Goal: Transaction & Acquisition: Purchase product/service

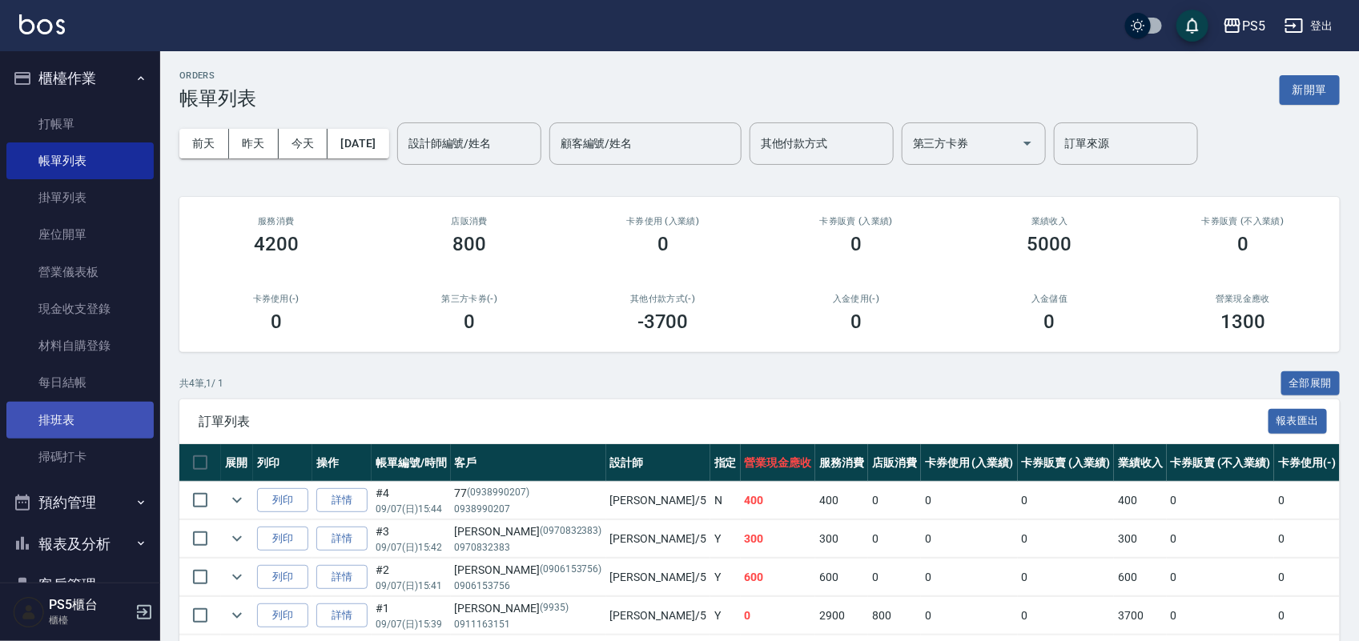
click at [76, 436] on link "排班表" at bounding box center [79, 420] width 147 height 37
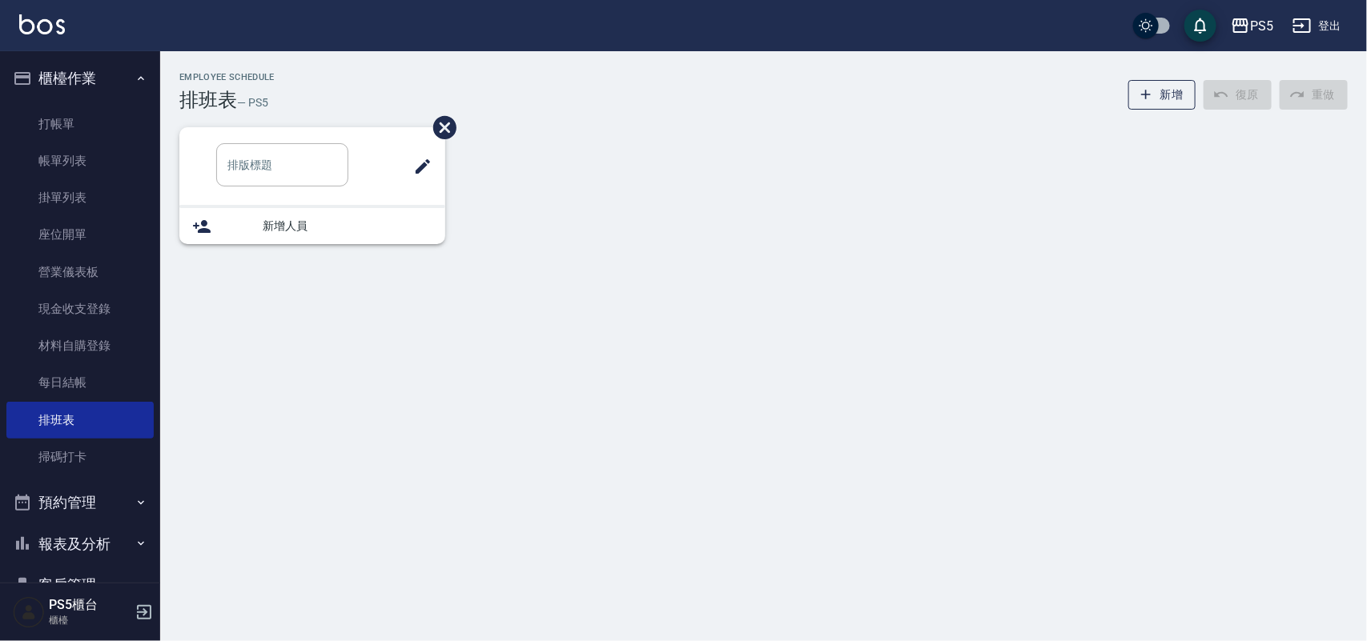
type input "洗髮"
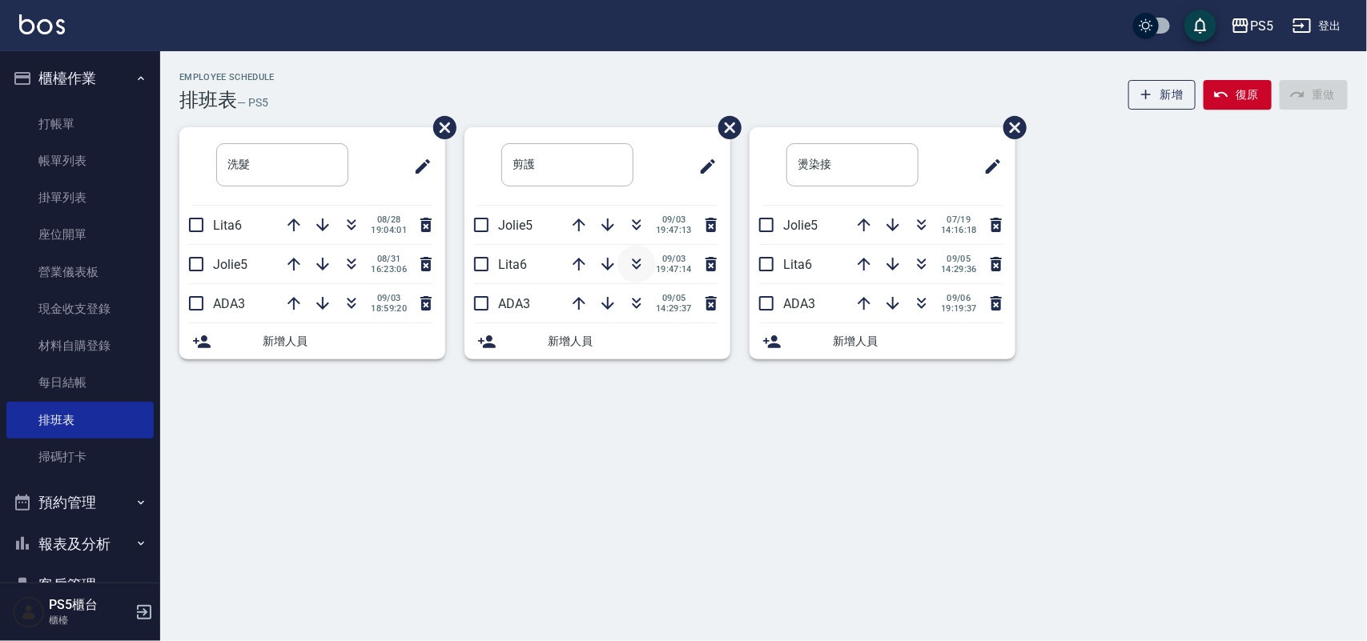
click at [641, 268] on icon "button" at bounding box center [636, 264] width 19 height 19
click at [344, 272] on icon "button" at bounding box center [351, 264] width 19 height 19
click at [64, 131] on link "打帳單" at bounding box center [79, 124] width 147 height 37
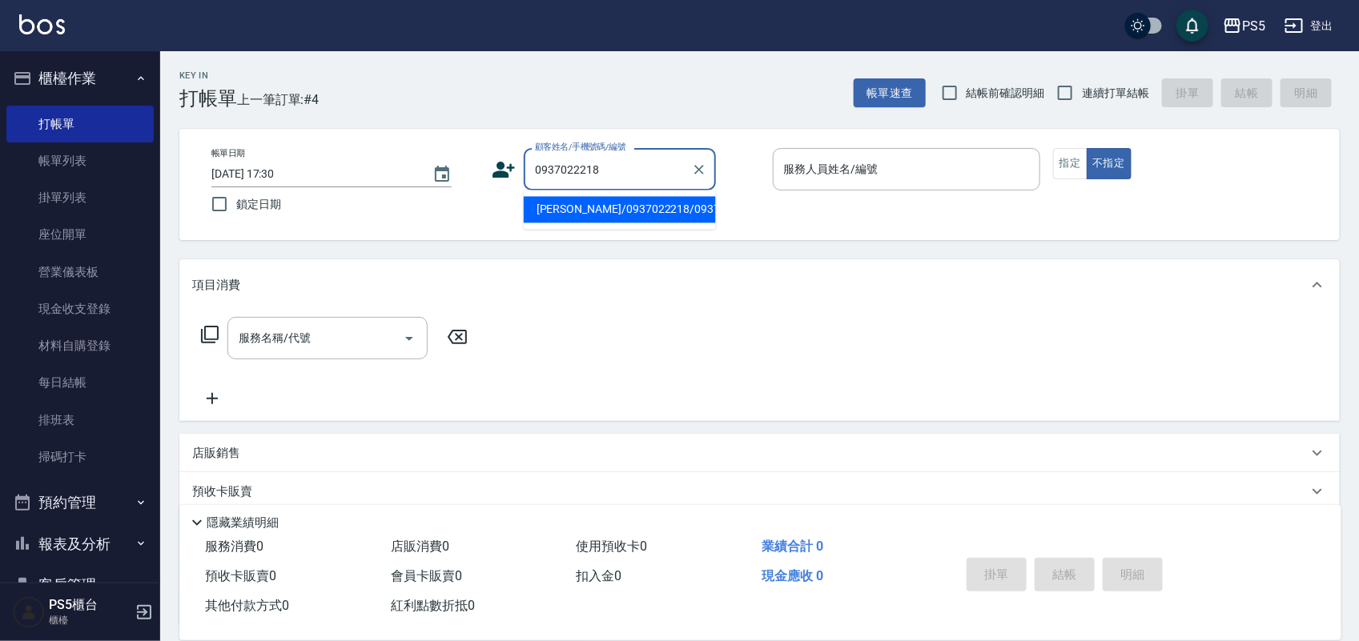
type input "[PERSON_NAME]/0937022218/0937022218"
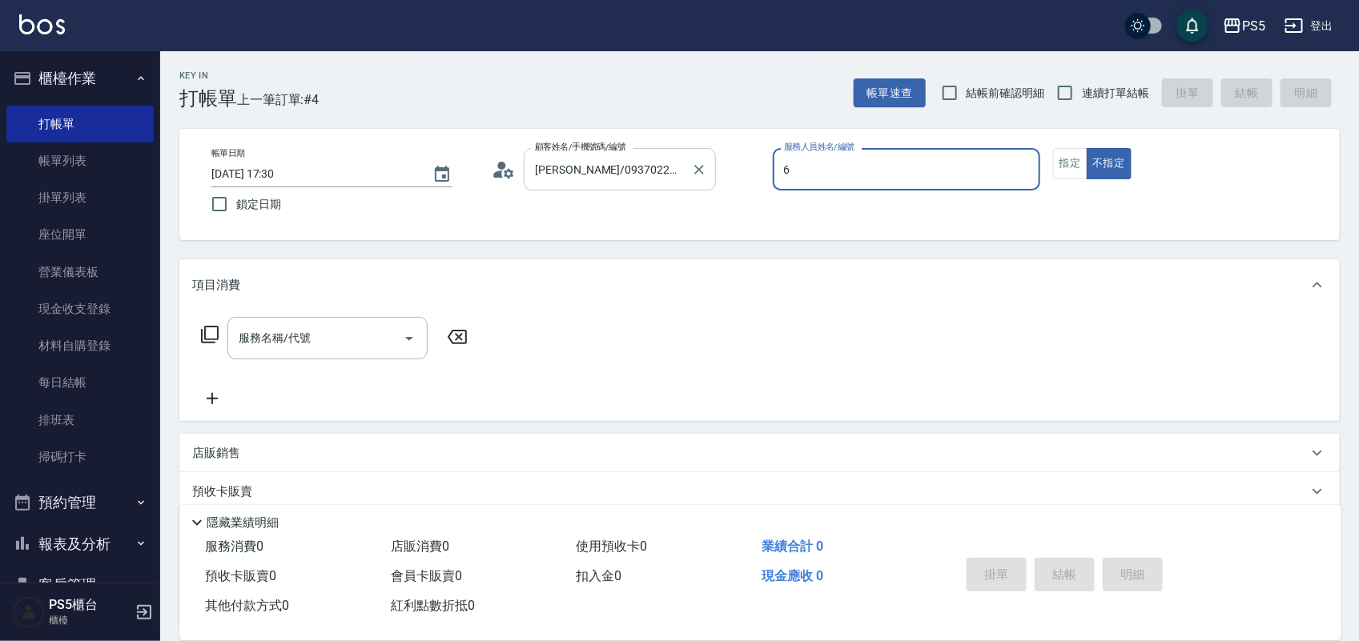
type input "Lita-6"
type button "false"
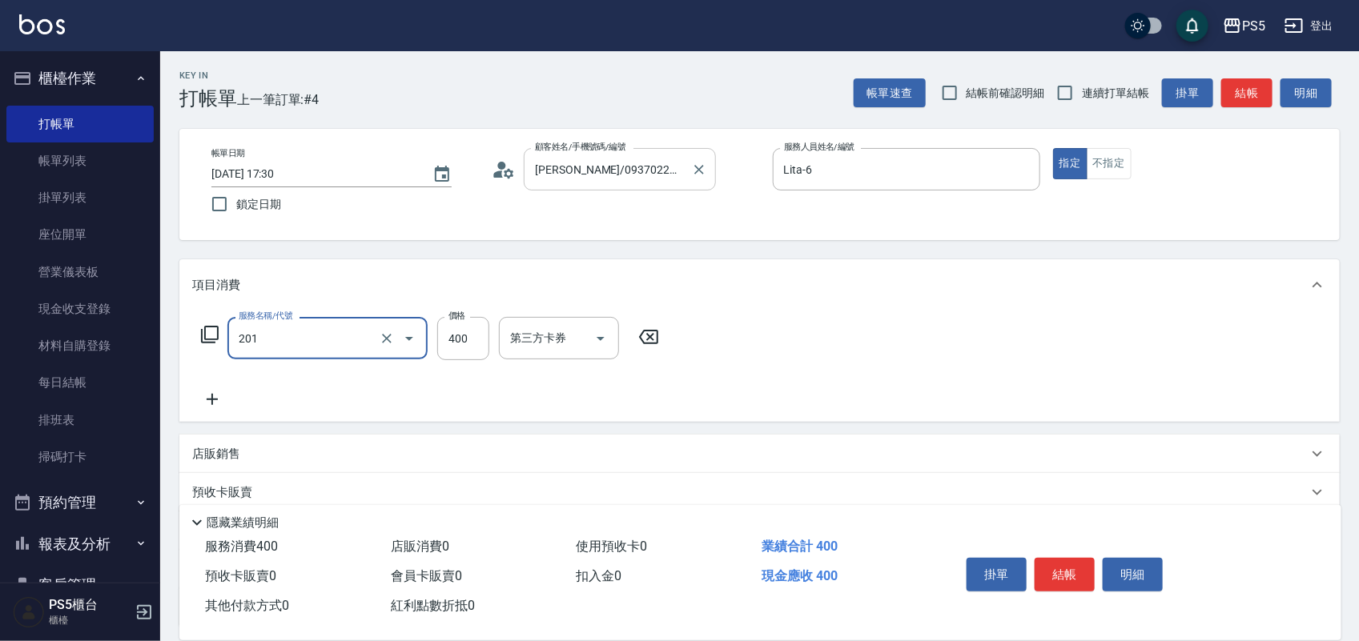
type input "洗剪400(201)"
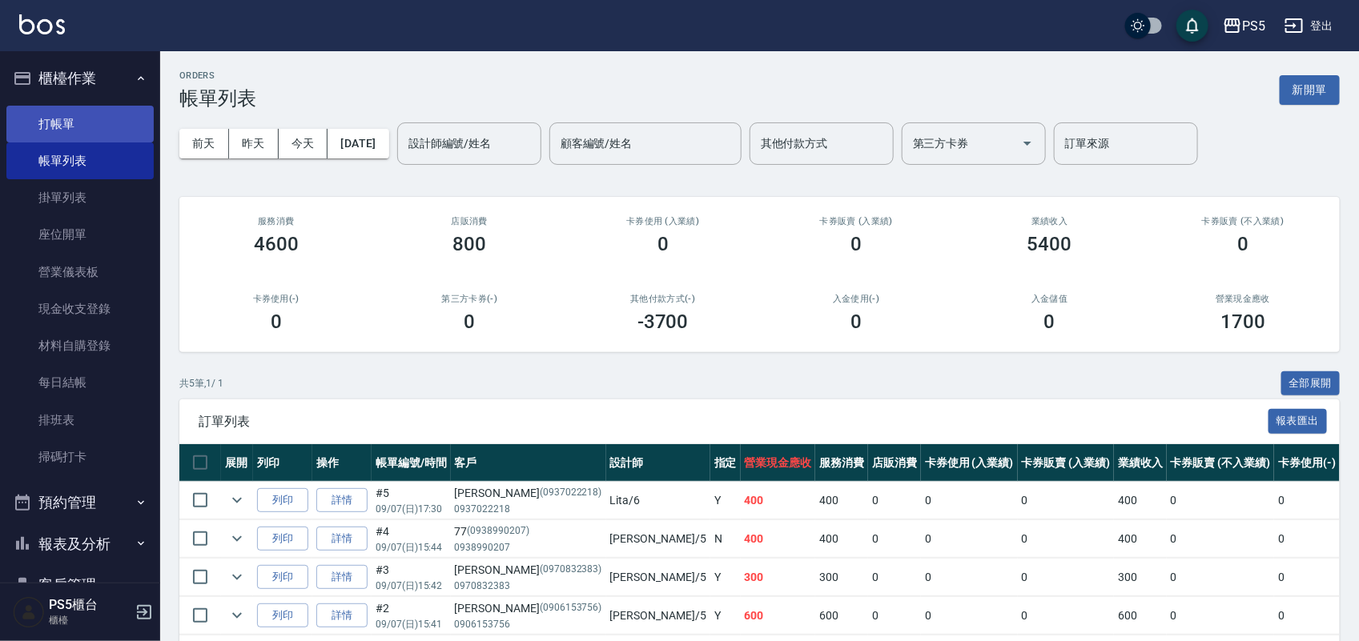
click at [42, 135] on link "打帳單" at bounding box center [79, 124] width 147 height 37
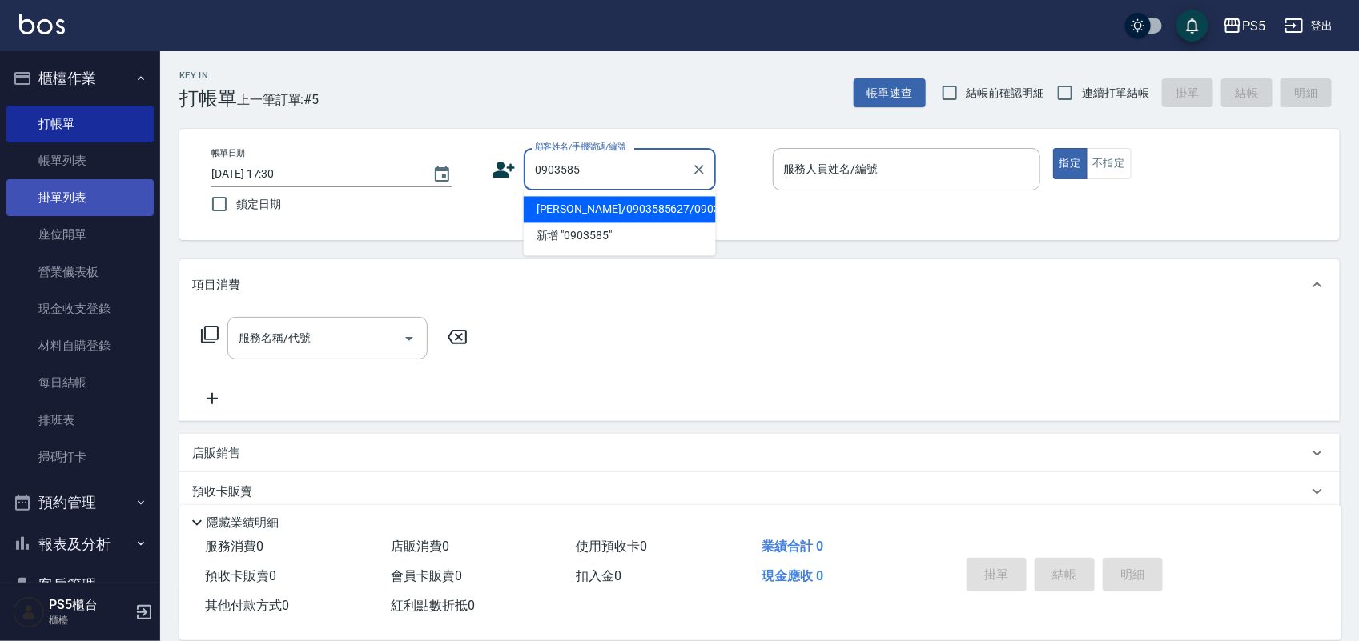
type input "[PERSON_NAME]/0903585627/0903585627"
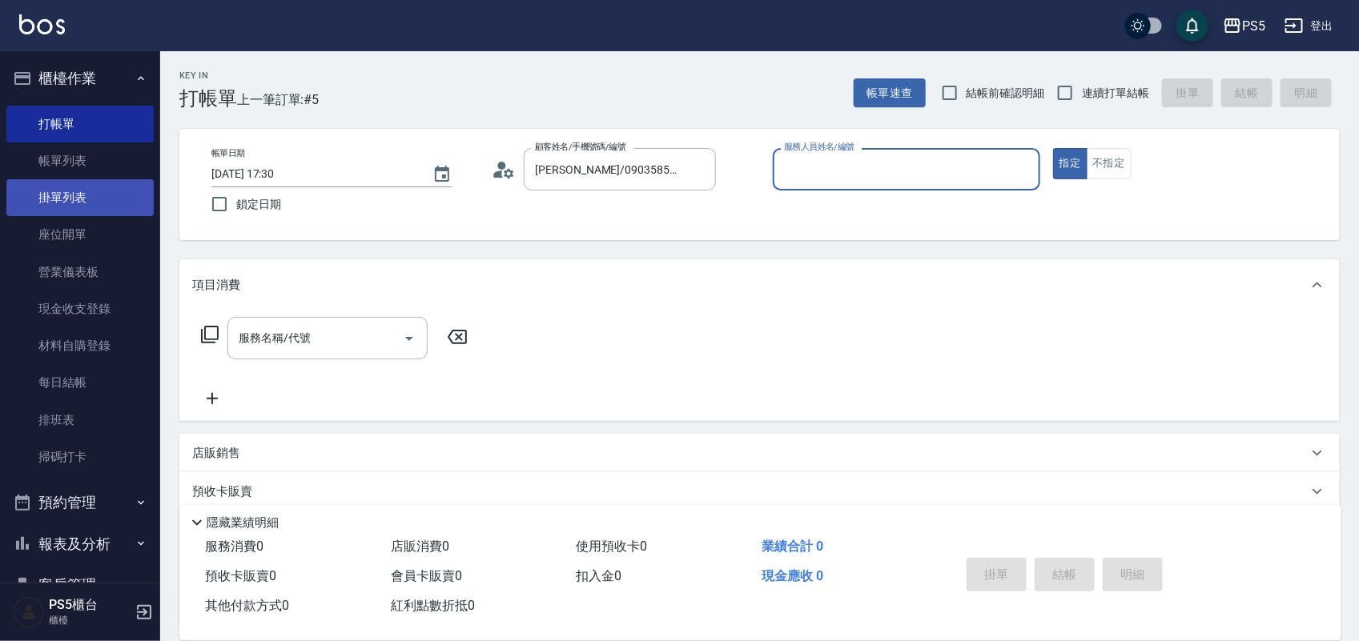
type input "Lita-6"
click at [1053, 148] on button "指定" at bounding box center [1070, 163] width 34 height 31
type button "true"
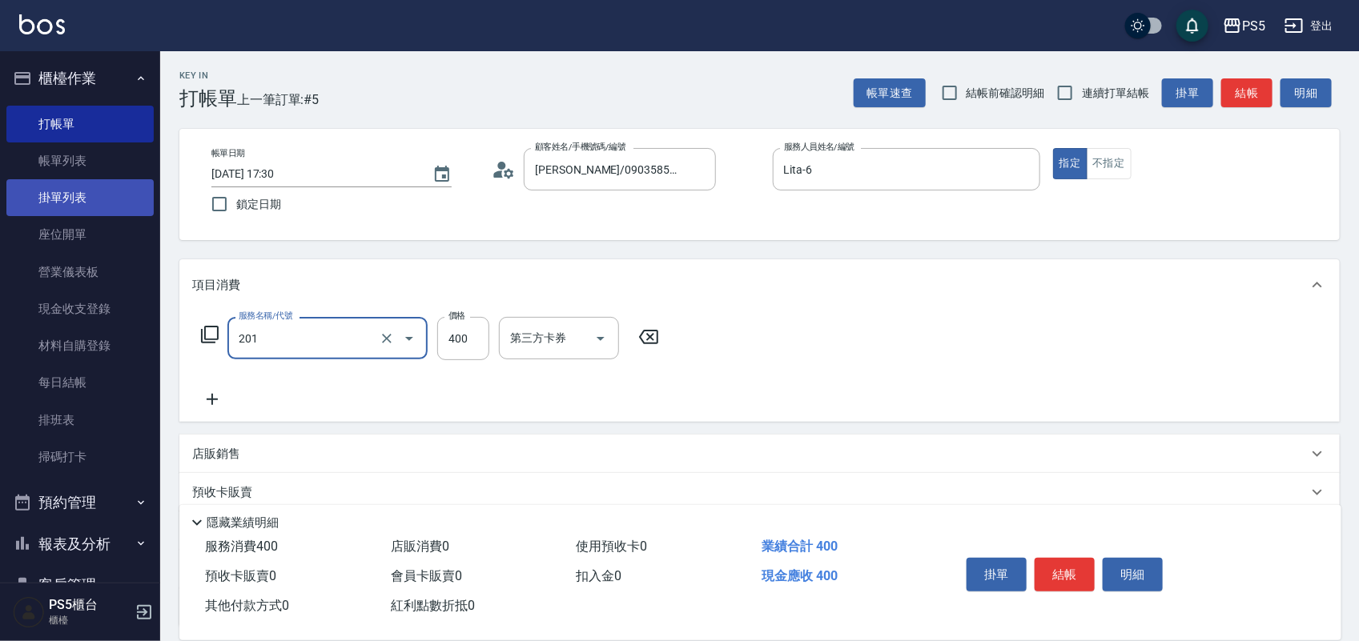
type input "洗剪400(201)"
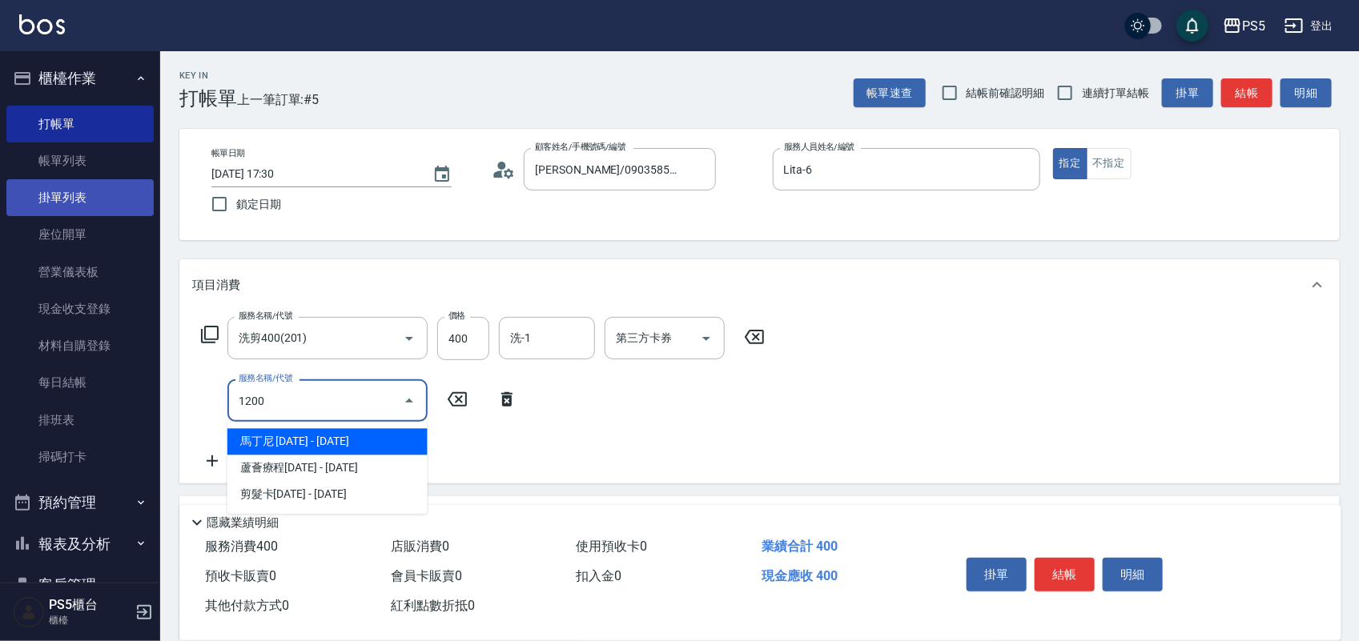
type input "馬丁尼 1200(0431)"
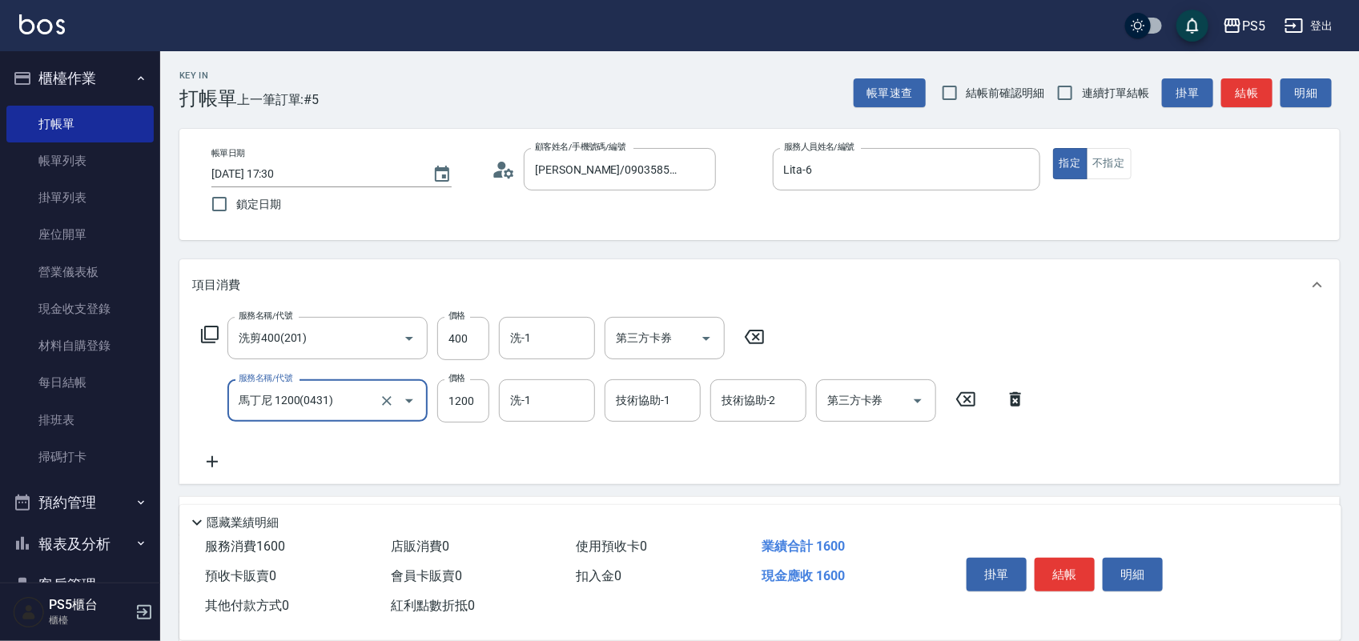
click at [396, 402] on button "Open" at bounding box center [409, 401] width 26 height 26
type input "蘆薈療程1200(512)"
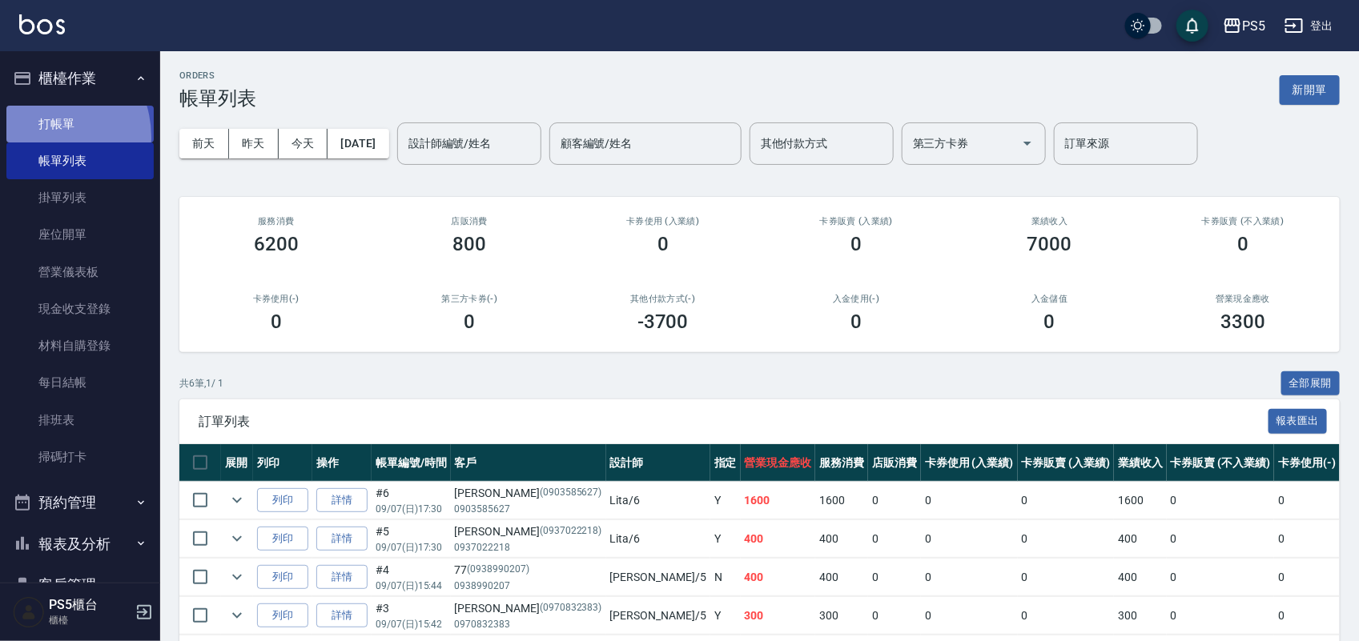
click at [41, 137] on link "打帳單" at bounding box center [79, 124] width 147 height 37
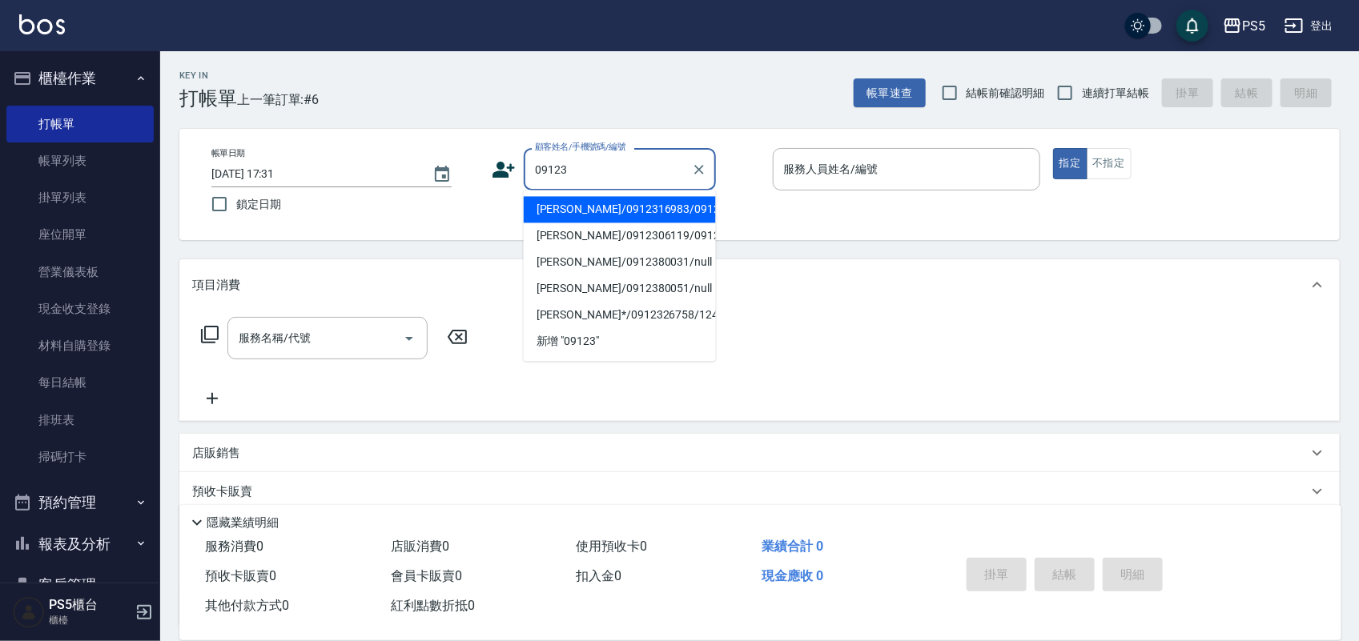
click at [653, 220] on li "[PERSON_NAME]/0912316983/0912316983" at bounding box center [620, 210] width 192 height 26
type input "[PERSON_NAME]/0912316983/0912316983"
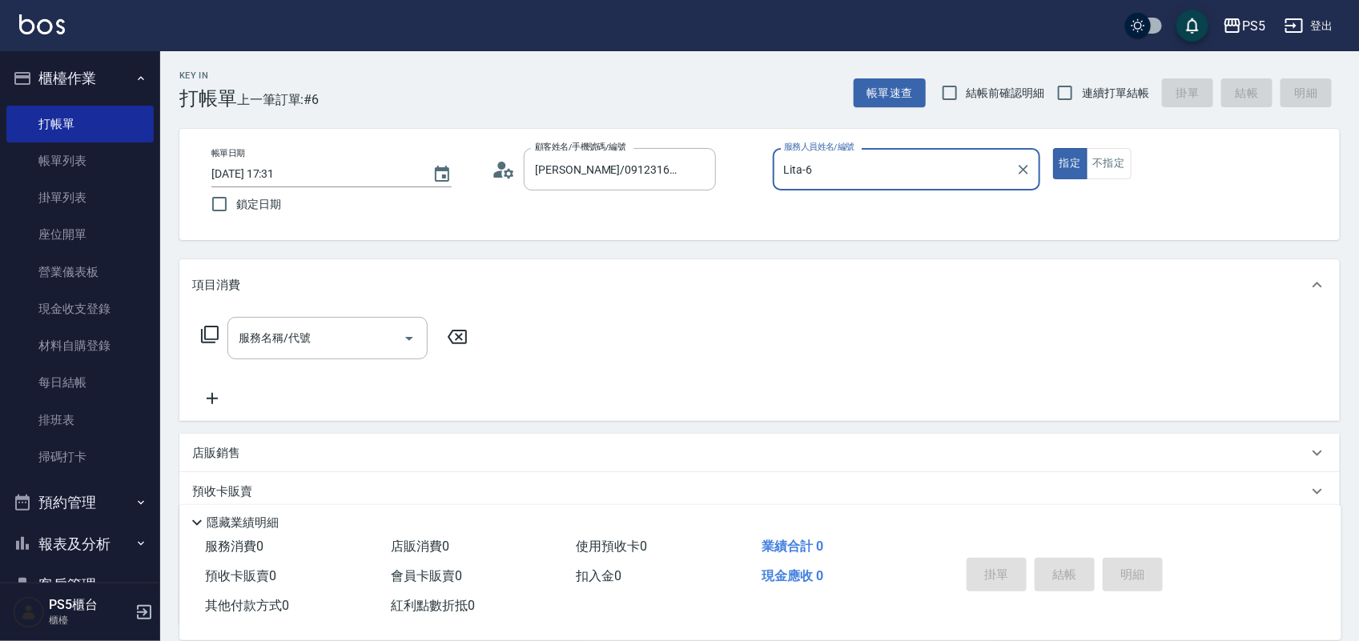
type input "Lita-6"
click at [1053, 148] on button "指定" at bounding box center [1070, 163] width 34 height 31
type button "true"
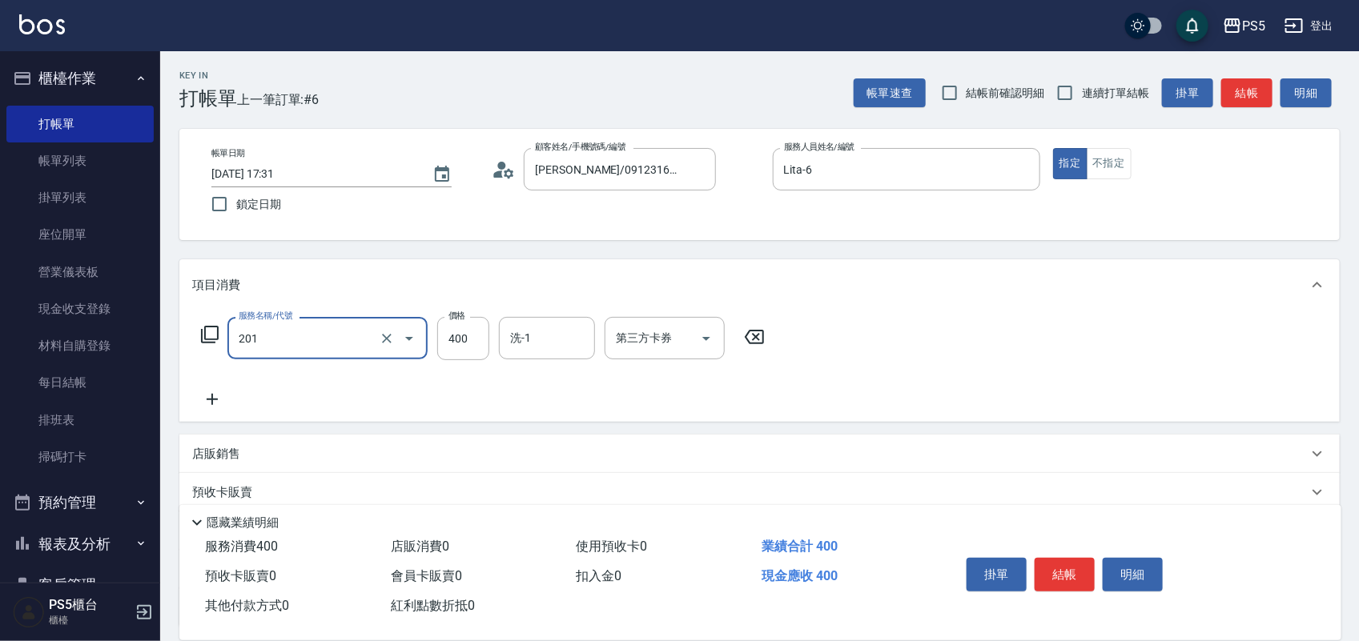
type input "洗剪400(201)"
type input "500"
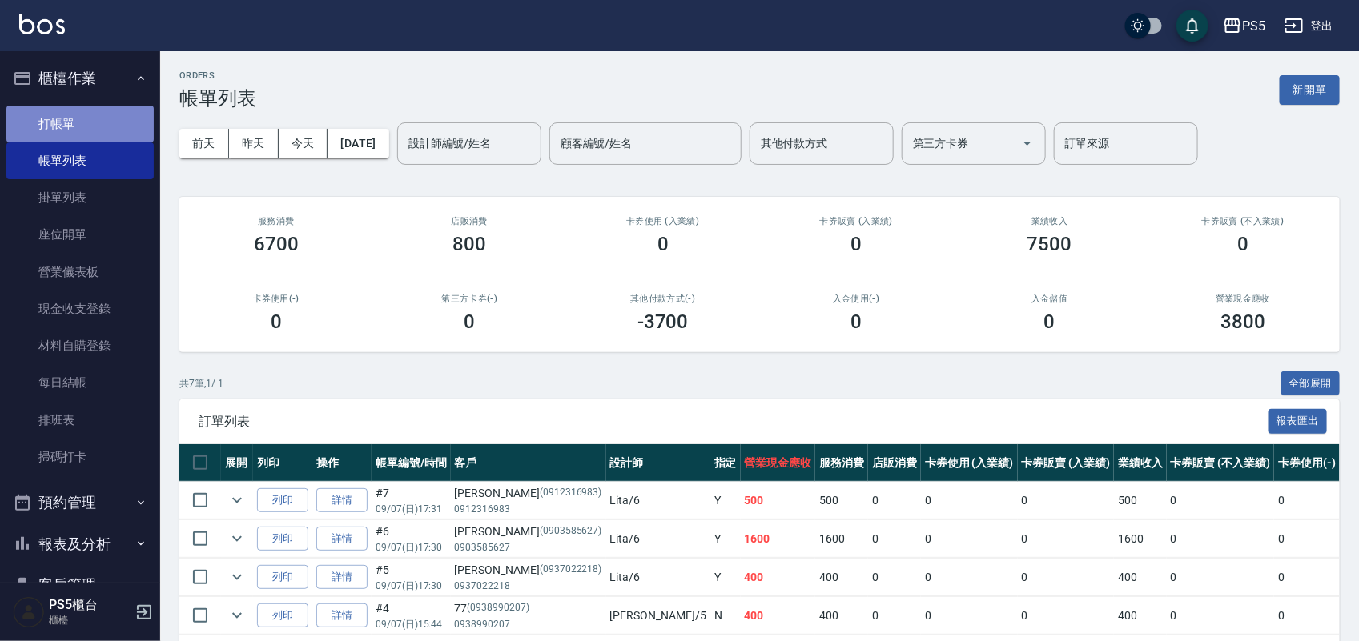
click at [90, 126] on link "打帳單" at bounding box center [79, 124] width 147 height 37
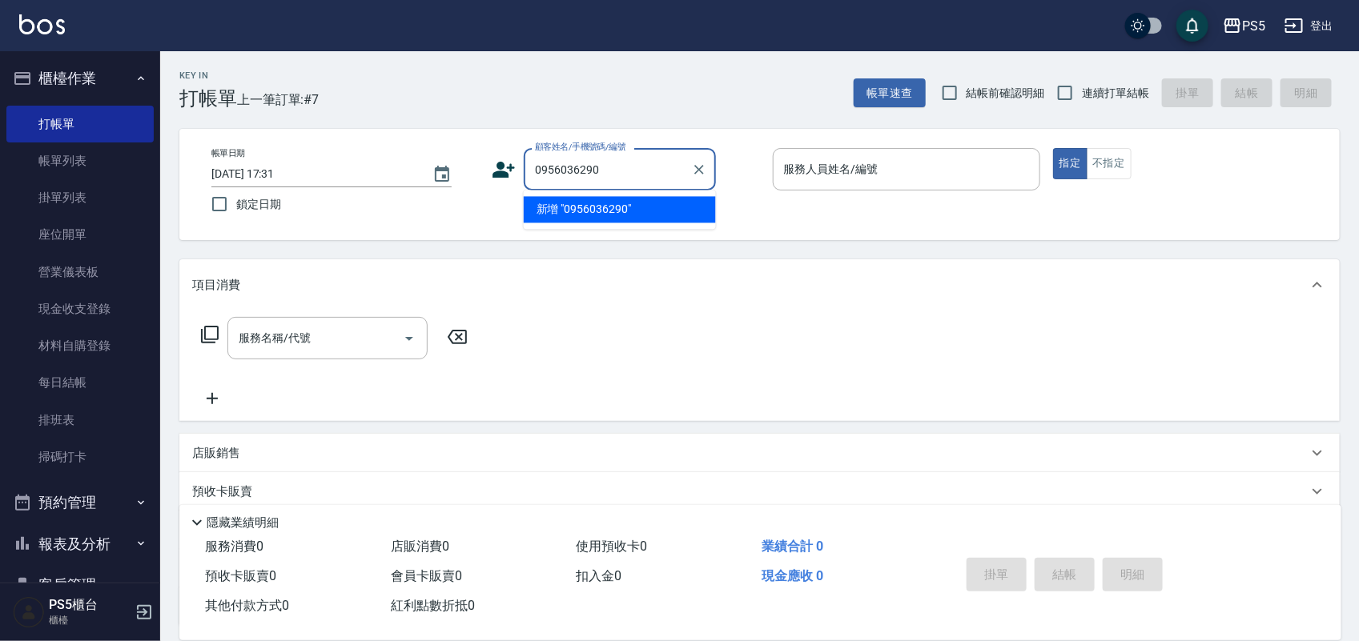
click at [614, 210] on li "新增 "0956036290"" at bounding box center [620, 210] width 192 height 26
type input "0956036290"
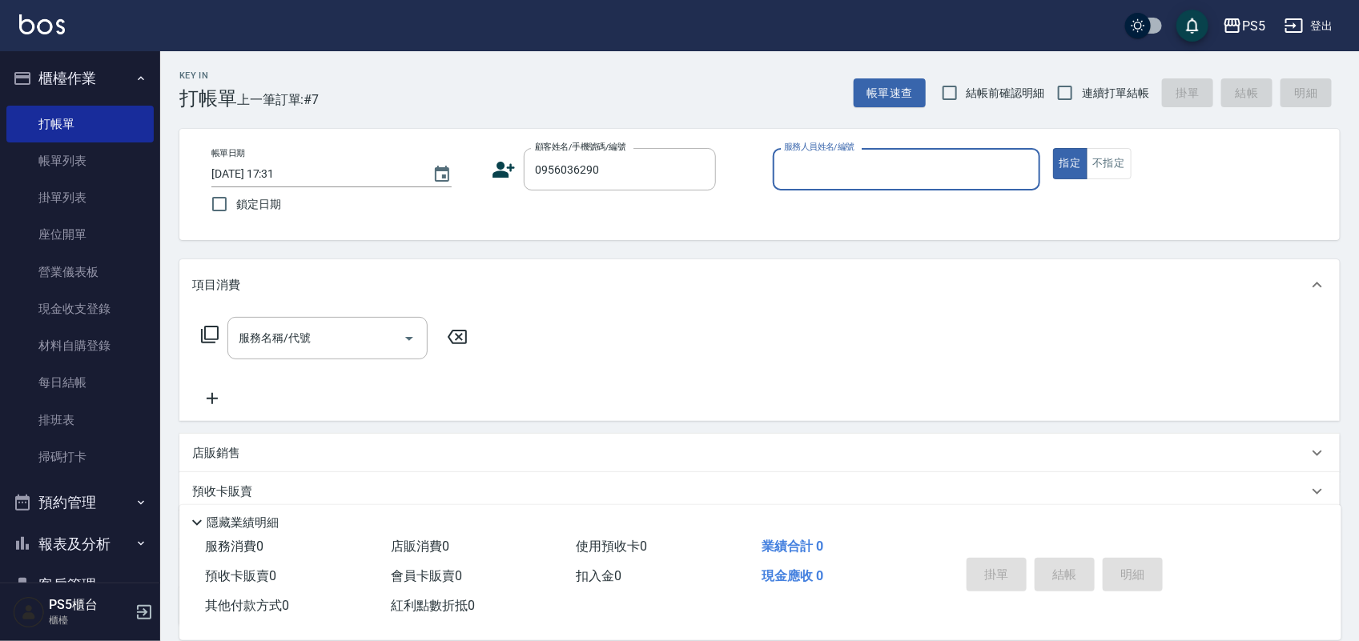
click at [511, 173] on icon at bounding box center [504, 170] width 24 height 24
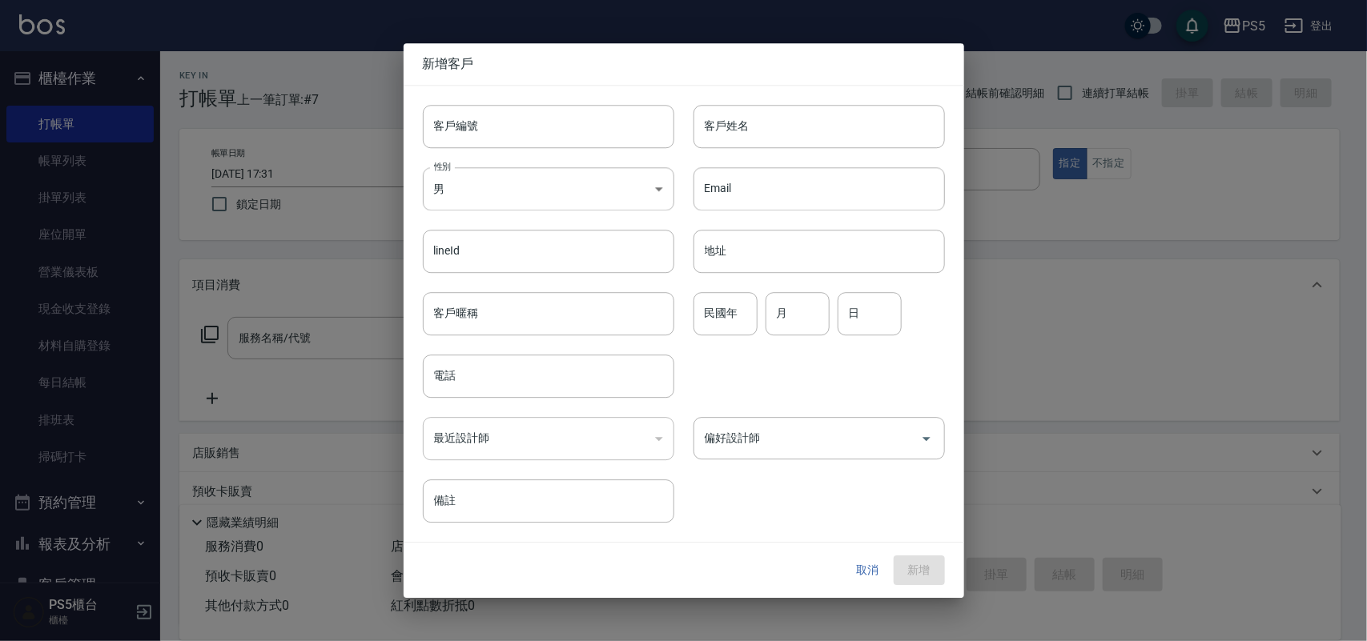
type input "0956036290"
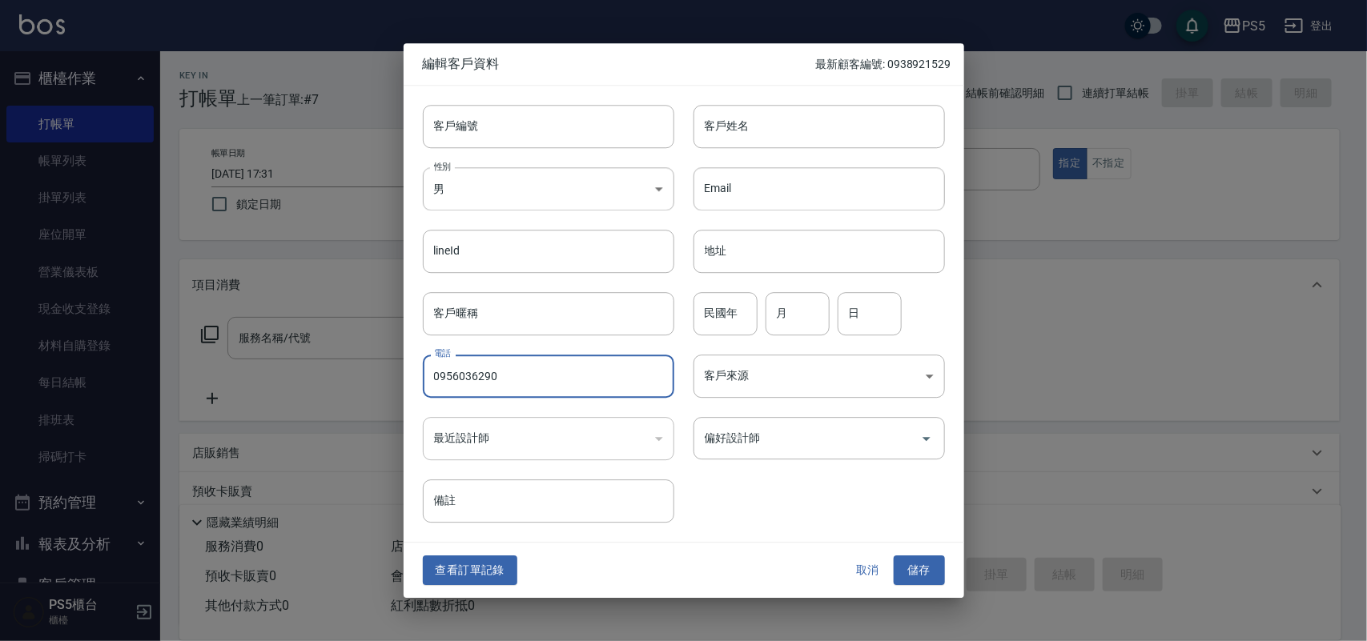
click at [559, 387] on input "0956036290" at bounding box center [548, 376] width 251 height 43
click at [571, 101] on div "客戶編號 客戶編號" at bounding box center [539, 117] width 271 height 62
click at [569, 121] on input "客戶編號" at bounding box center [548, 126] width 251 height 43
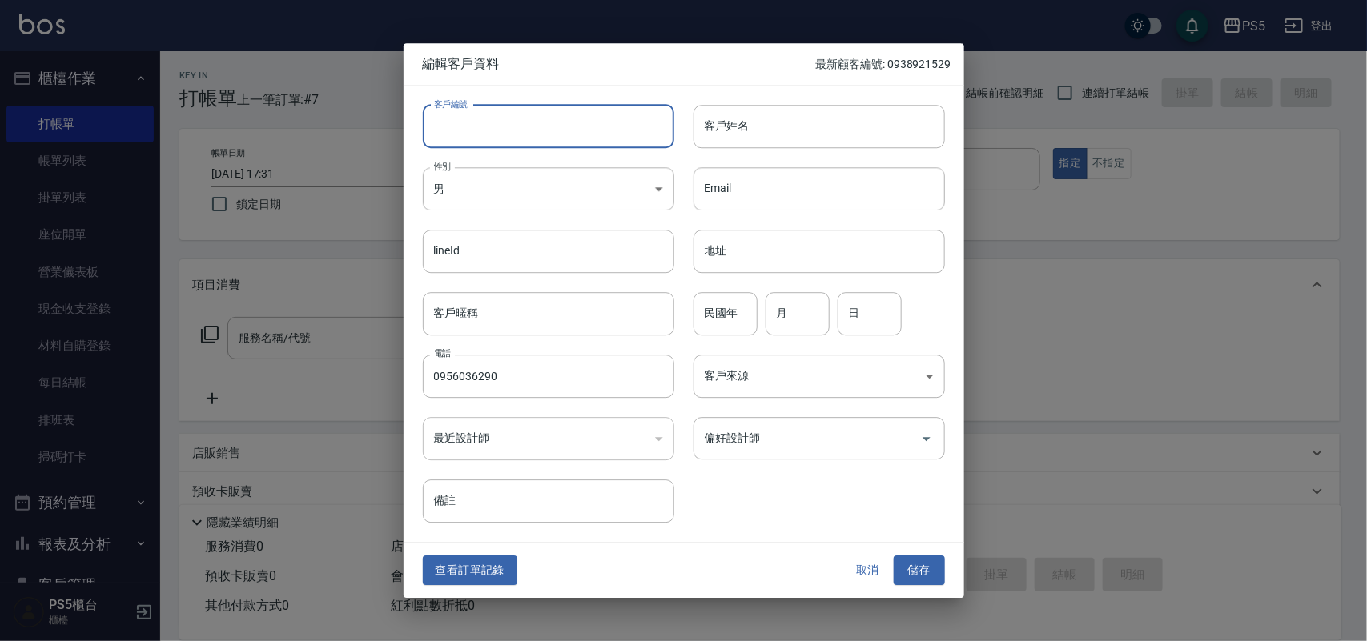
paste input "0956036290"
type input "0956036290"
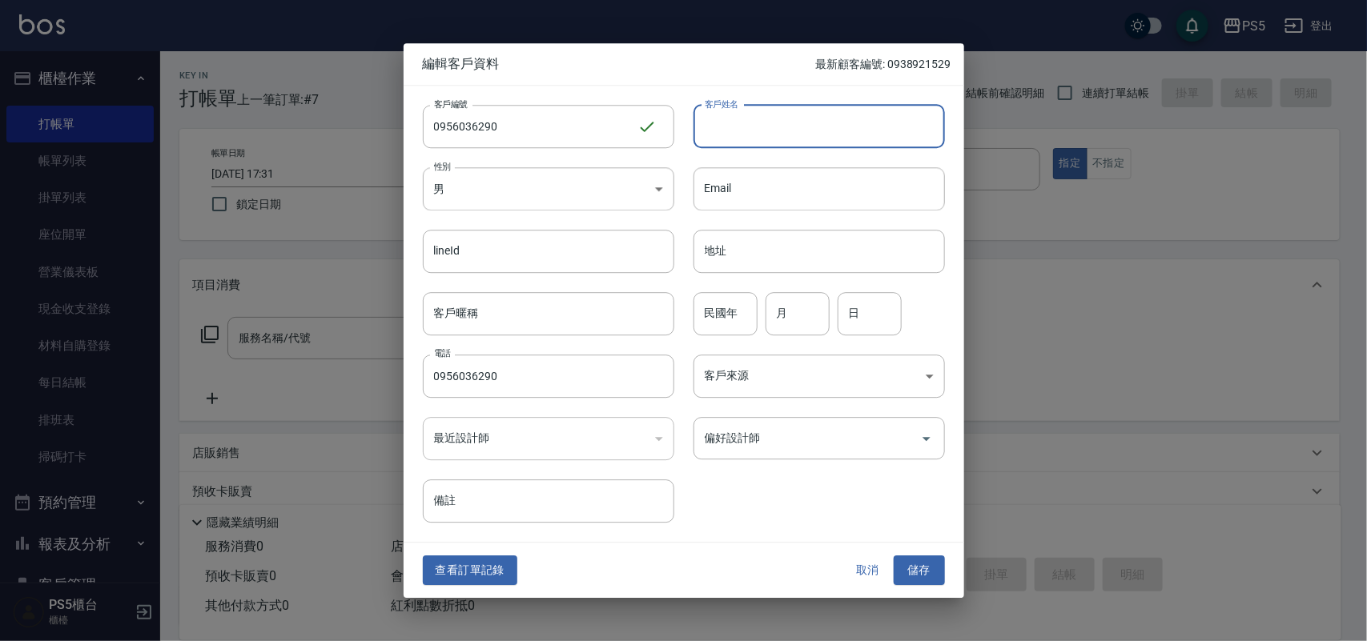
click at [749, 117] on input "客戶姓名" at bounding box center [818, 126] width 251 height 43
type input "[PERSON_NAME]"
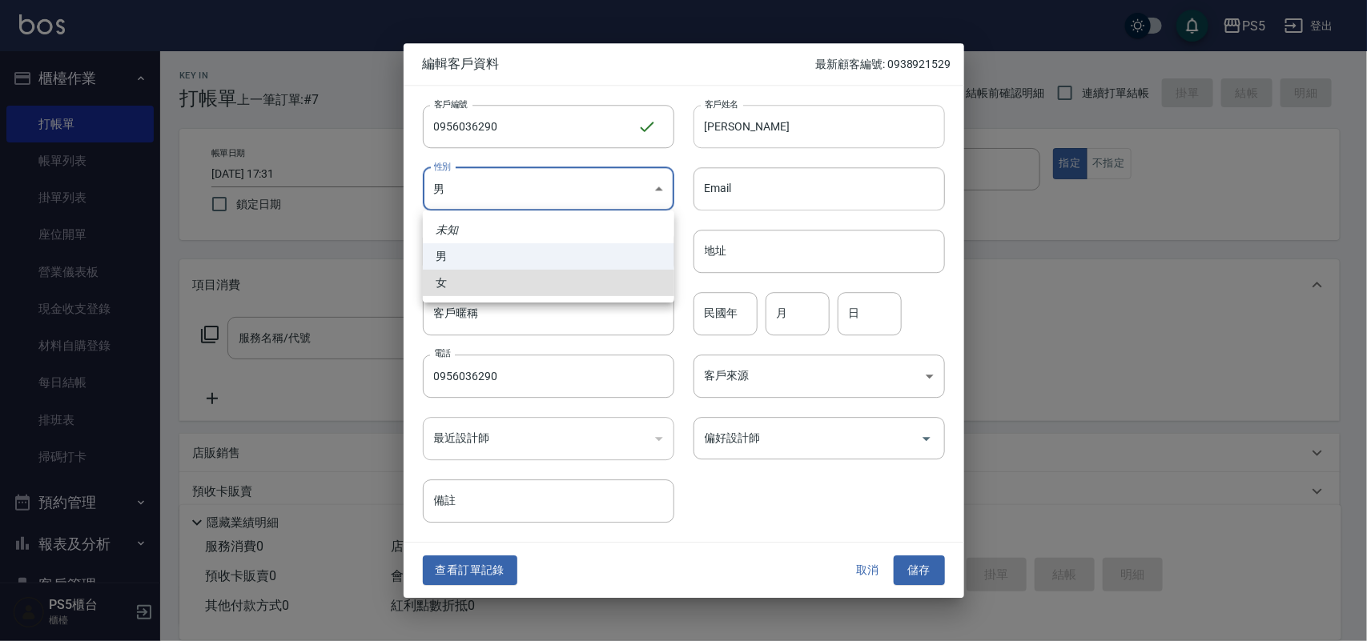
type input "[DEMOGRAPHIC_DATA]"
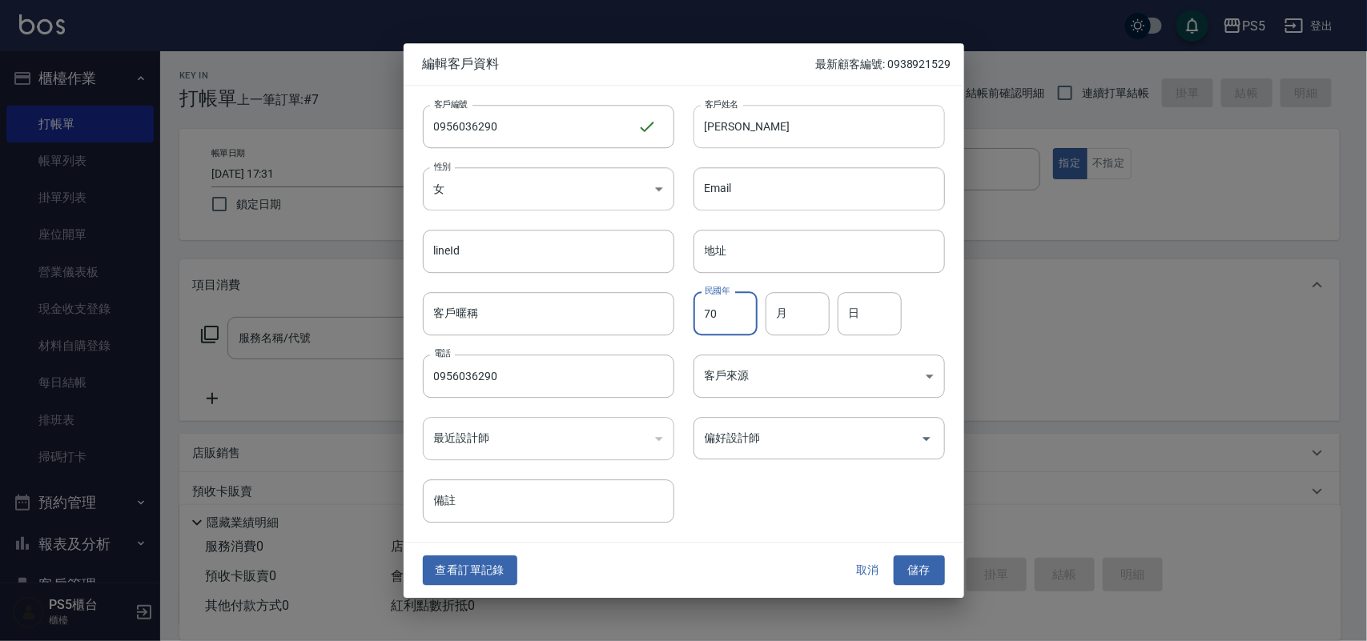
type input "70"
type input "2"
type input "5"
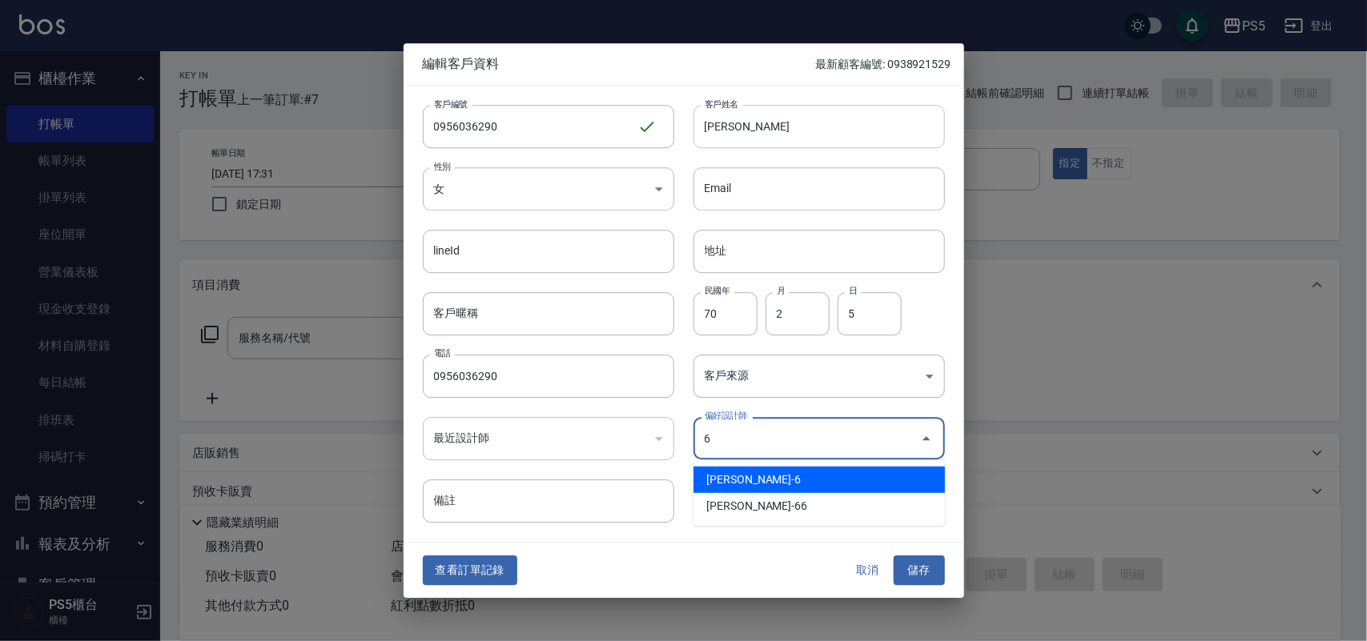
type input "黃雅芳"
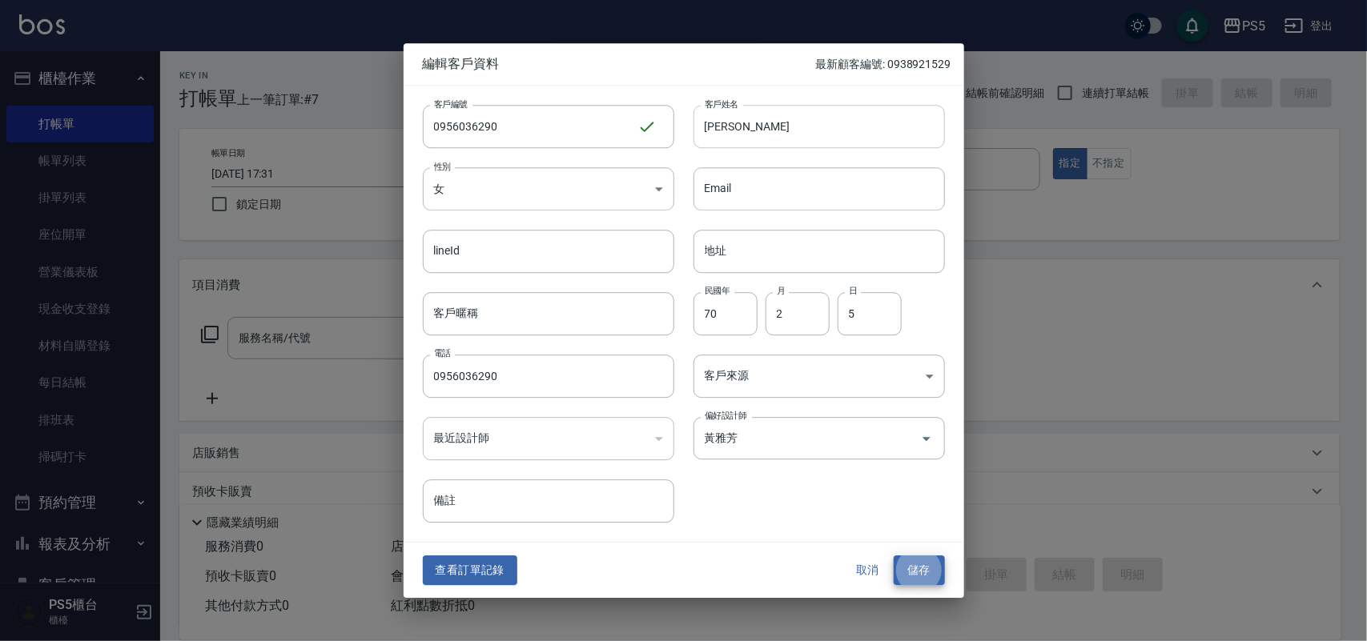
click at [894, 557] on button "儲存" at bounding box center [919, 572] width 51 height 30
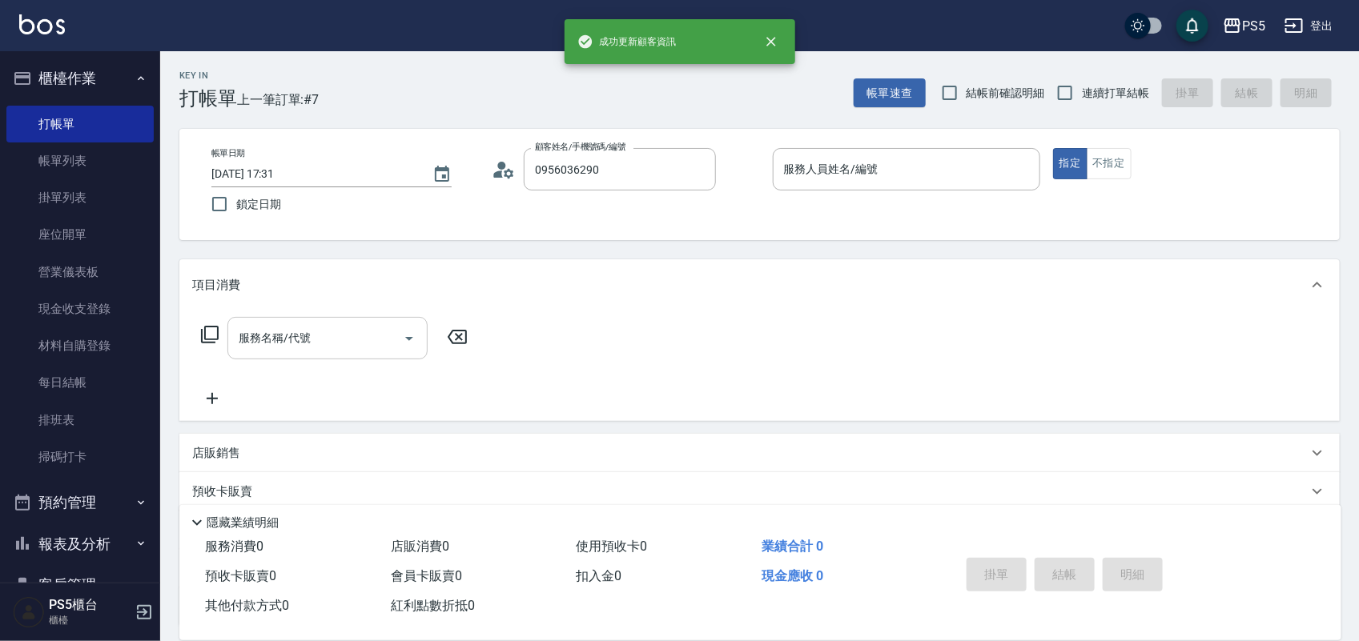
click at [278, 335] on div "服務名稱/代號 服務名稱/代號" at bounding box center [327, 338] width 200 height 42
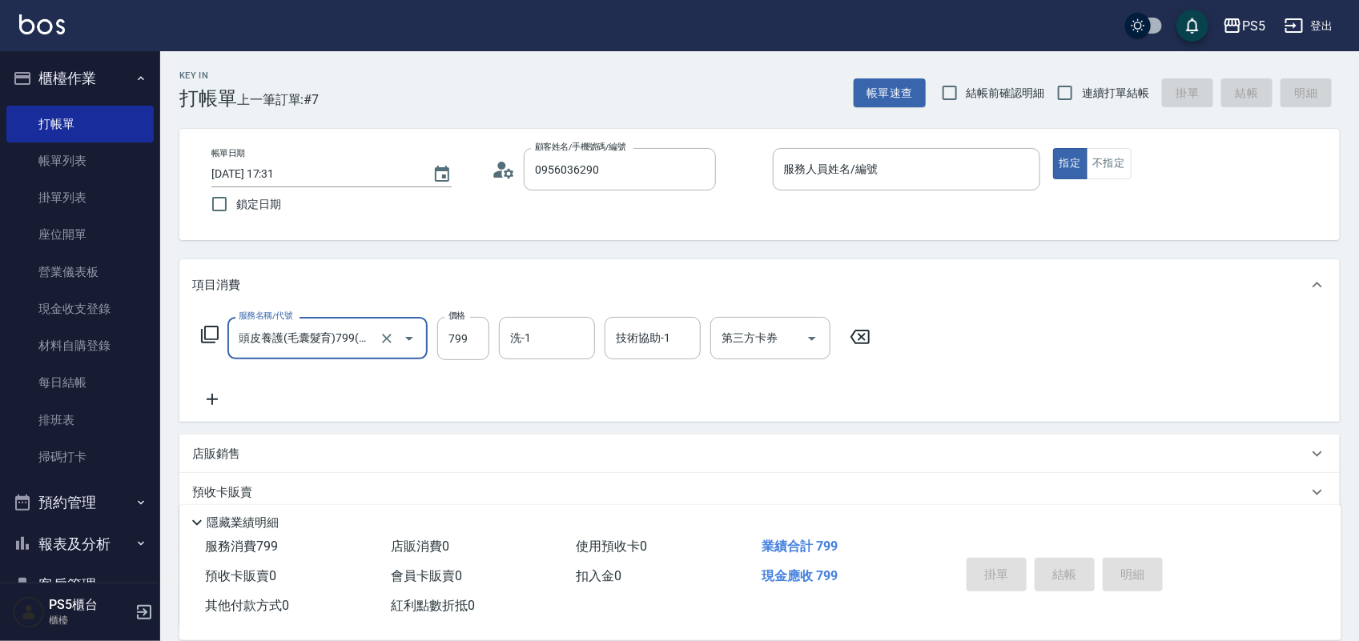
type input "頭皮養護(毛囊髮育)799(112)"
type input "999"
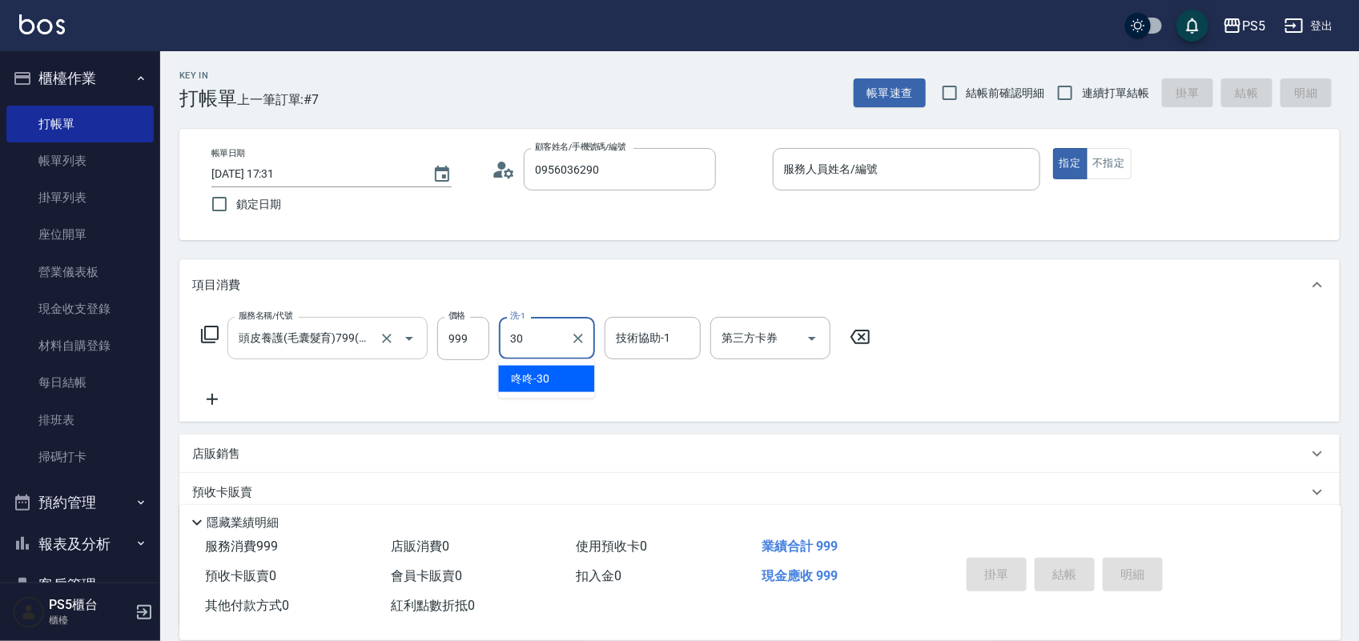
type input "咚咚-30"
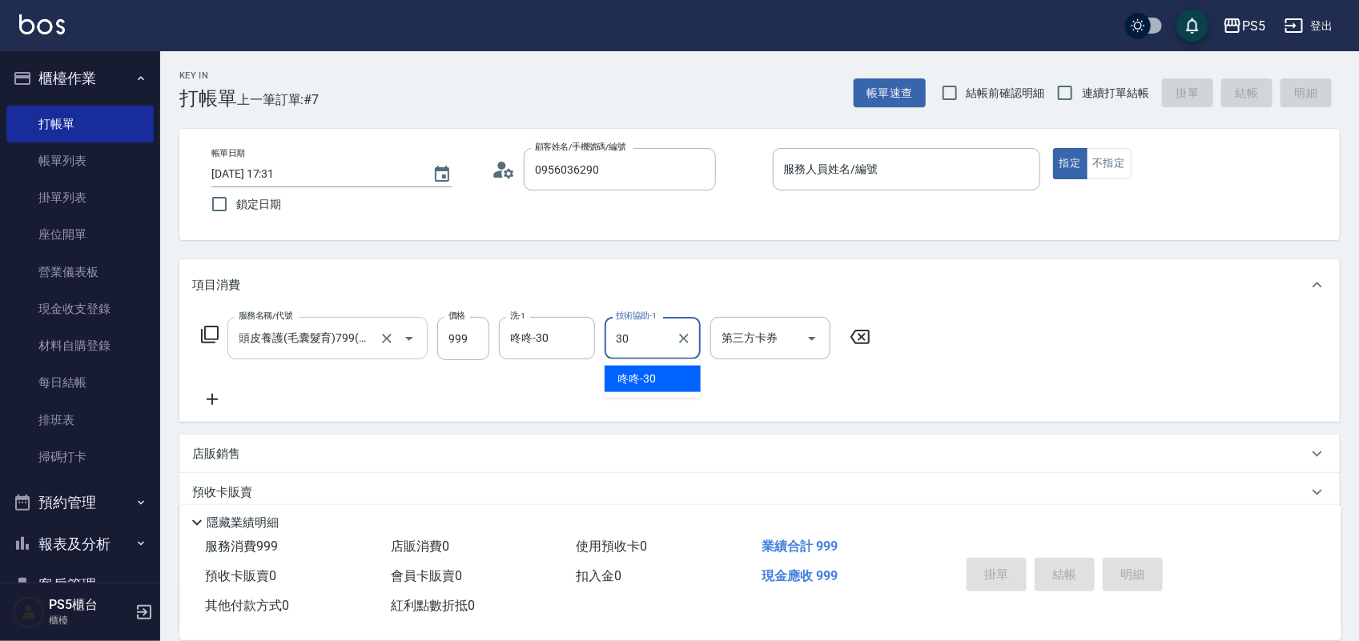
type input "咚咚-30"
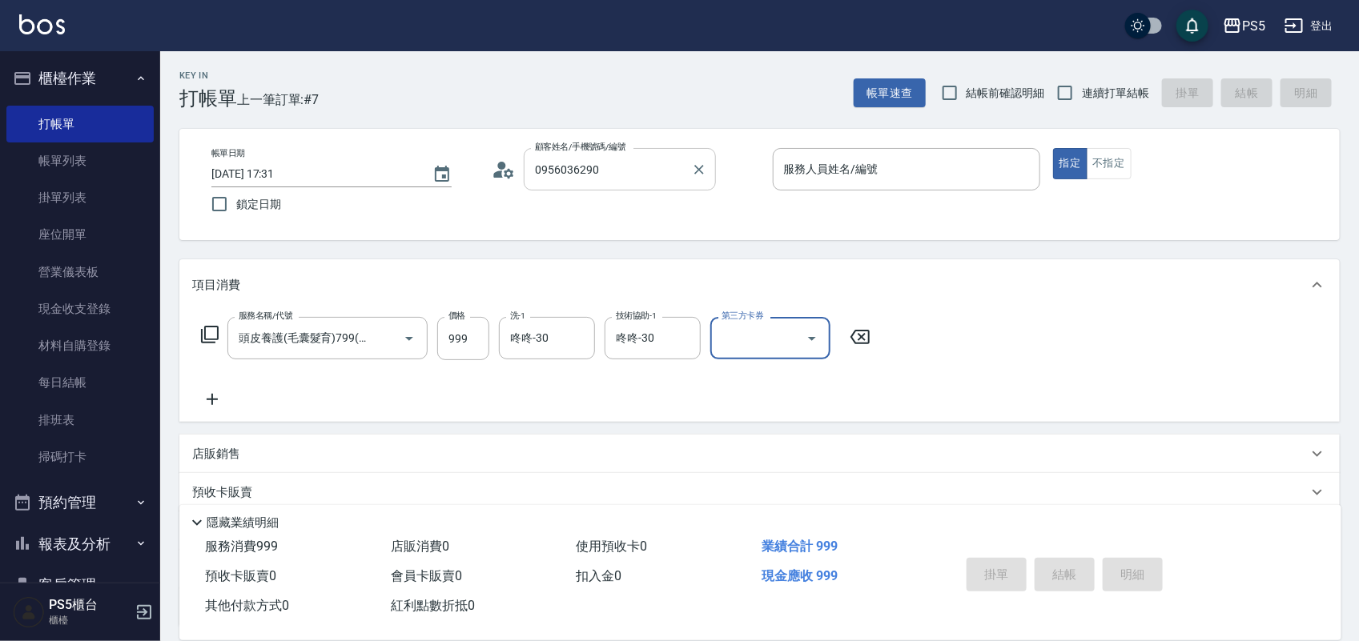
click at [646, 178] on input "0956036290" at bounding box center [608, 169] width 154 height 28
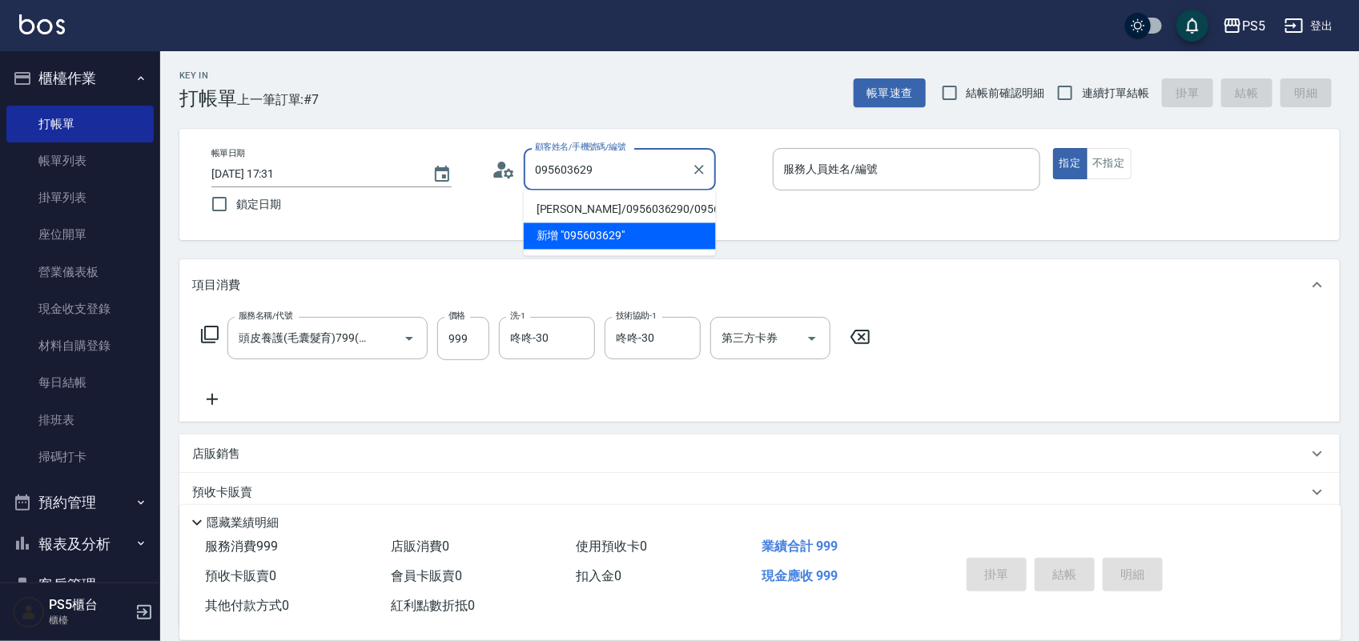
type input "[PERSON_NAME]/0956036290/0956036290"
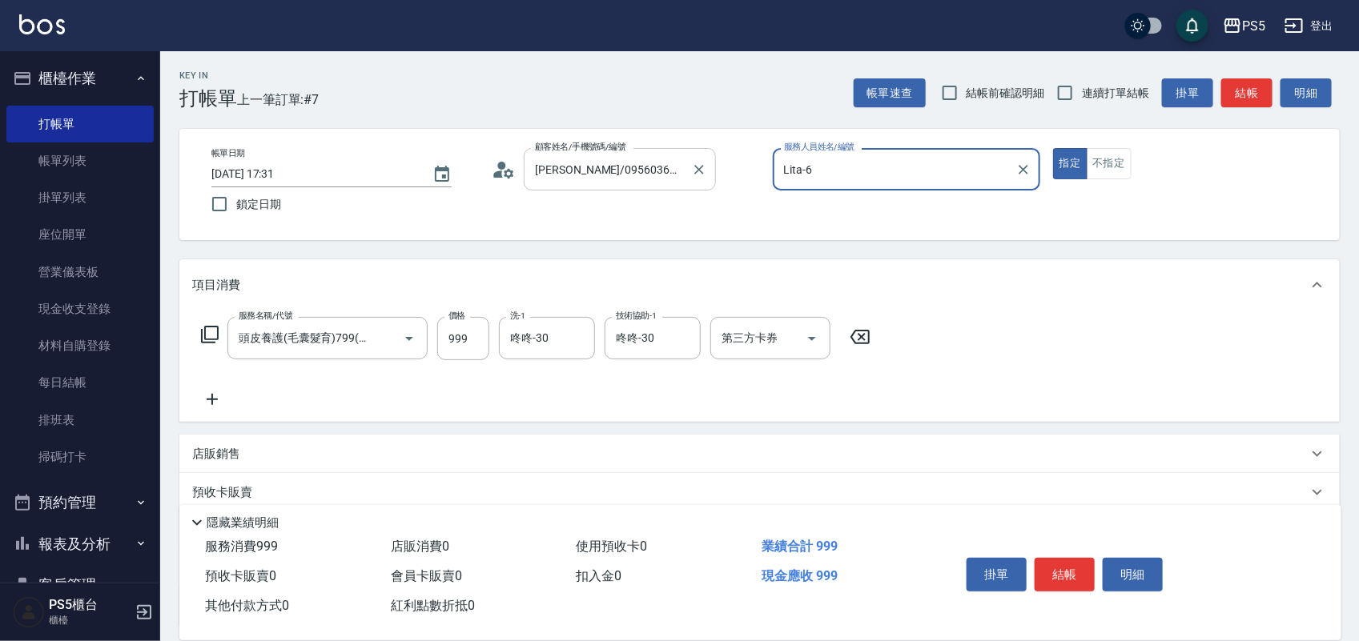
type input "Lita-6"
click at [1053, 148] on button "指定" at bounding box center [1070, 163] width 34 height 31
type button "true"
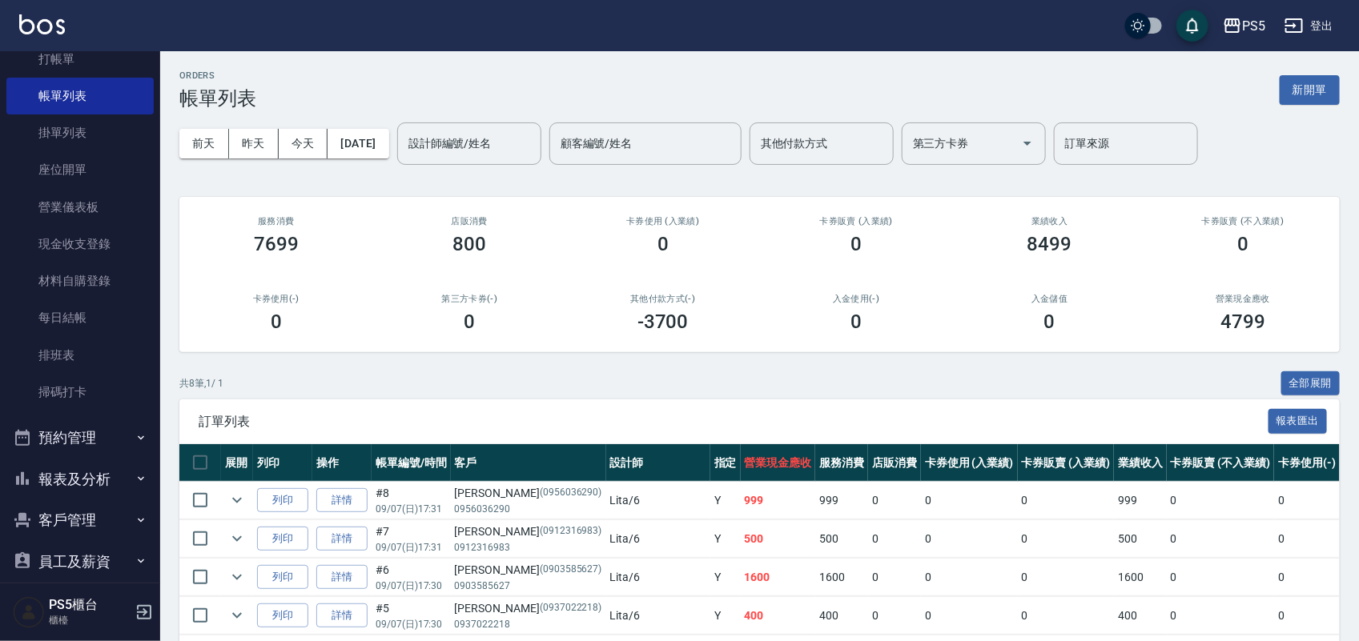
scroll to position [100, 0]
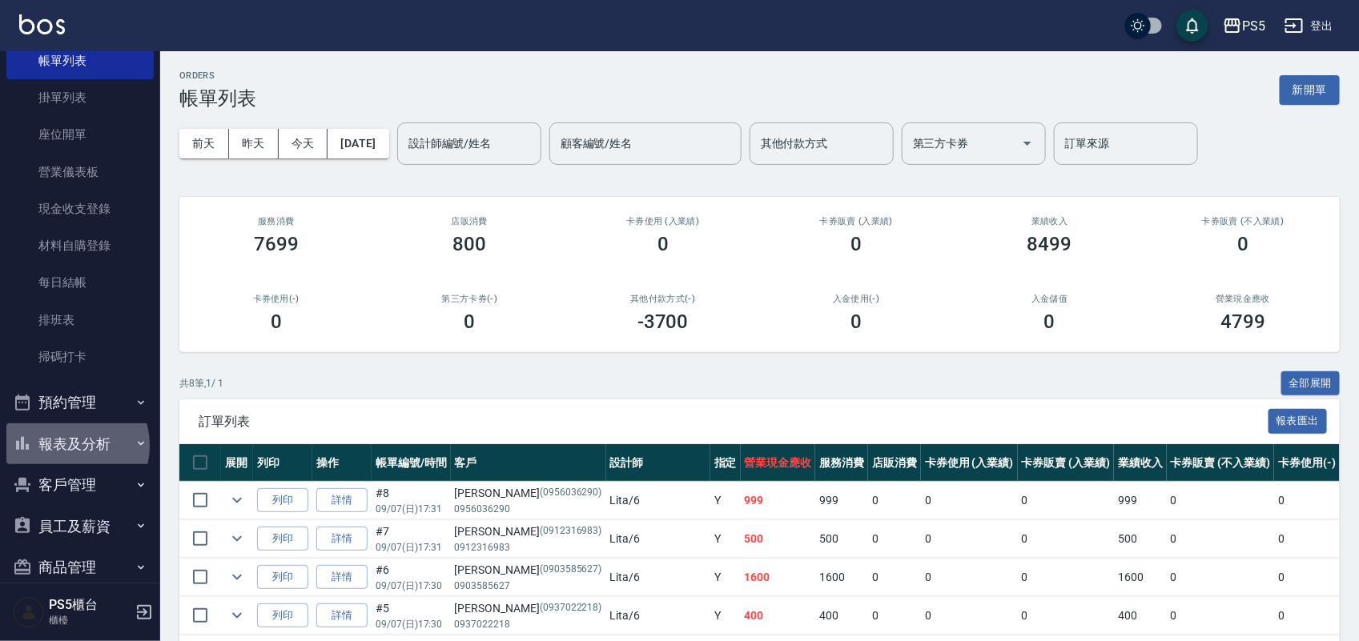
click at [70, 445] on button "報表及分析" at bounding box center [79, 445] width 147 height 42
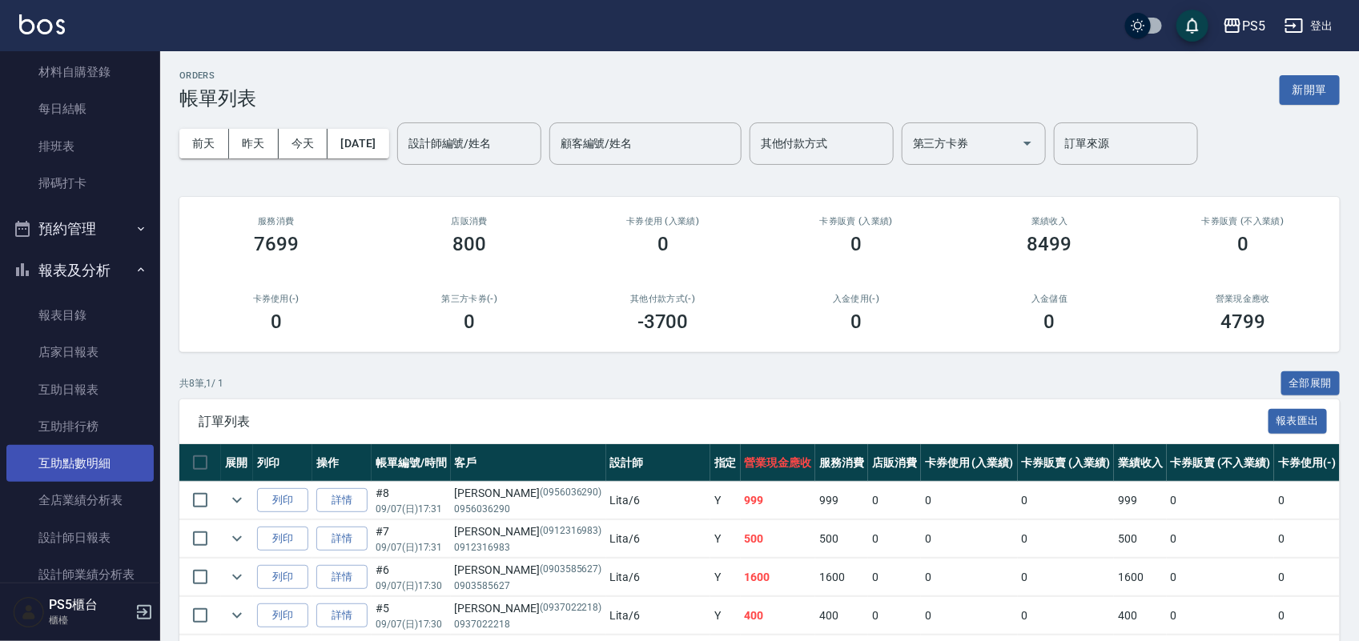
scroll to position [300, 0]
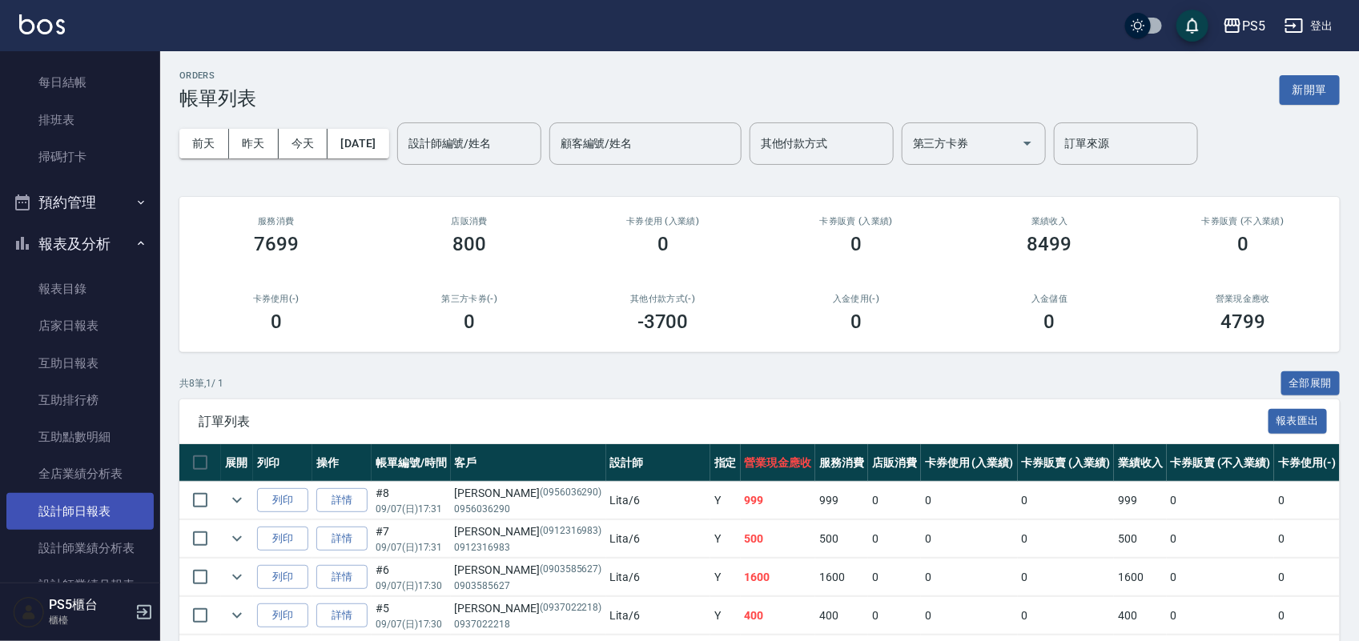
click at [98, 518] on link "設計師日報表" at bounding box center [79, 511] width 147 height 37
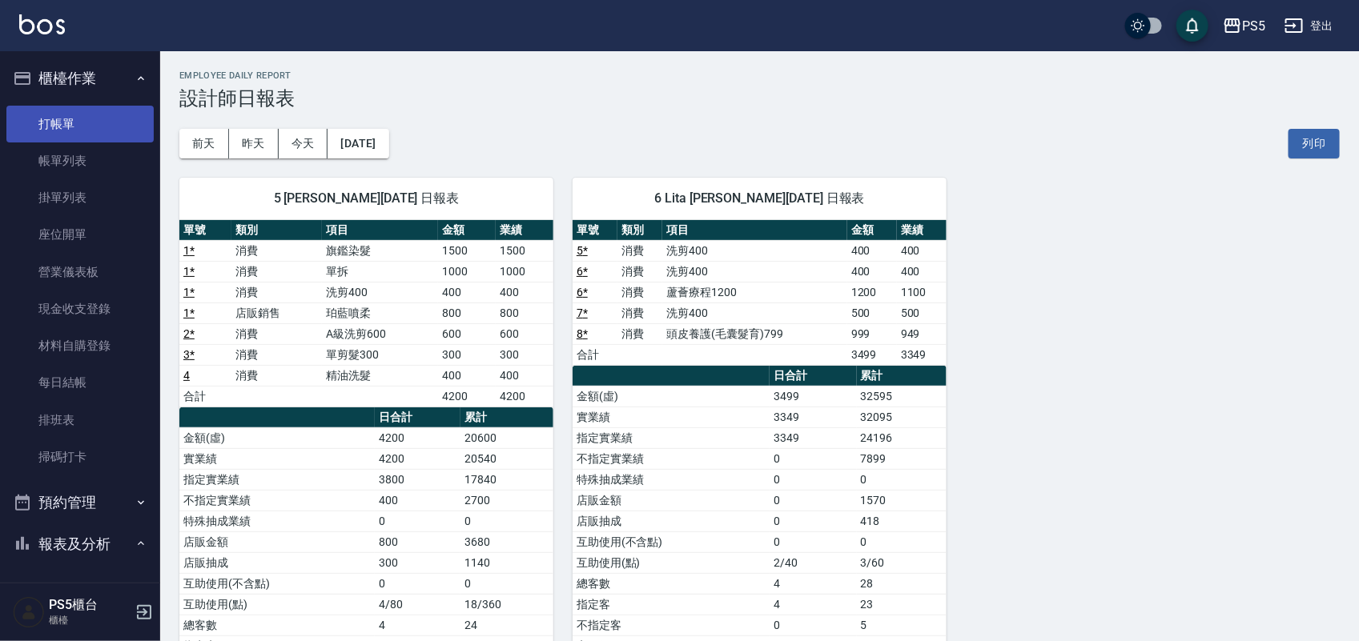
click at [46, 117] on link "打帳單" at bounding box center [79, 124] width 147 height 37
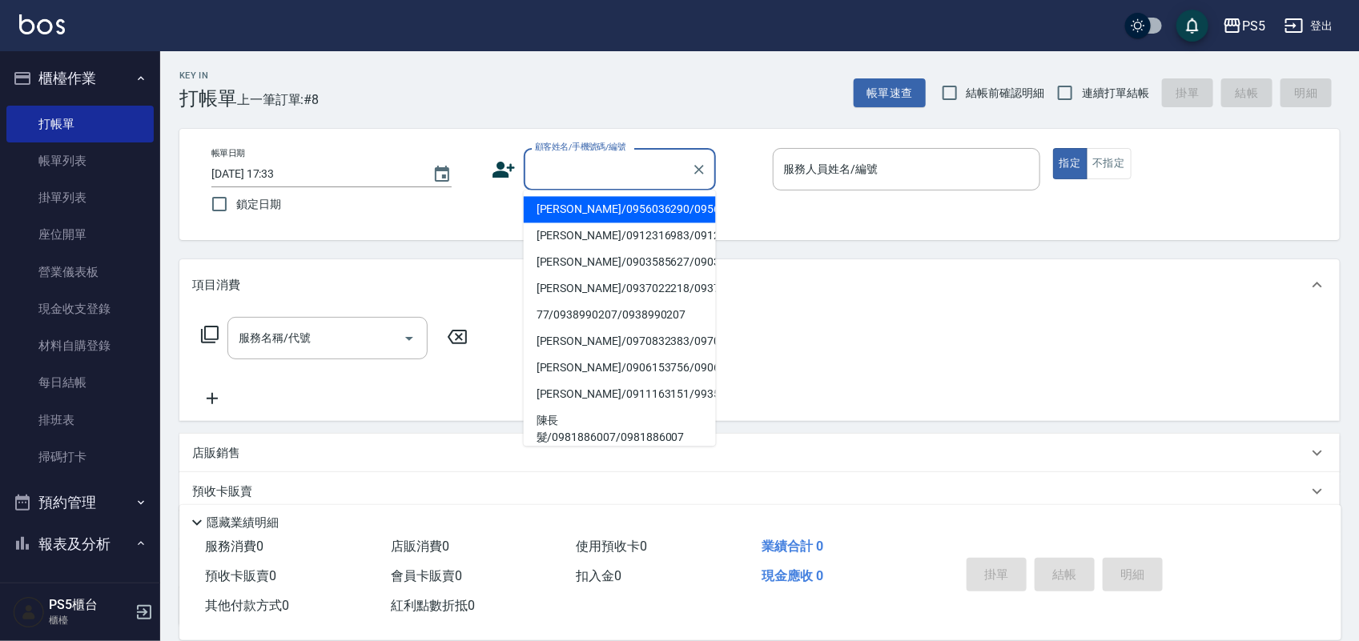
click at [553, 166] on input "顧客姓名/手機號碼/編號" at bounding box center [608, 169] width 154 height 28
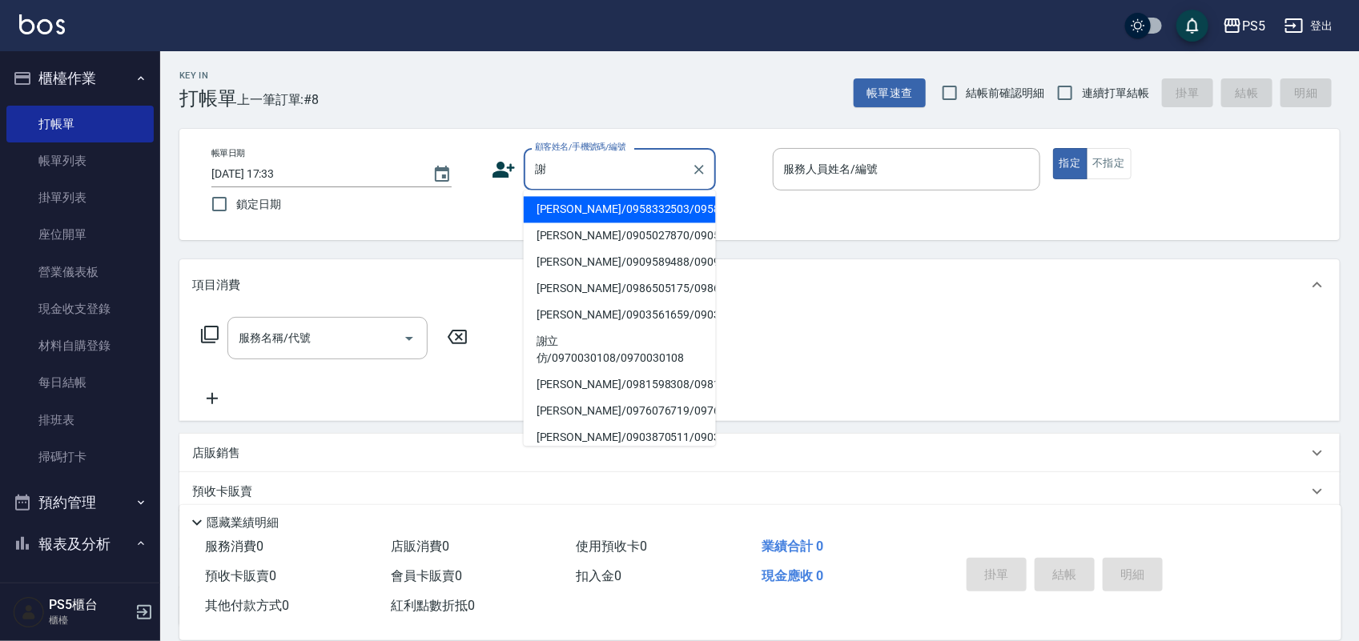
click at [553, 213] on li "[PERSON_NAME]/0958332503/0958332503" at bounding box center [620, 210] width 192 height 26
type input "[PERSON_NAME]/0958332503/0958332503"
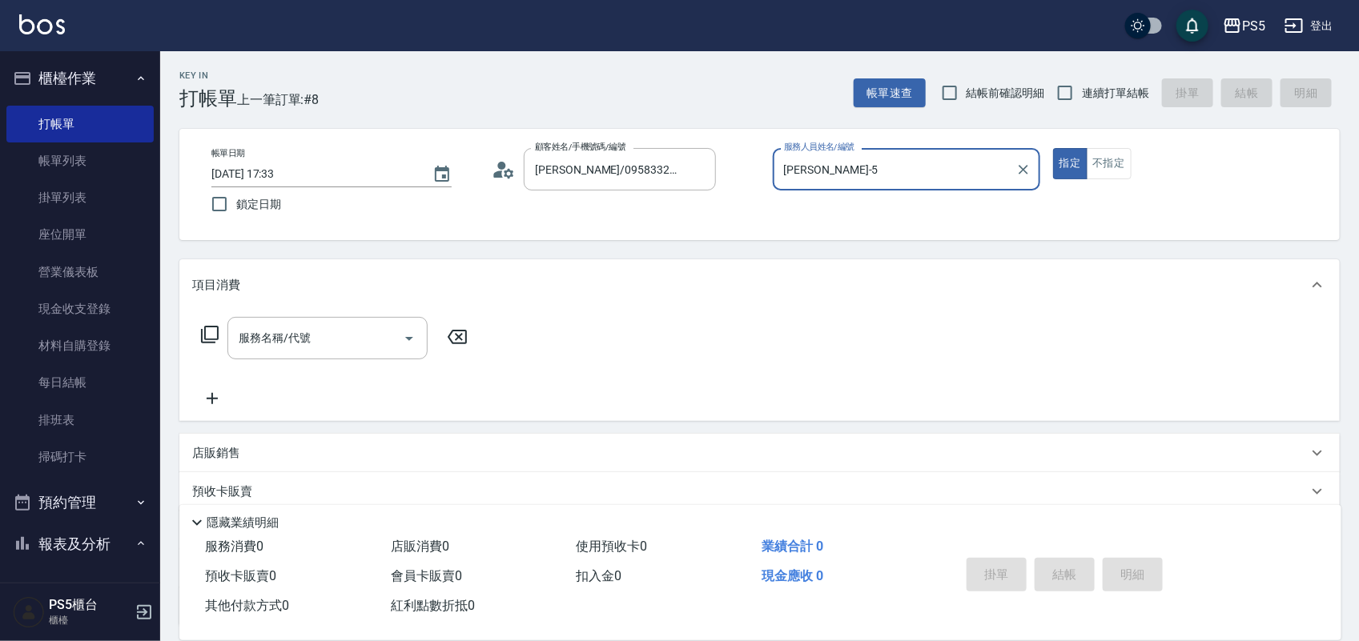
type input "[PERSON_NAME]-5"
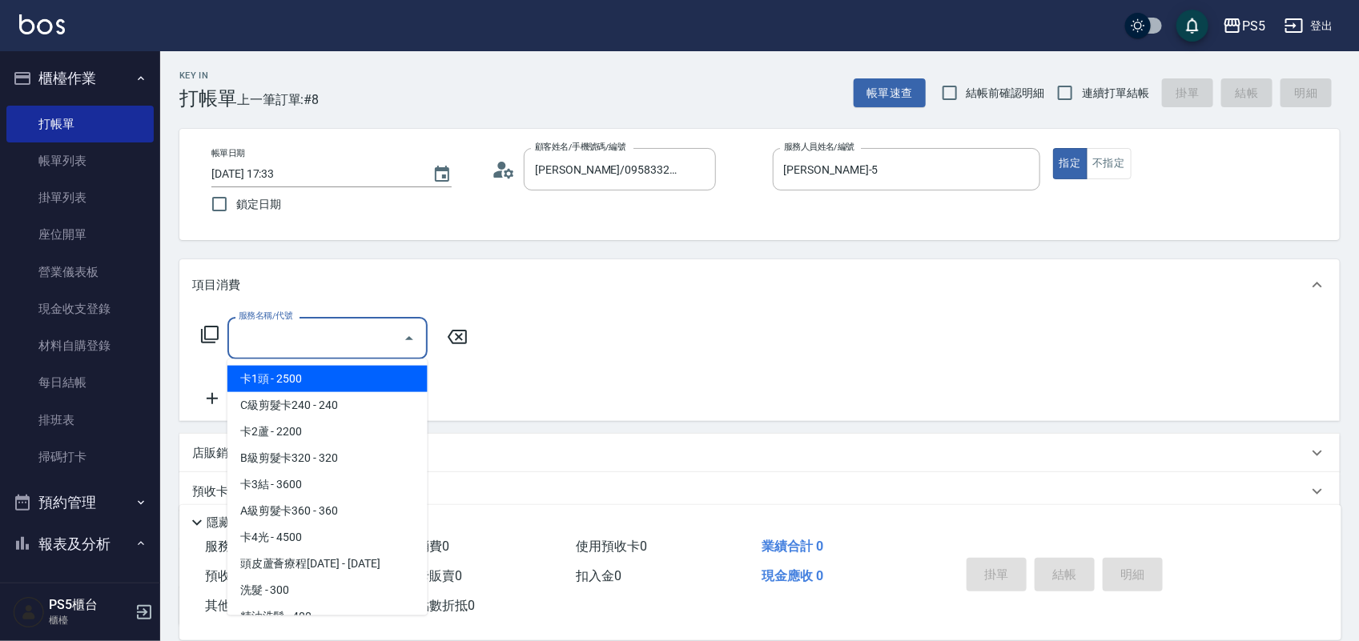
click at [278, 342] on input "服務名稱/代號" at bounding box center [316, 338] width 162 height 28
click at [289, 378] on span "旗鑑染髮 - 2500" at bounding box center [327, 379] width 200 height 26
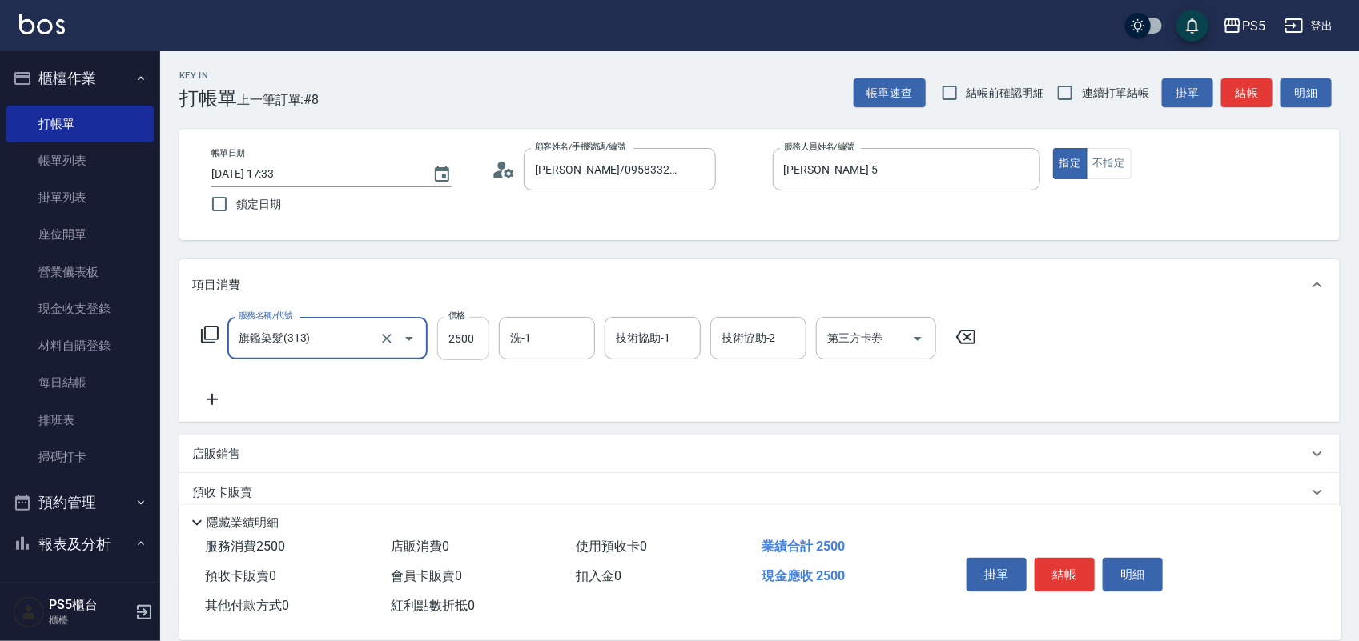
type input "旗鑑染髮(313)"
click at [457, 324] on input "2500" at bounding box center [463, 338] width 52 height 43
type input "2800"
click at [213, 402] on icon at bounding box center [212, 399] width 40 height 19
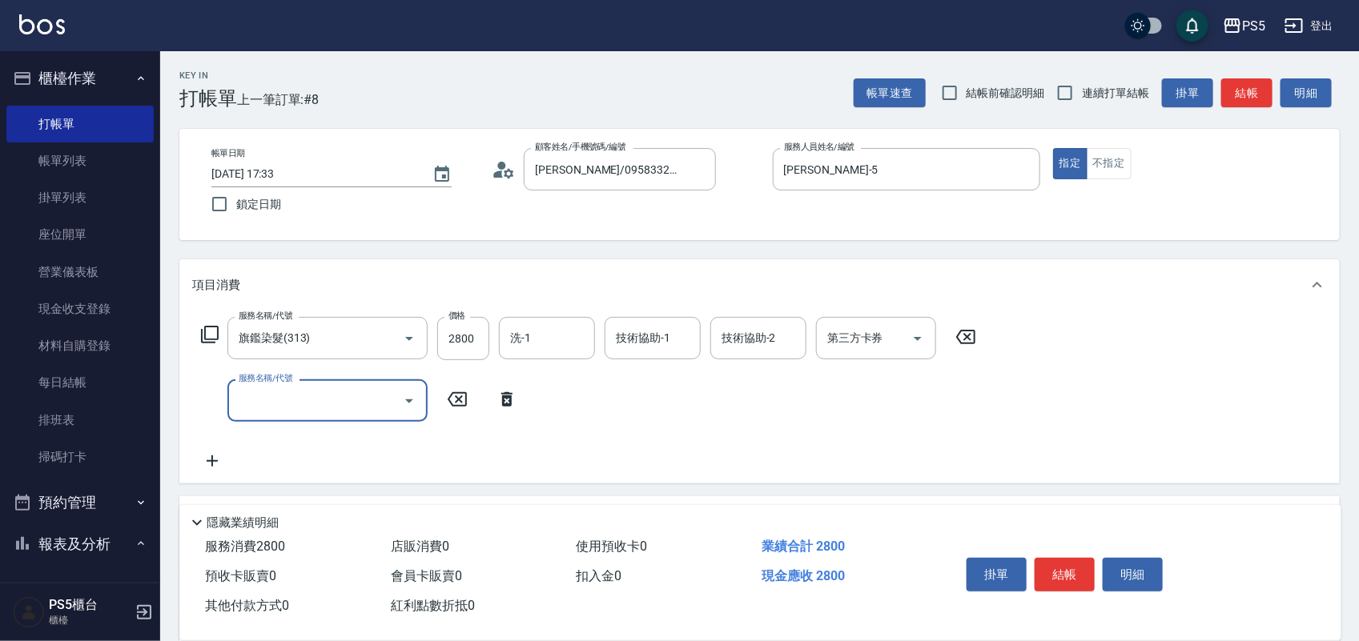
click at [274, 396] on input "服務名稱/代號" at bounding box center [316, 401] width 162 height 28
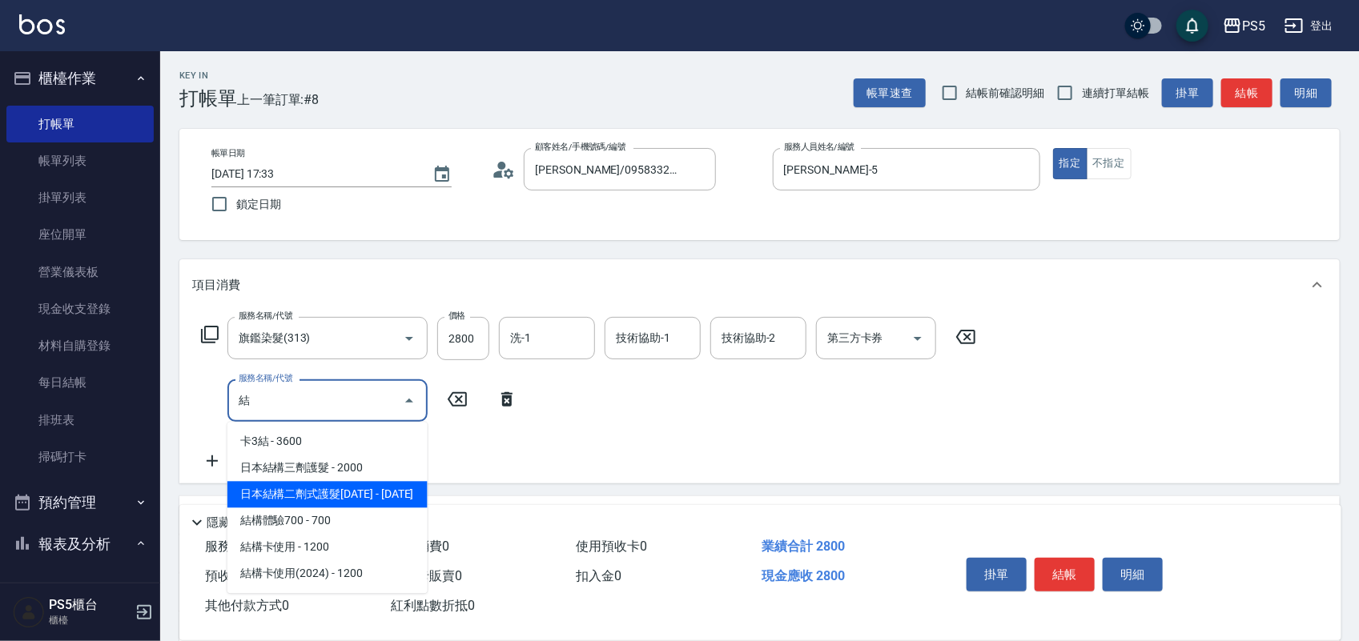
click at [306, 500] on span "日本結構二劑式護髮[DATE] - [DATE]" at bounding box center [327, 495] width 200 height 26
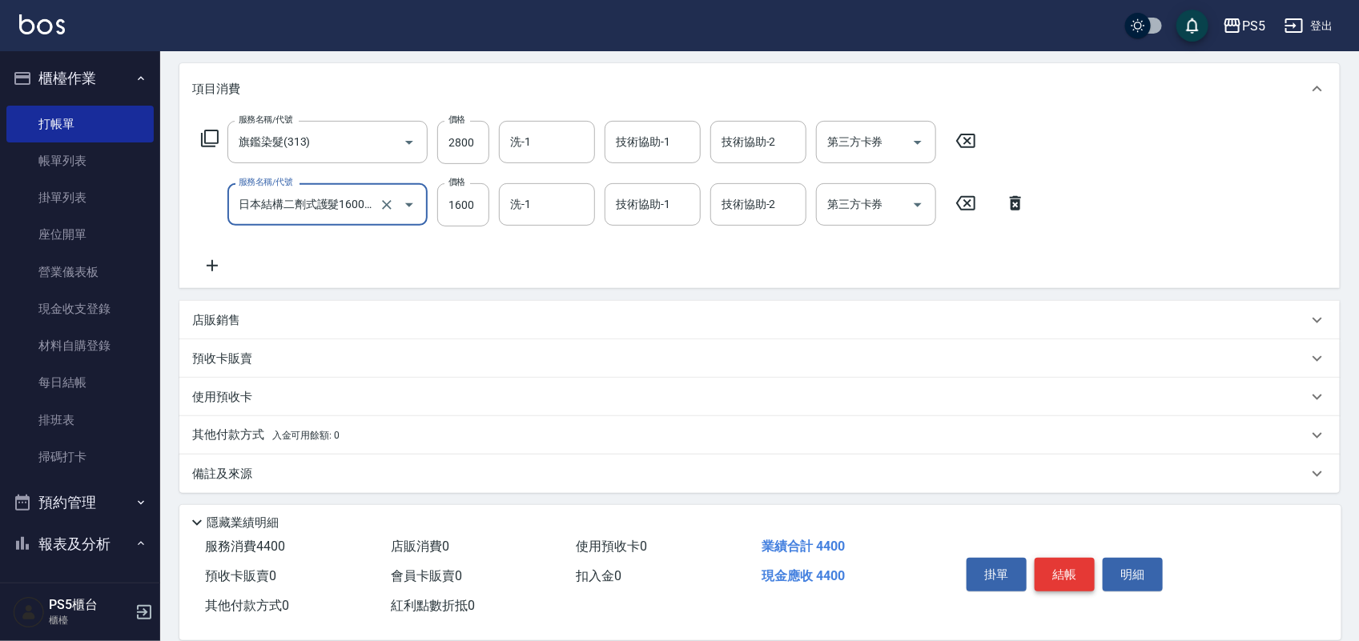
scroll to position [200, 0]
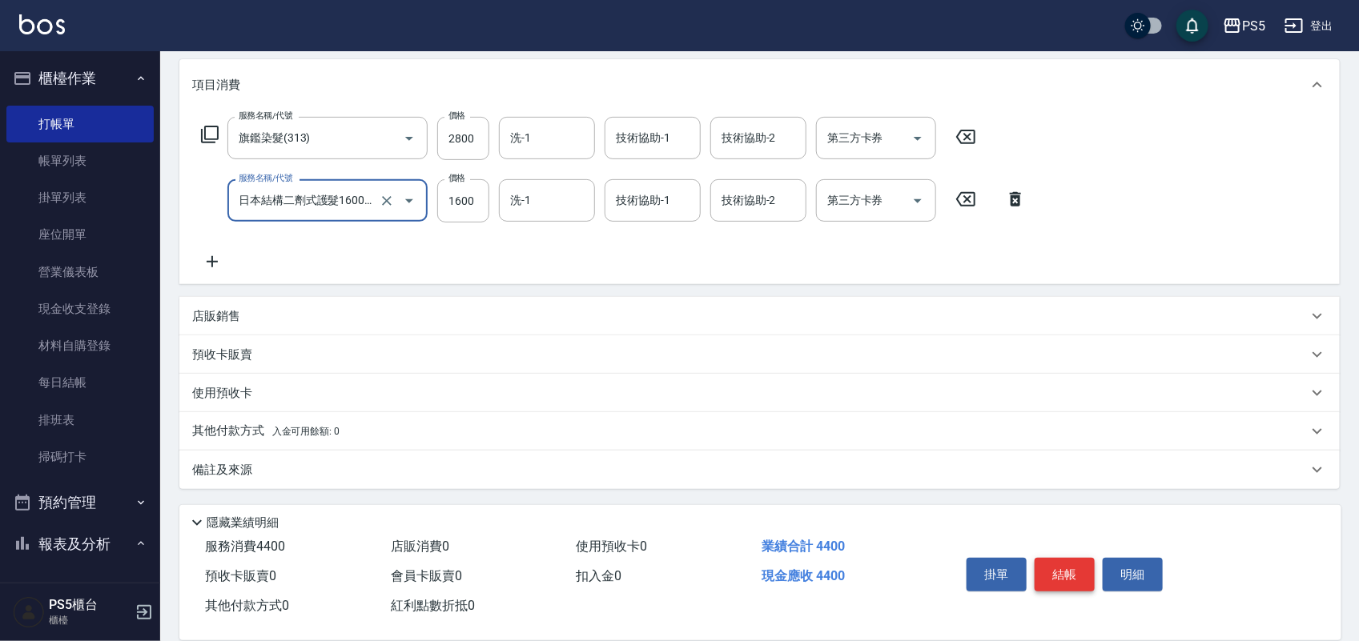
type input "日本結構二劑式護髮1600(904)"
click at [1059, 565] on button "結帳" at bounding box center [1065, 575] width 60 height 34
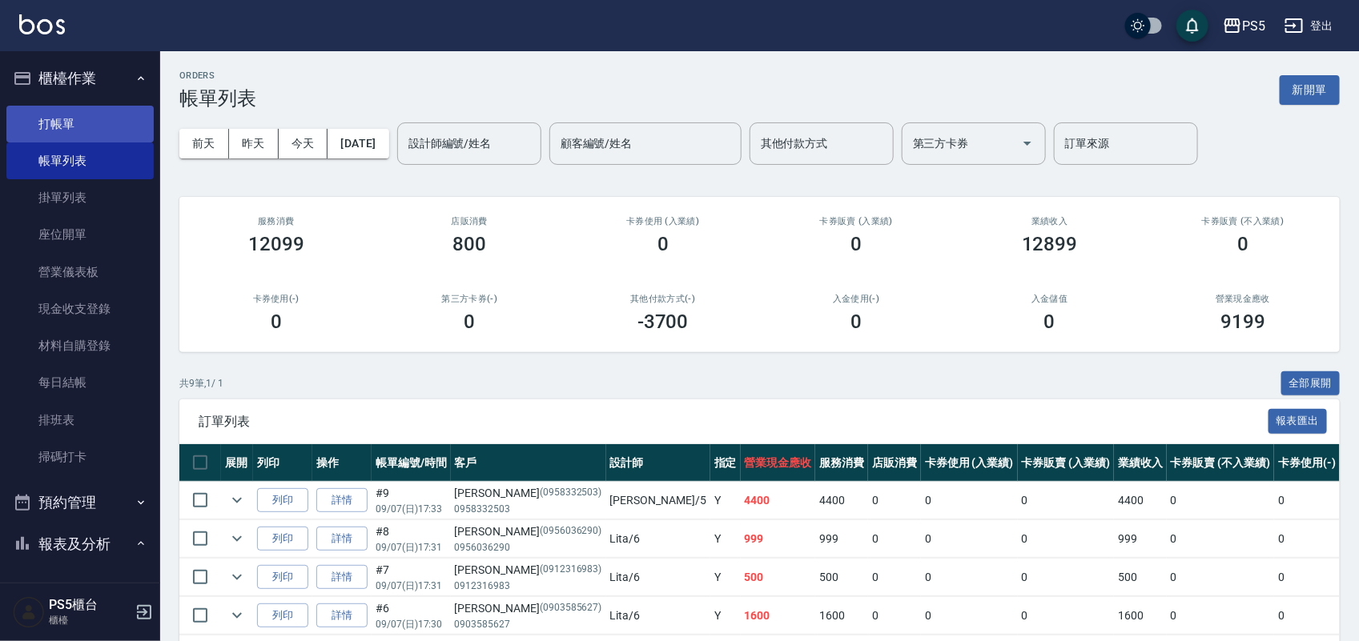
click at [54, 115] on link "打帳單" at bounding box center [79, 124] width 147 height 37
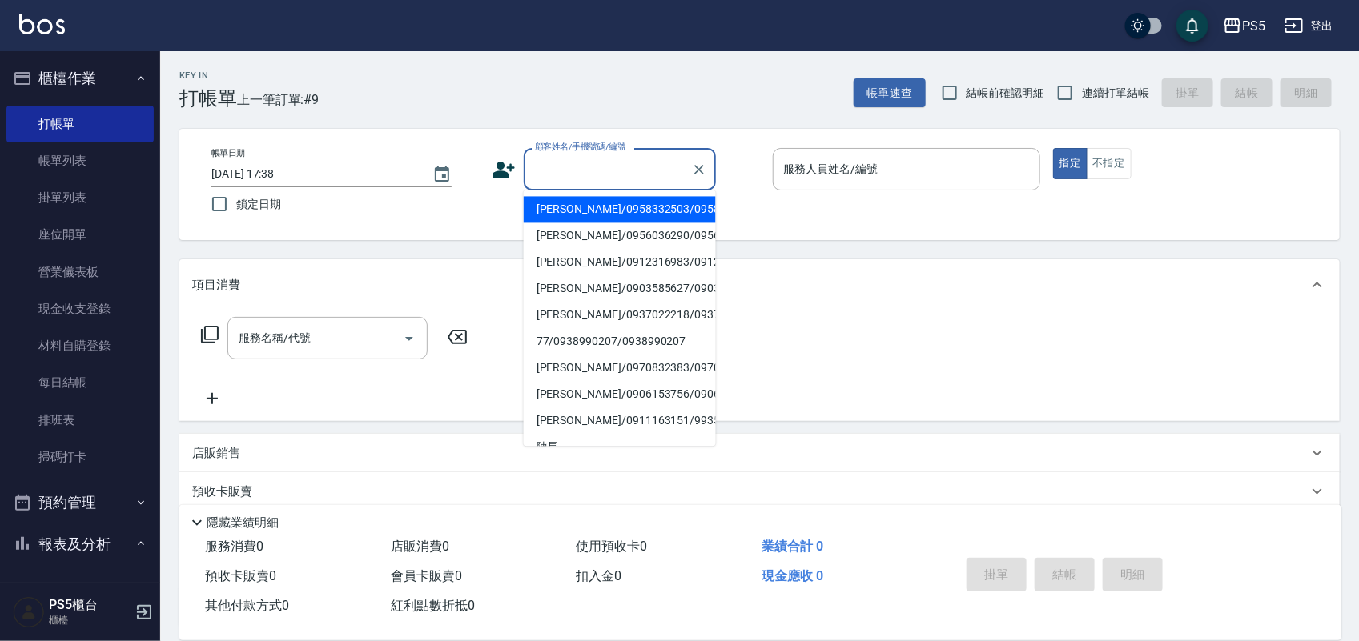
click at [553, 178] on input "顧客姓名/手機號碼/編號" at bounding box center [608, 169] width 154 height 28
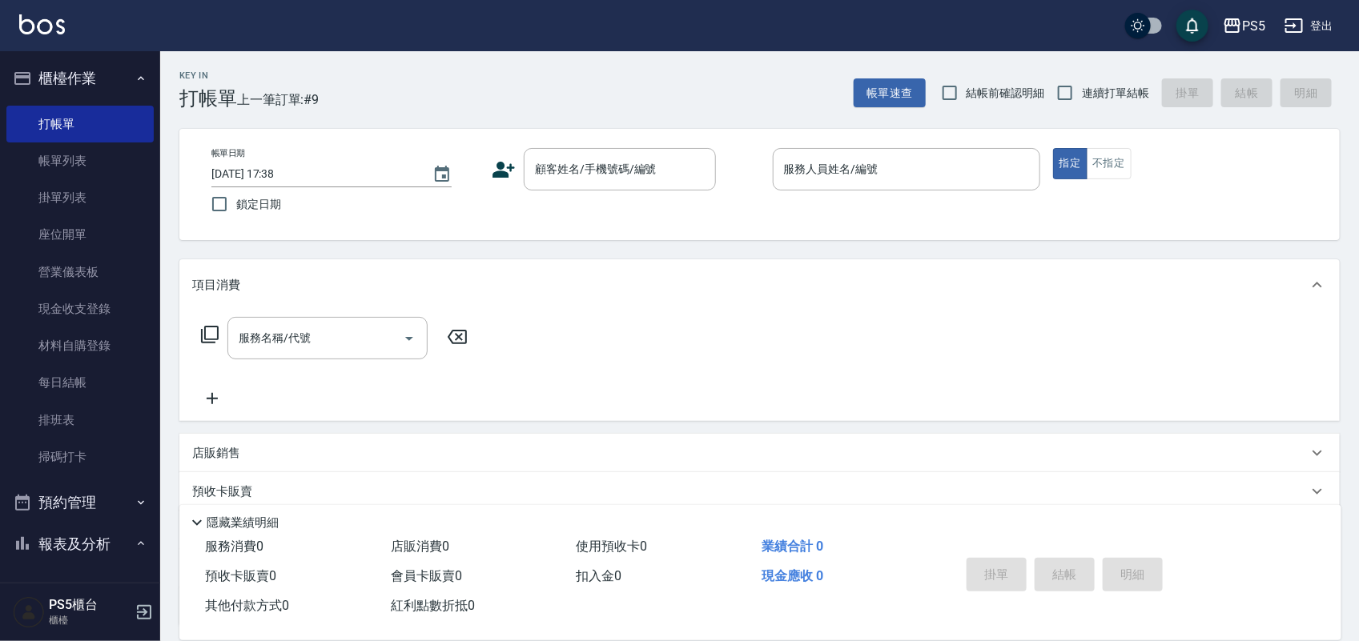
click at [509, 167] on icon at bounding box center [504, 170] width 22 height 16
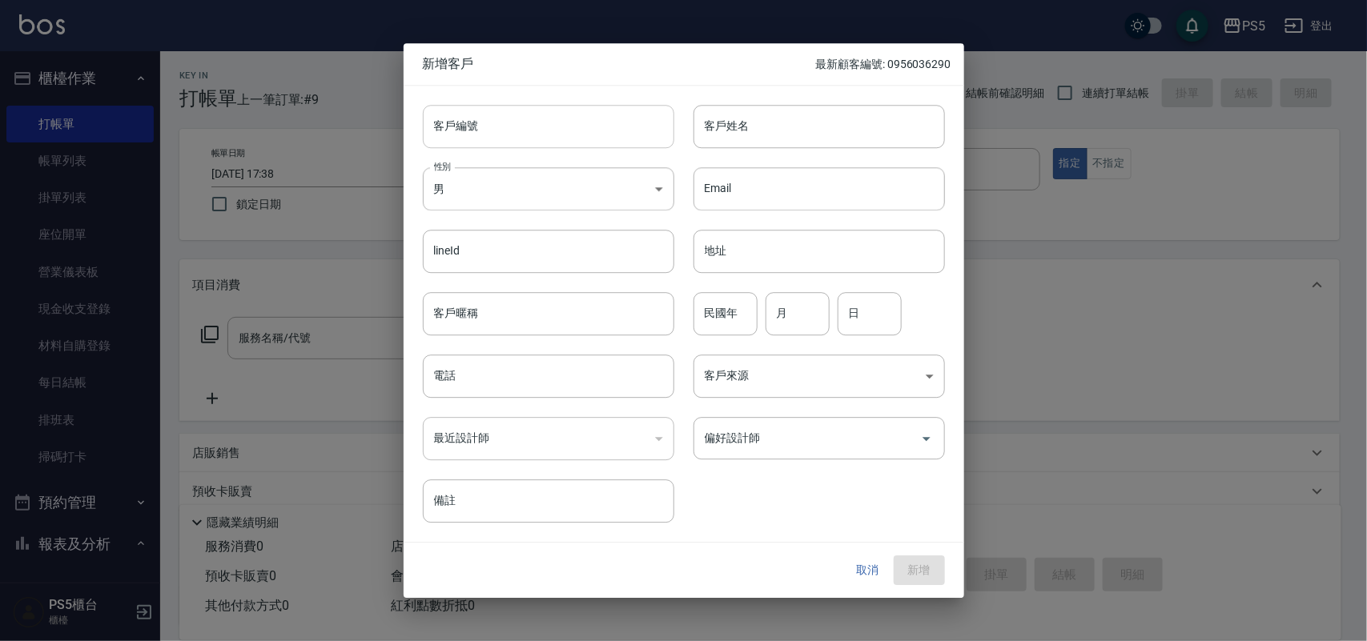
click at [517, 135] on input "客戶編號" at bounding box center [548, 126] width 251 height 43
type input "照"
type input "."
type input "0905558153"
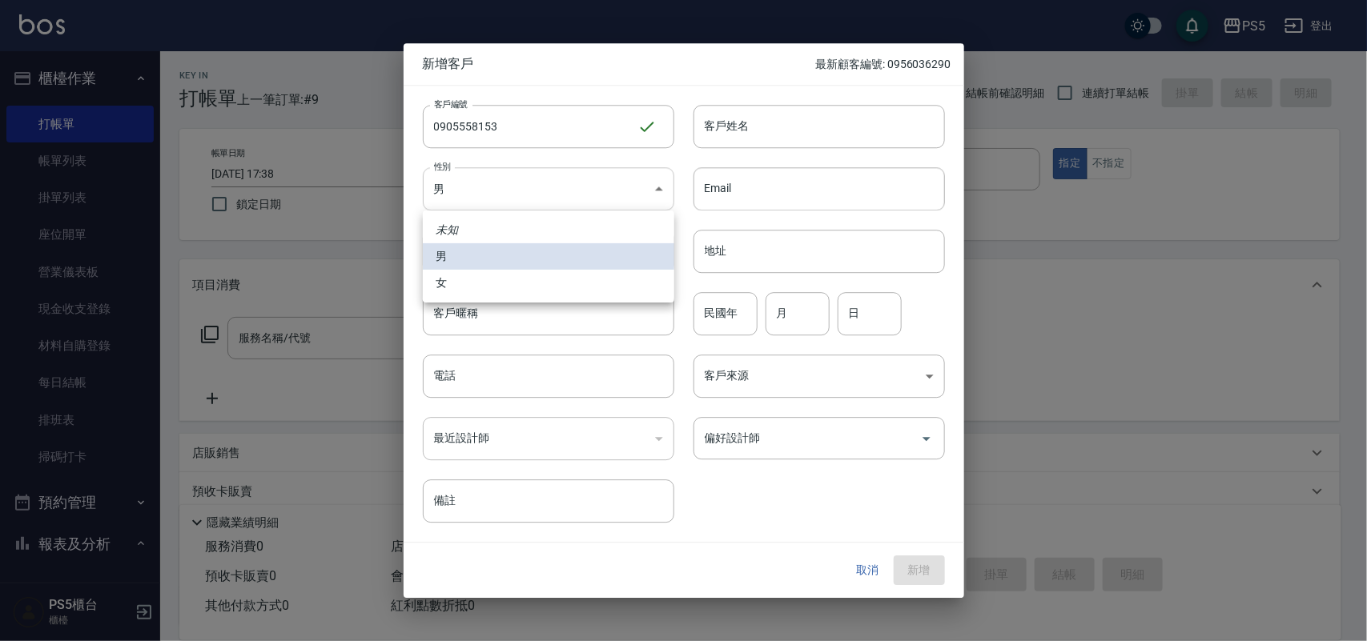
click at [467, 201] on body "PS5 登出 櫃檯作業 打帳單 帳單列表 掛單列表 座位開單 營業儀表板 現金收支登錄 材料自購登錄 每日結帳 排班表 掃碼打卡 預約管理 預約管理 單日預約…" at bounding box center [683, 389] width 1367 height 779
click at [440, 276] on li "女" at bounding box center [548, 283] width 251 height 26
type input "[DEMOGRAPHIC_DATA]"
click at [453, 374] on input "電話" at bounding box center [548, 376] width 251 height 43
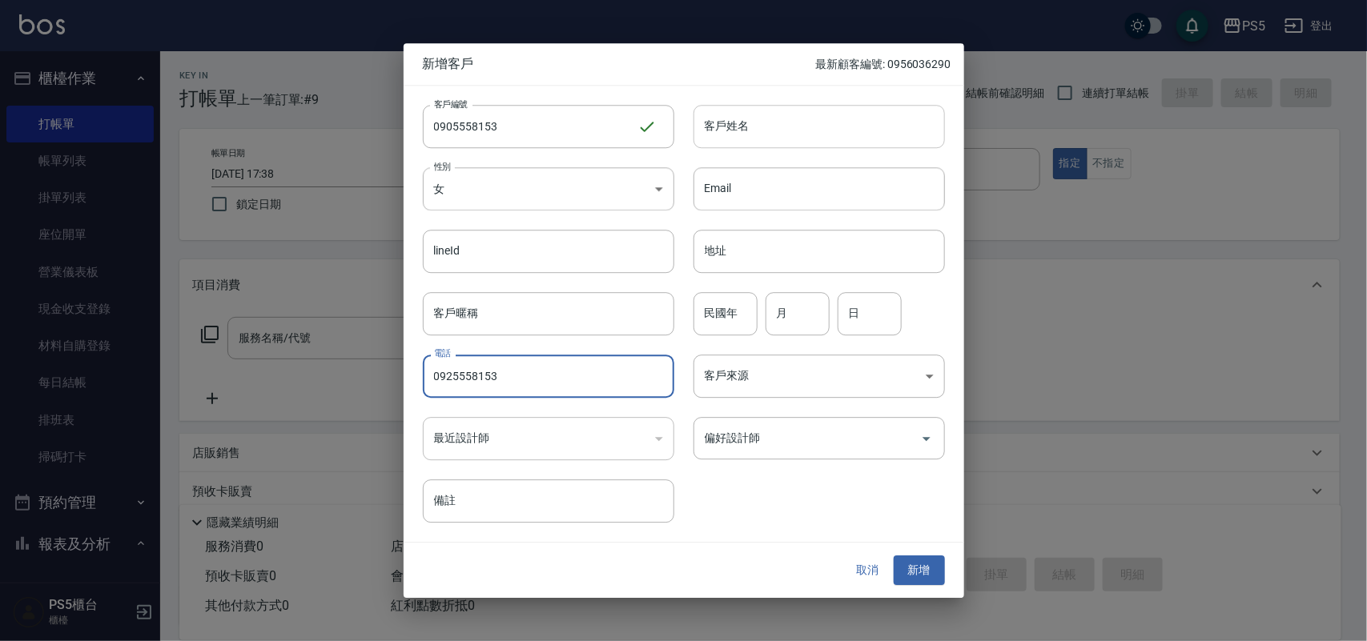
type input "0925558153"
click at [770, 141] on input "客戶姓名" at bounding box center [818, 126] width 251 height 43
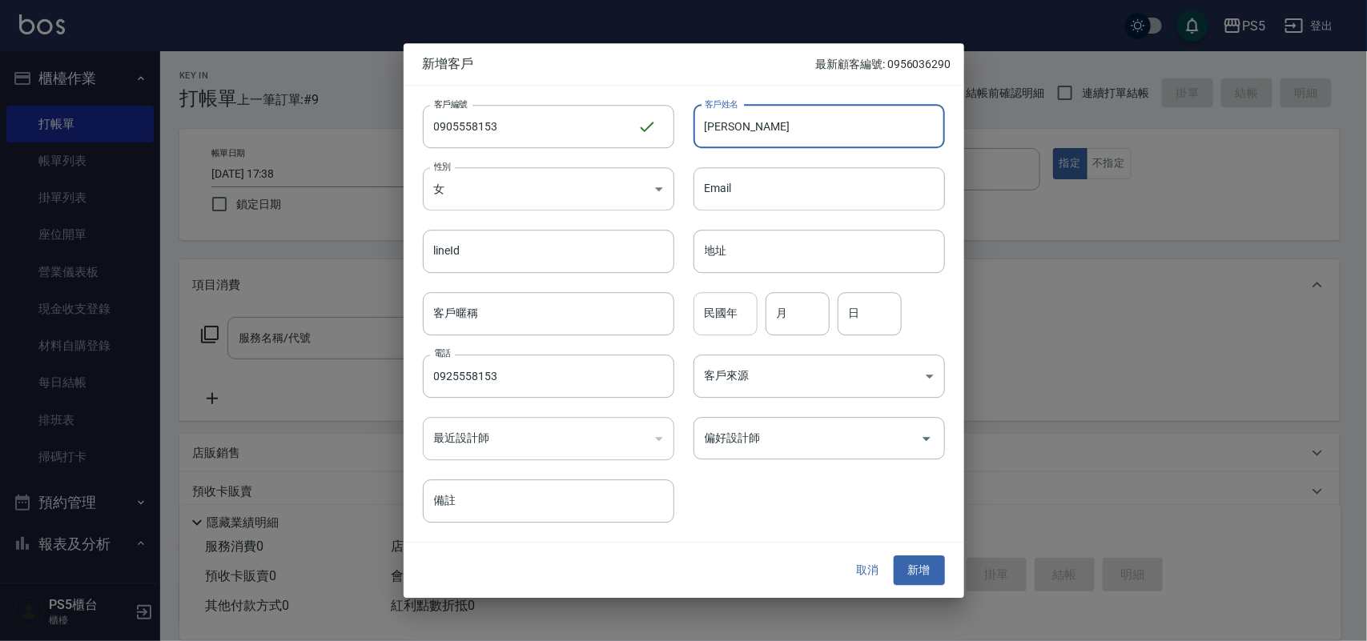
type input "[PERSON_NAME]"
drag, startPoint x: 738, startPoint y: 306, endPoint x: 707, endPoint y: 327, distance: 37.5
click at [738, 306] on input "民國年" at bounding box center [725, 313] width 64 height 43
type input "84"
type input "6"
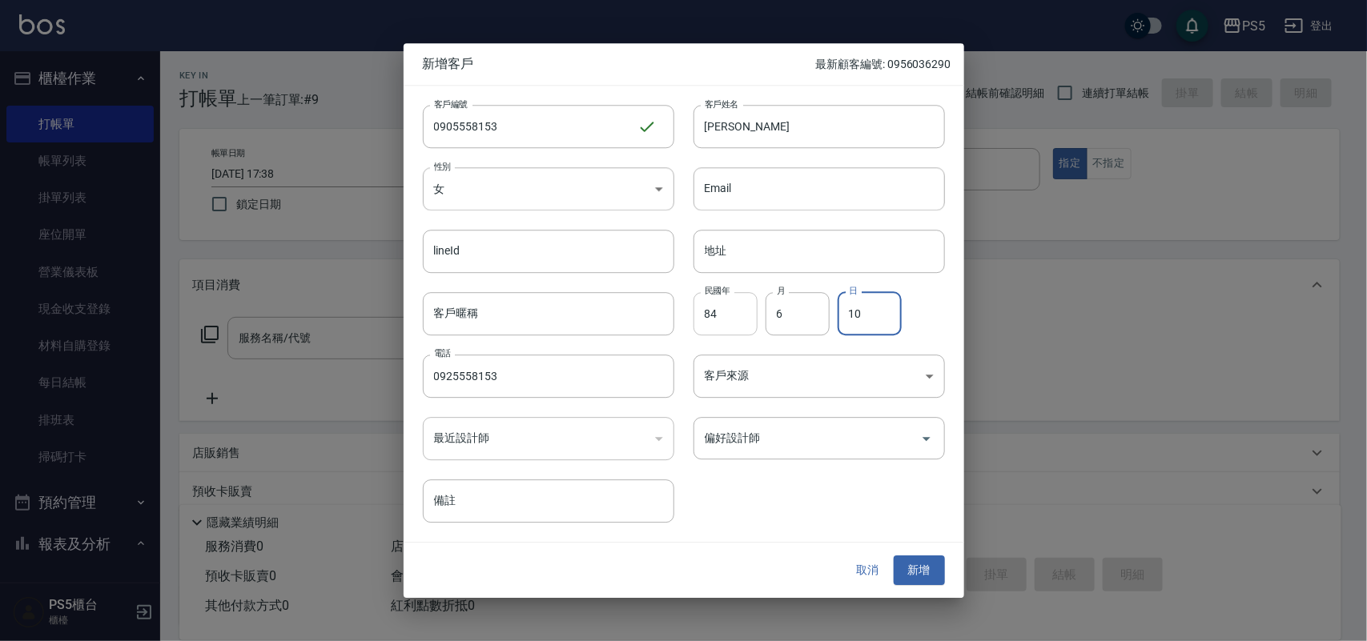
type input "10"
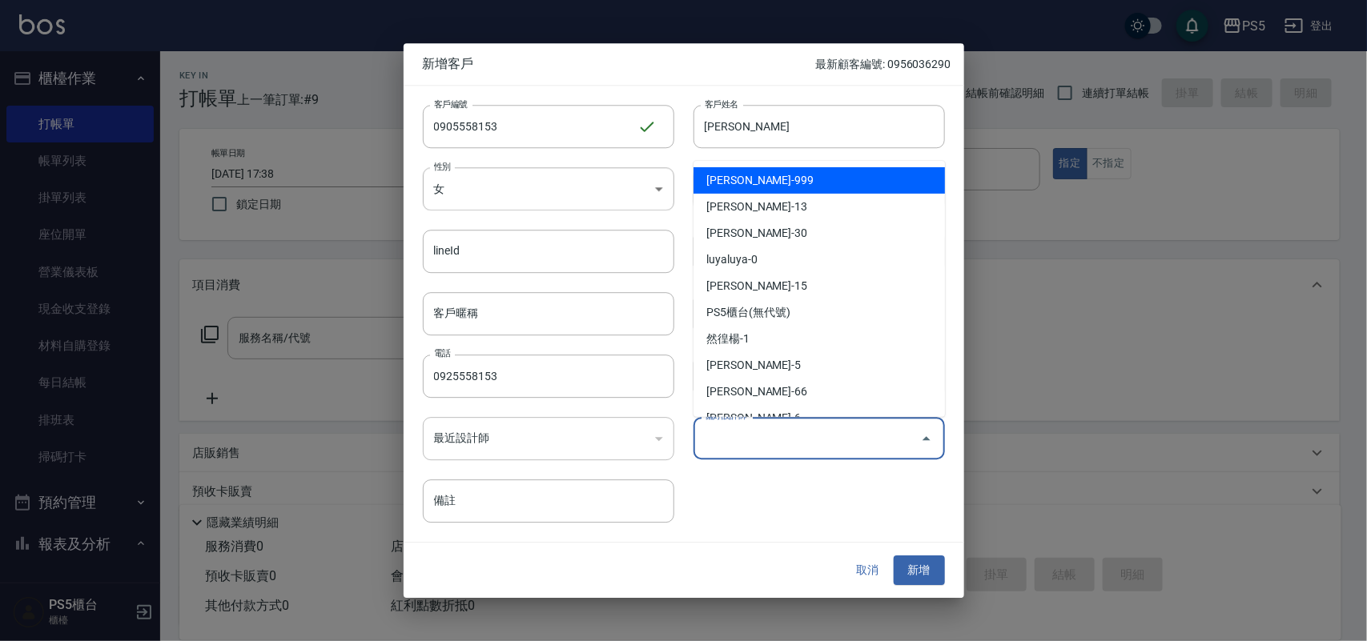
click at [777, 447] on input "偏好設計師" at bounding box center [807, 438] width 213 height 28
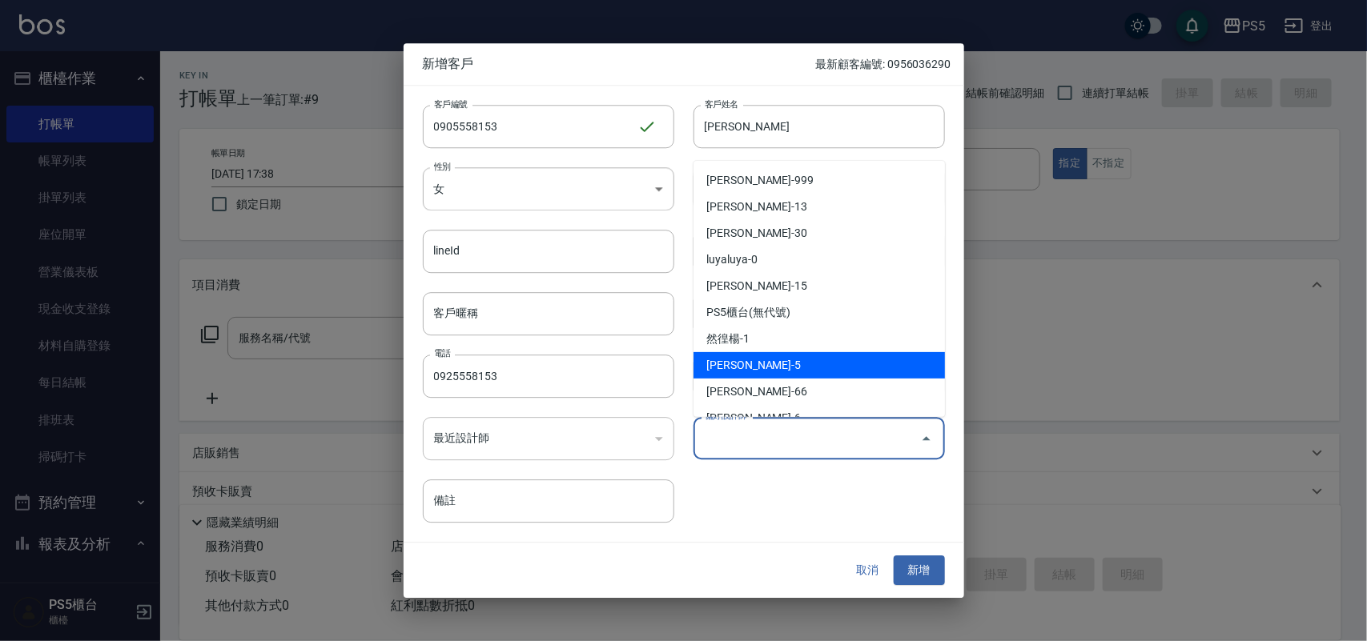
click at [767, 368] on li "[PERSON_NAME]-5" at bounding box center [818, 365] width 251 height 26
type input "林杏霞"
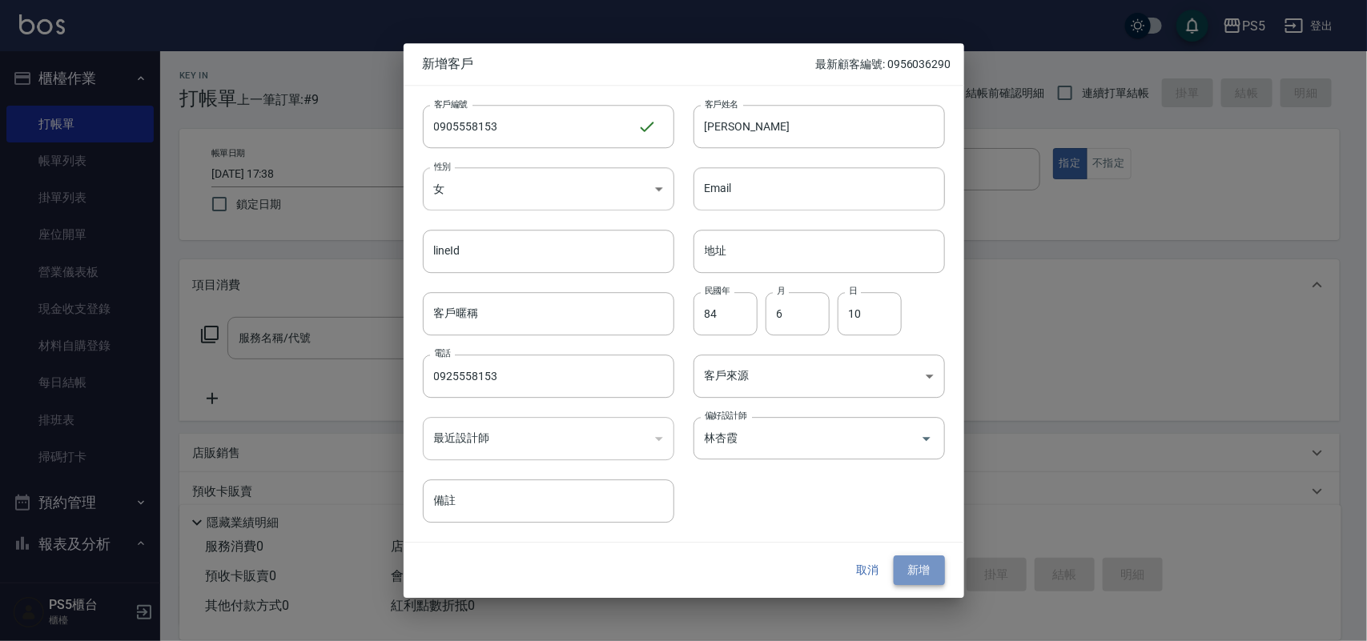
click at [934, 557] on button "新增" at bounding box center [919, 572] width 51 height 30
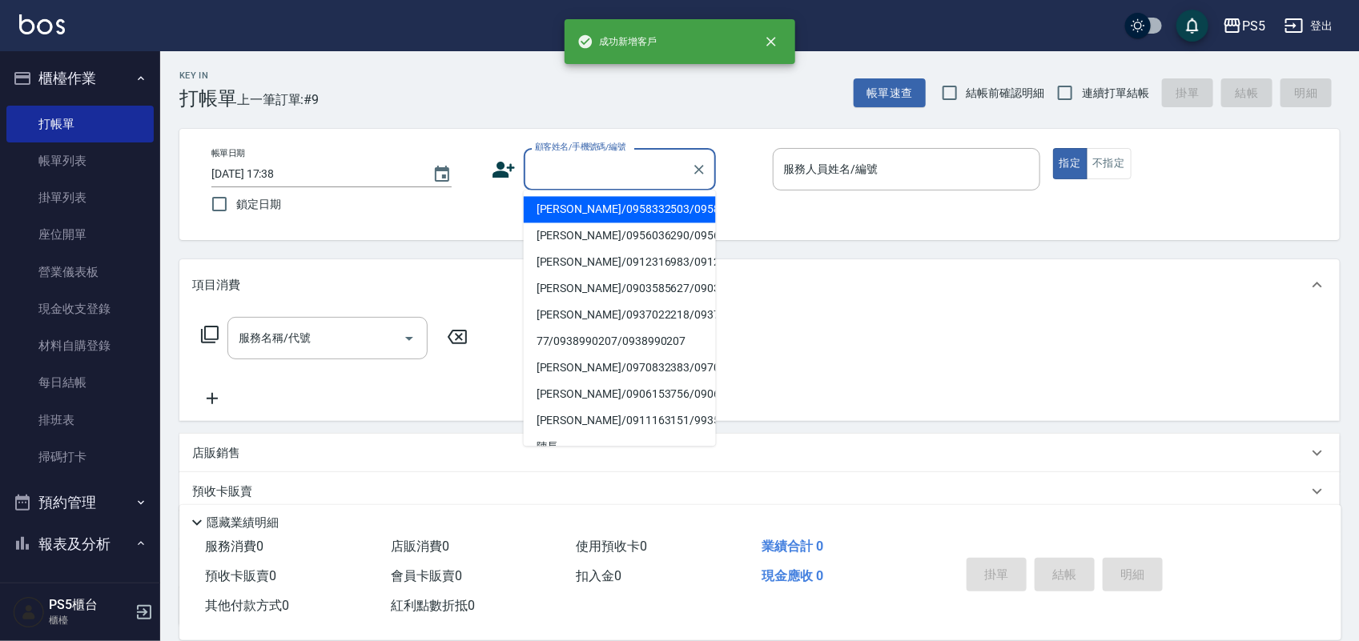
click at [577, 173] on input "顧客姓名/手機號碼/編號" at bounding box center [608, 169] width 154 height 28
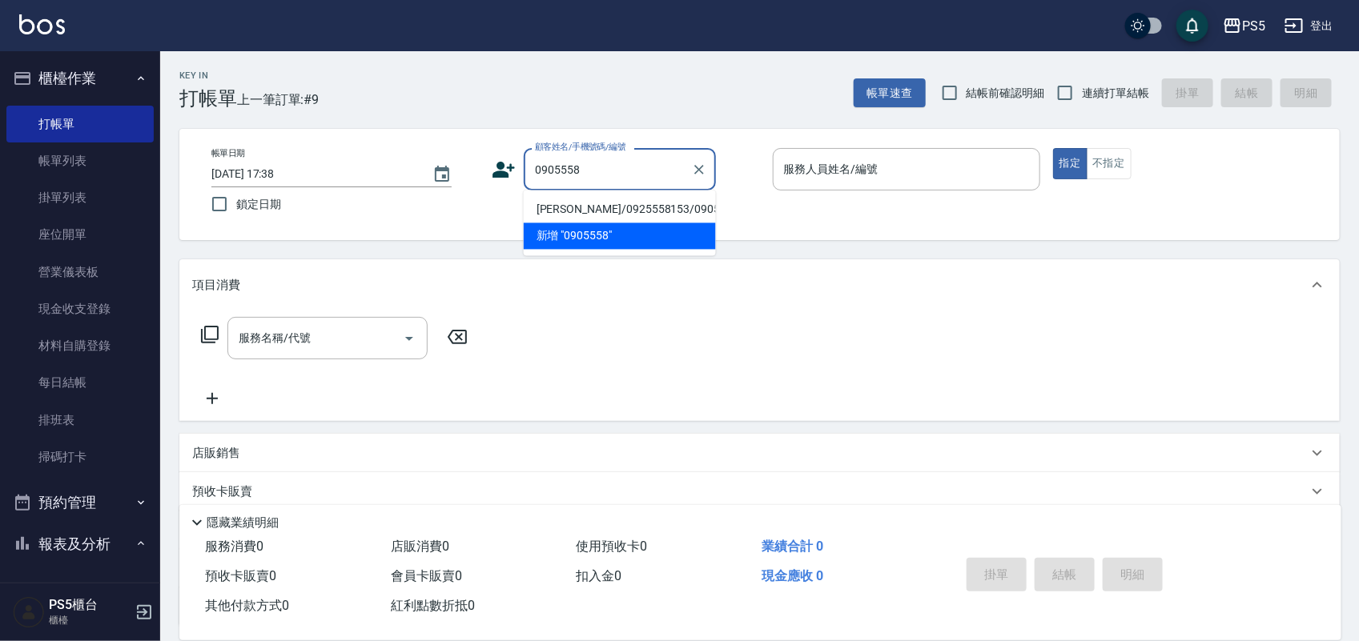
click at [554, 205] on li "[PERSON_NAME]/0925558153/0905558153" at bounding box center [620, 210] width 192 height 26
type input "[PERSON_NAME]/0925558153/0905558153"
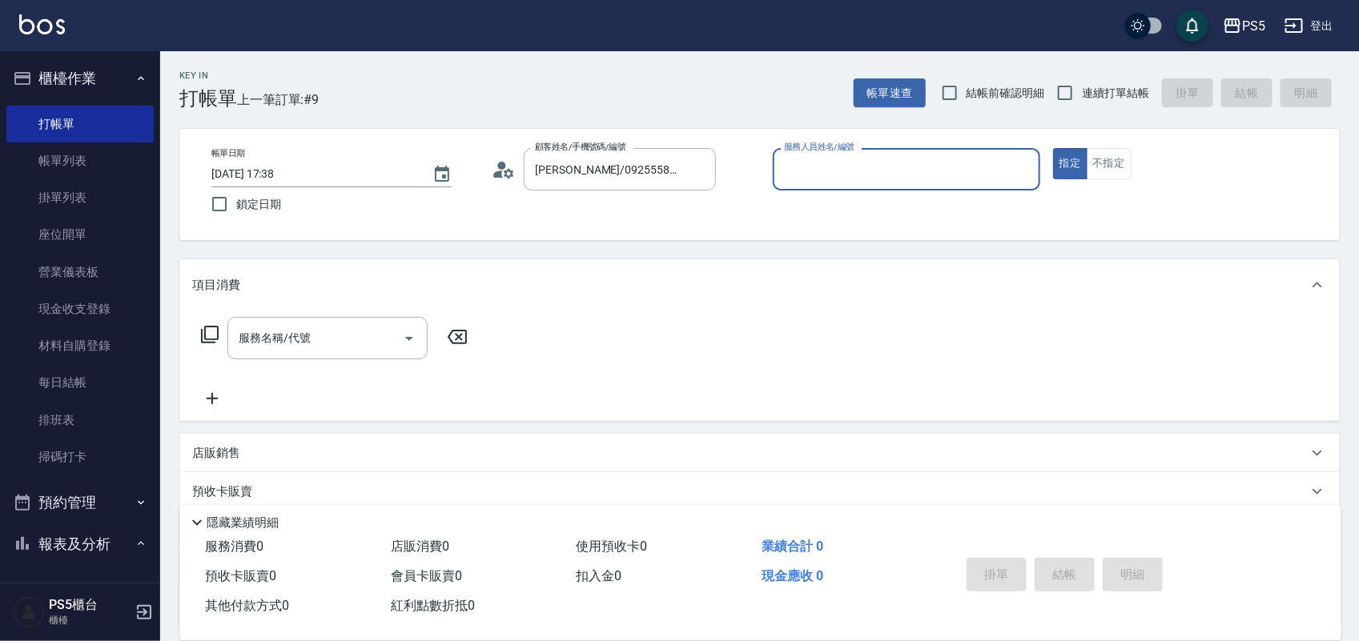
type input "[PERSON_NAME]-5"
click at [309, 332] on input "服務名稱/代號" at bounding box center [316, 338] width 162 height 28
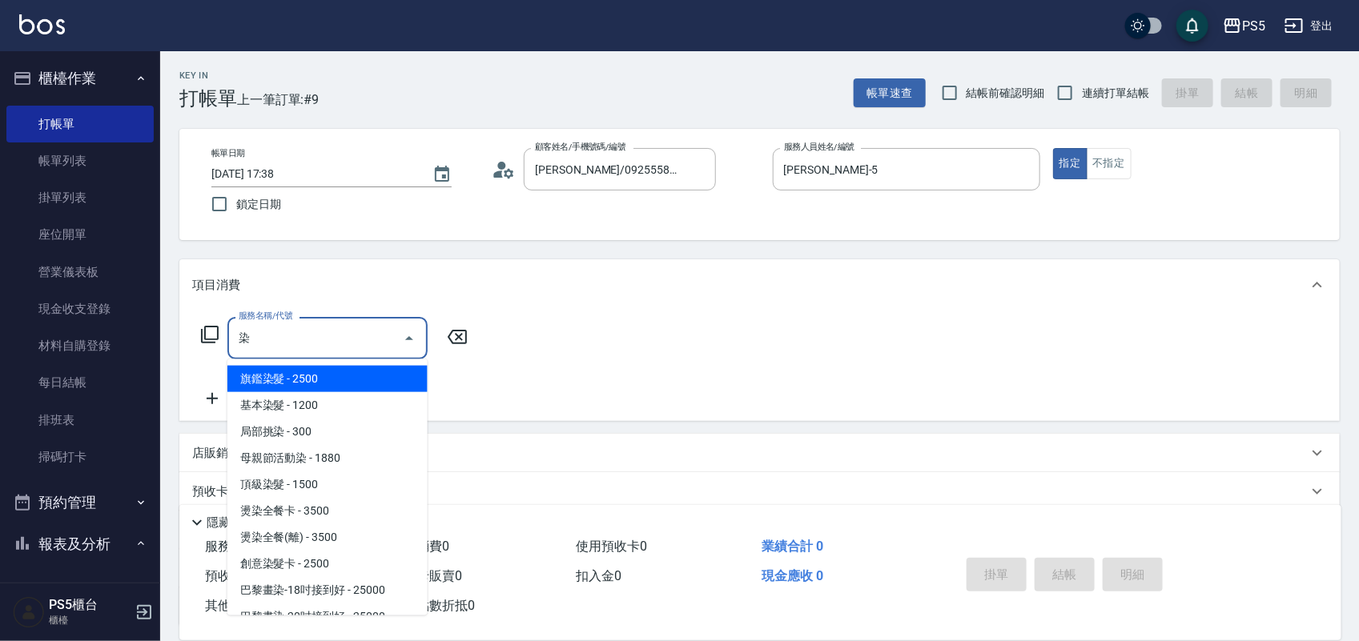
click at [298, 375] on span "旗鑑染髮 - 2500" at bounding box center [327, 379] width 200 height 26
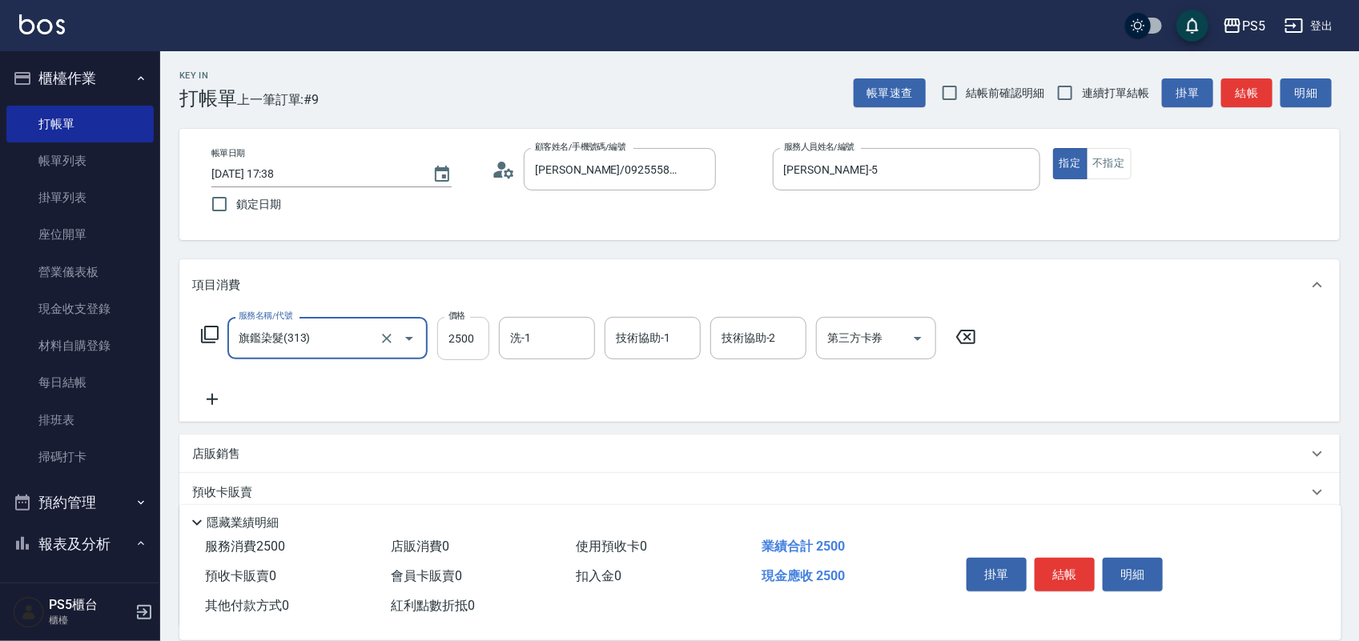
type input "旗鑑染髮(313)"
click at [462, 341] on input "2500" at bounding box center [463, 338] width 52 height 43
type input "3000"
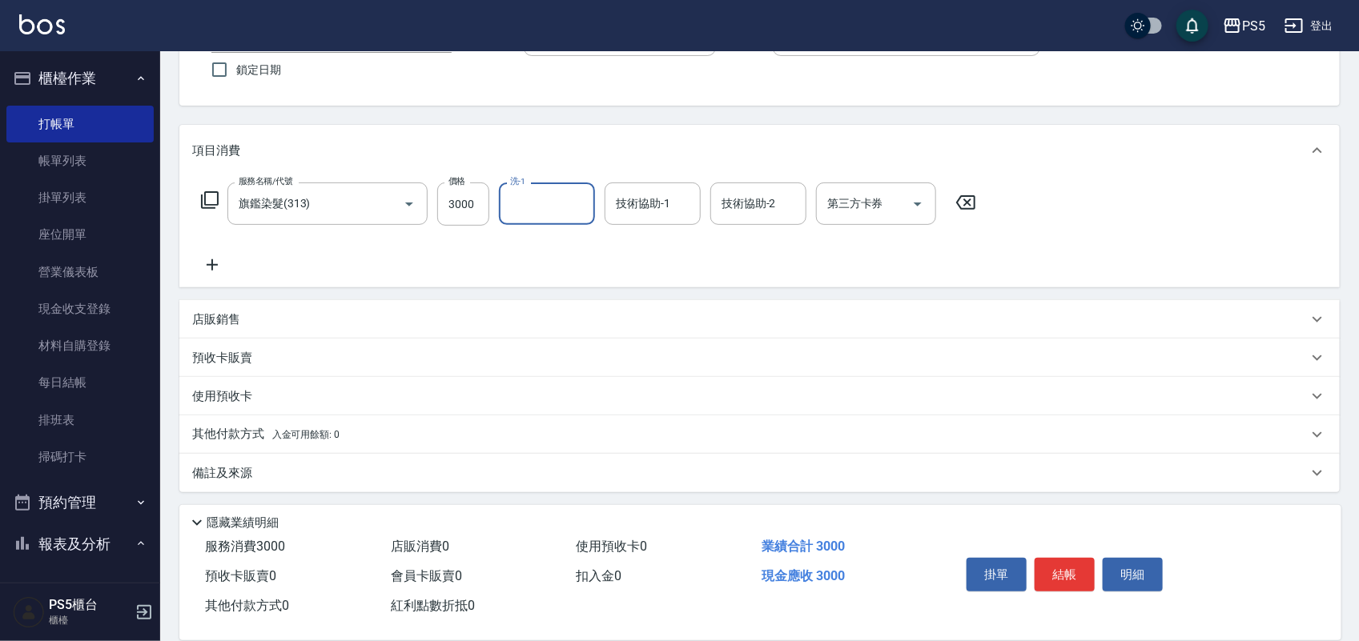
scroll to position [138, 0]
click at [207, 319] on p "店販銷售" at bounding box center [216, 316] width 48 height 17
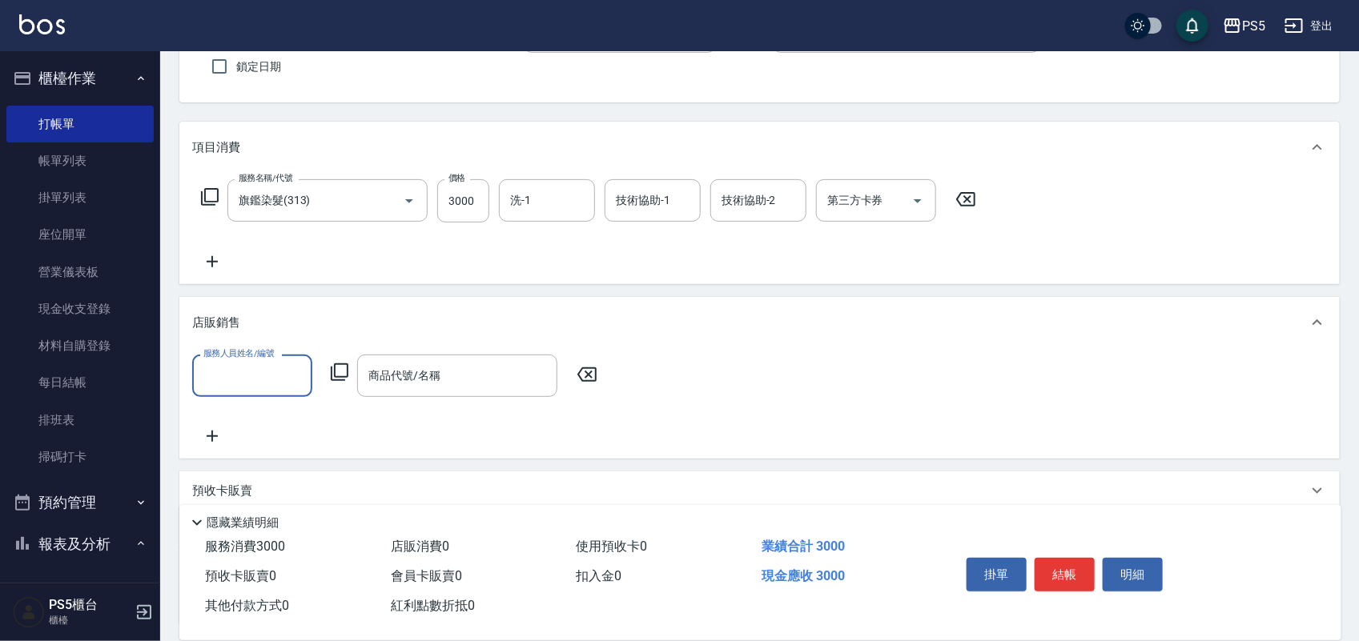
scroll to position [0, 0]
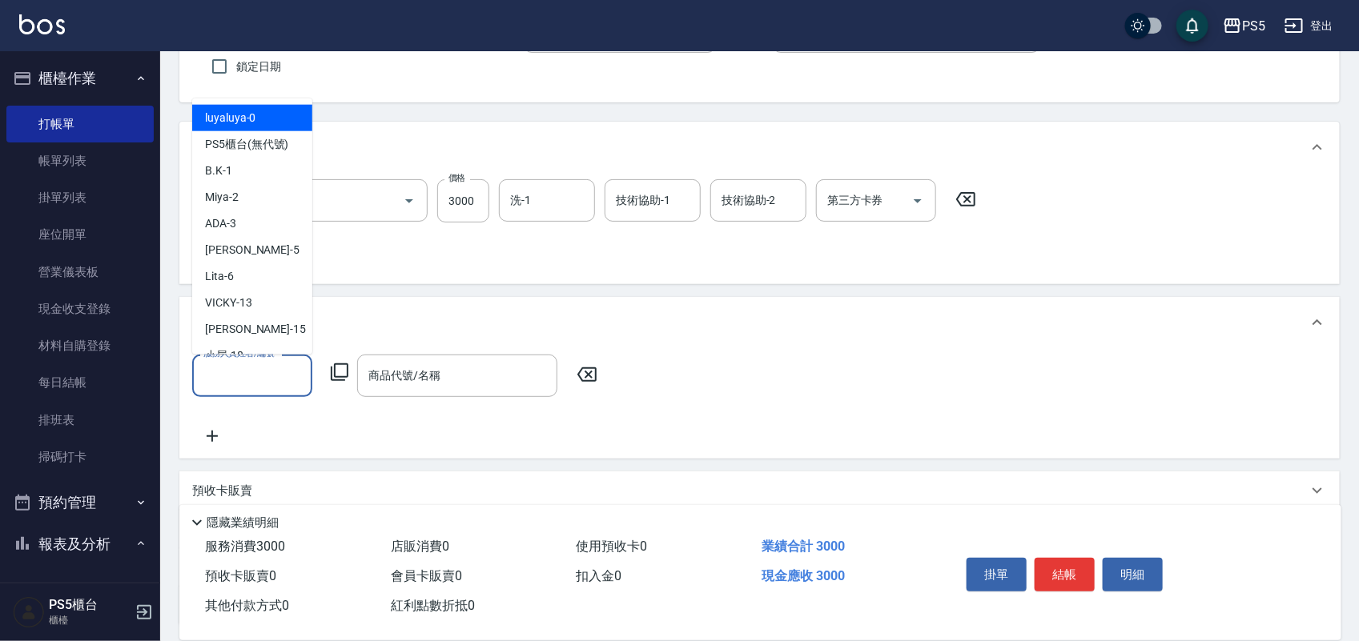
click at [274, 371] on input "服務人員姓名/編號" at bounding box center [252, 376] width 106 height 28
type input "[PERSON_NAME]-5"
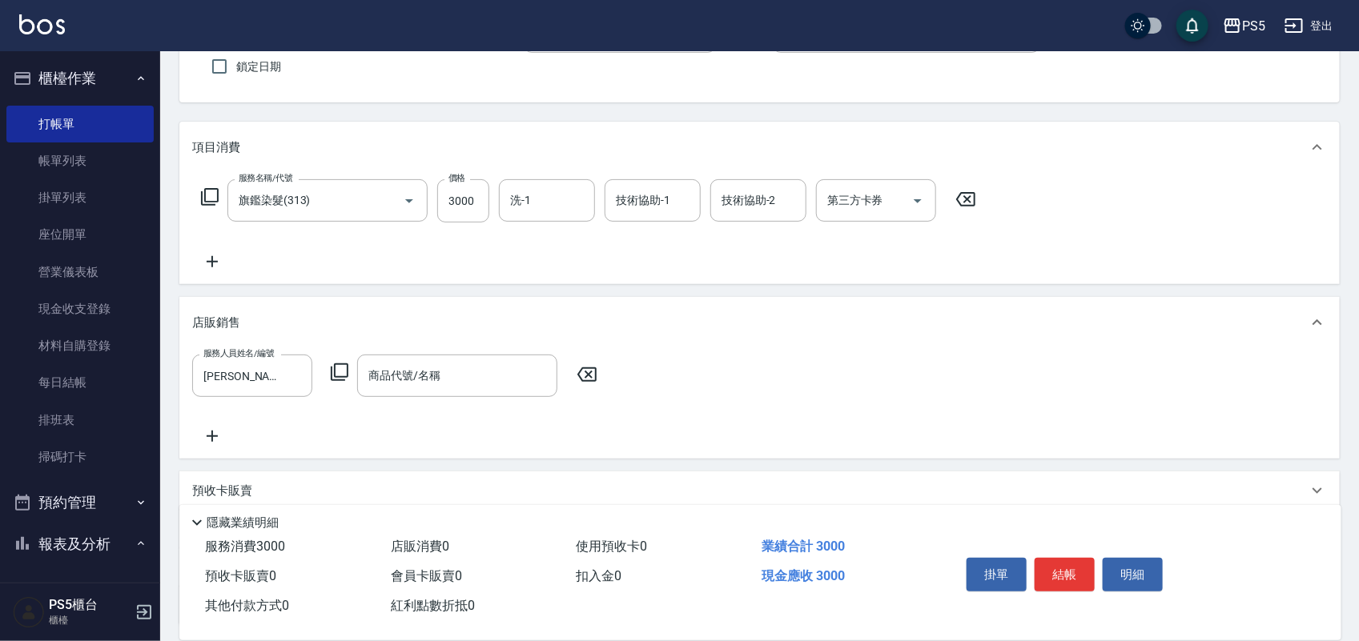
click at [219, 427] on icon at bounding box center [212, 436] width 40 height 19
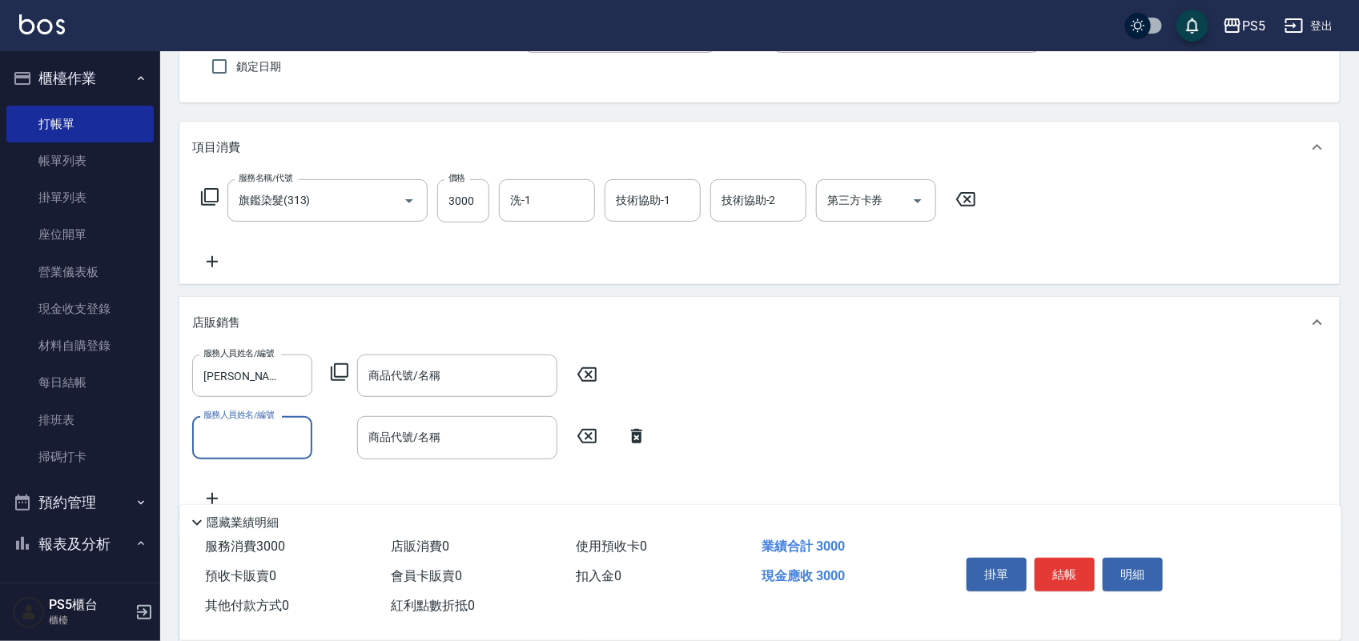
scroll to position [238, 0]
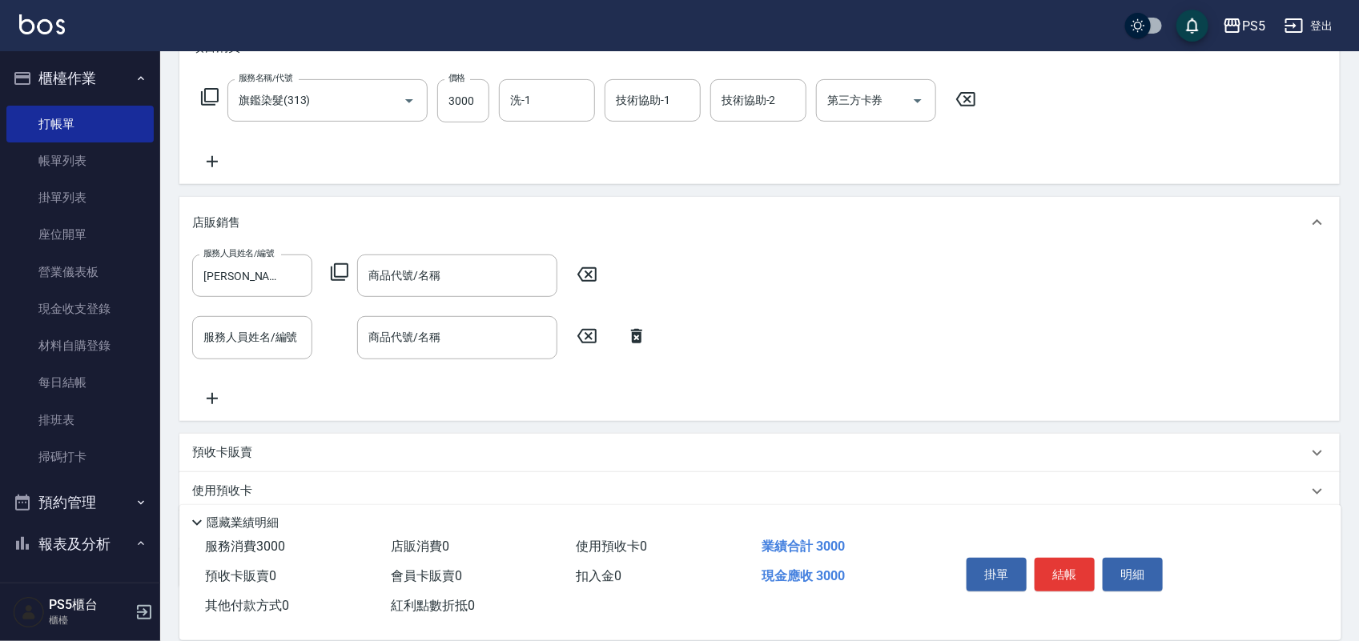
click at [212, 397] on icon at bounding box center [212, 398] width 11 height 11
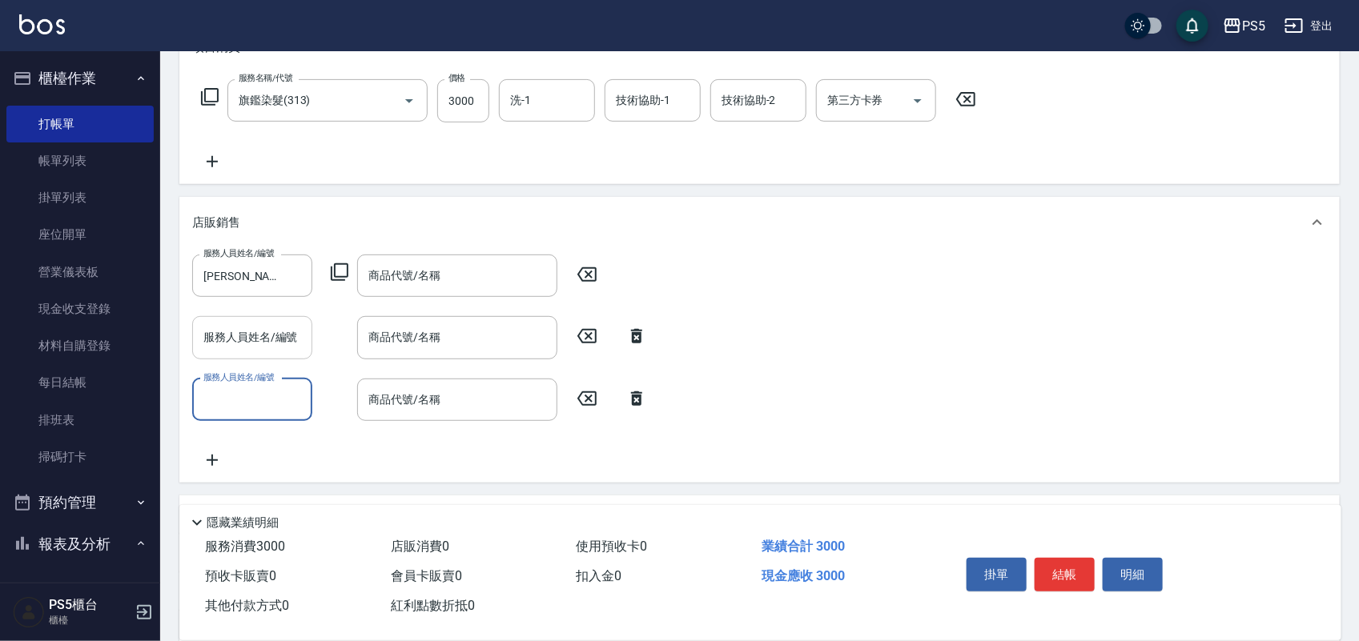
click at [231, 326] on input "服務人員姓名/編號" at bounding box center [252, 337] width 106 height 28
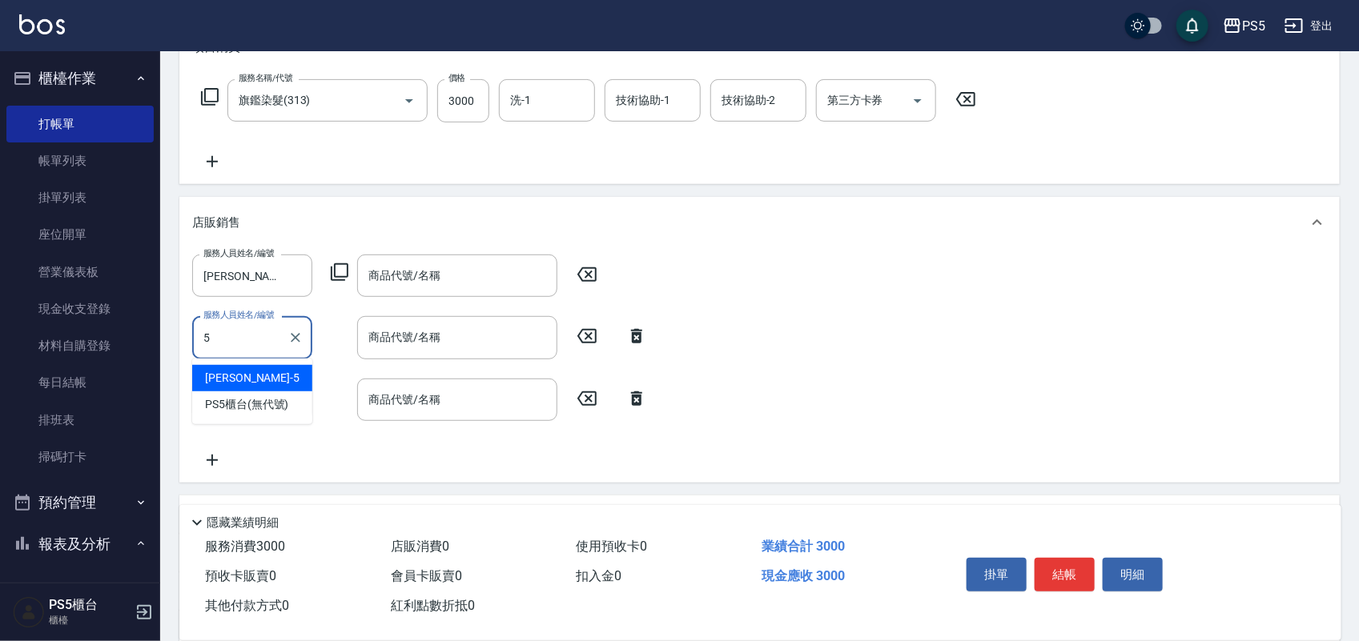
type input "[PERSON_NAME]-5"
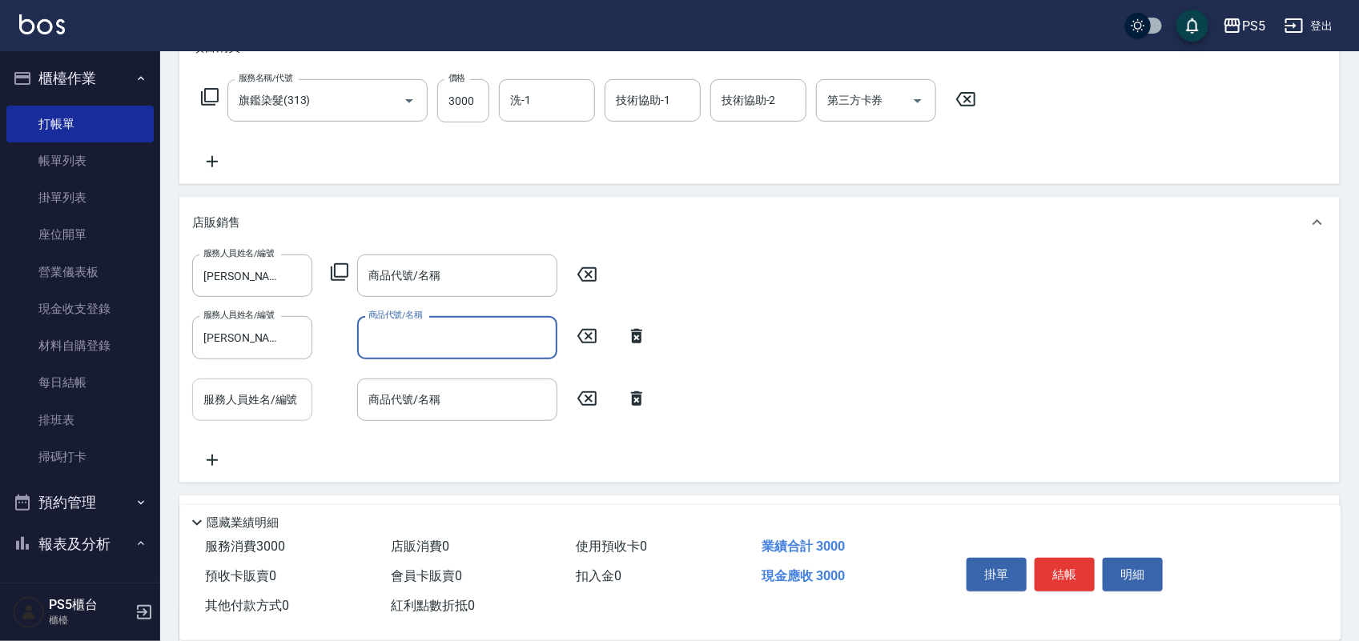
click at [217, 393] on input "服務人員姓名/編號" at bounding box center [252, 400] width 106 height 28
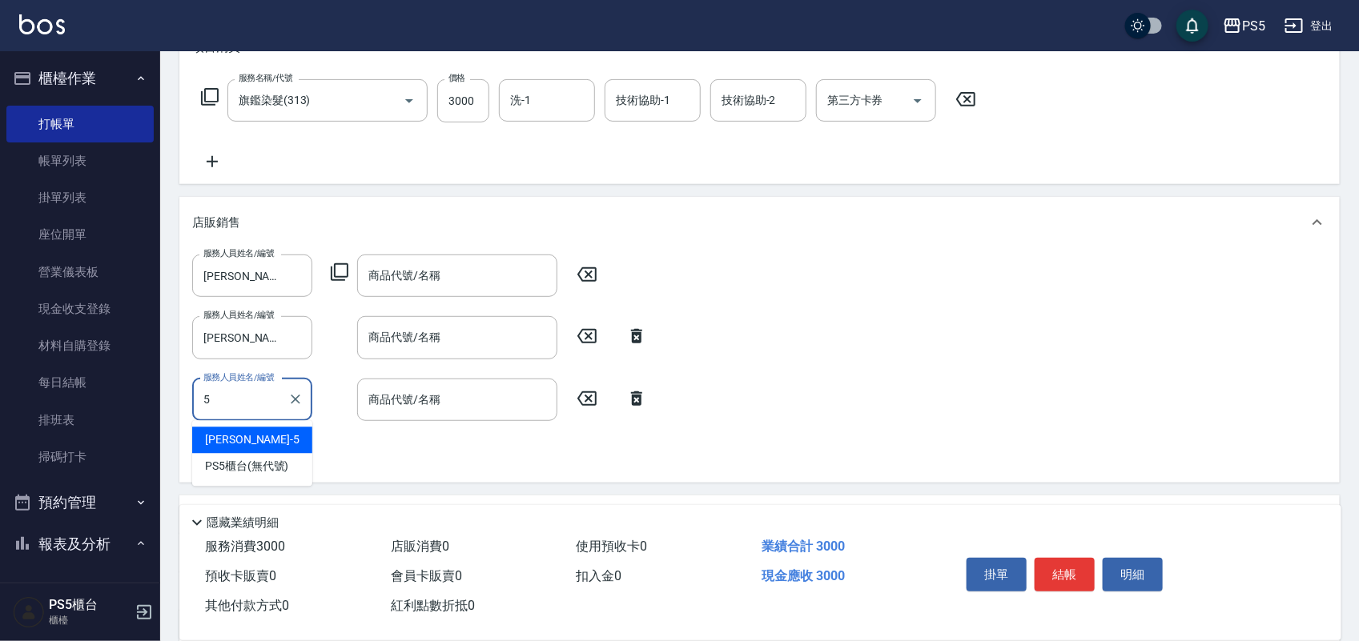
type input "[PERSON_NAME]-5"
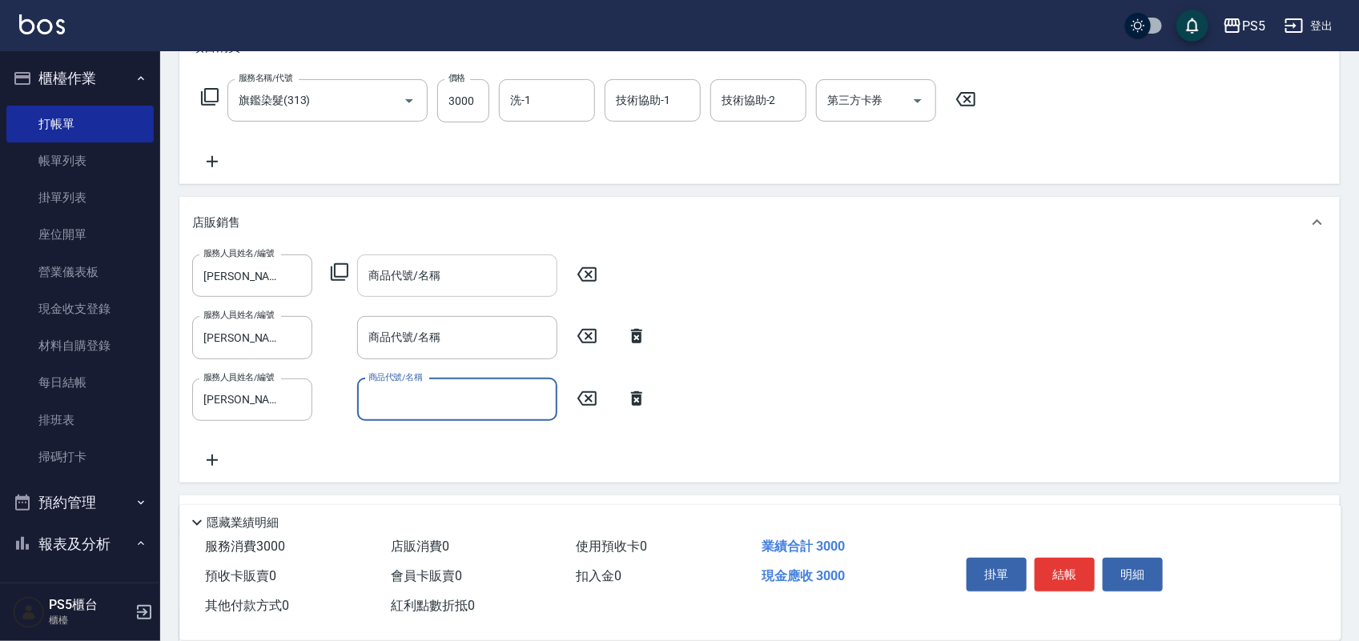
click at [410, 277] on input "商品代號/名稱" at bounding box center [457, 276] width 186 height 28
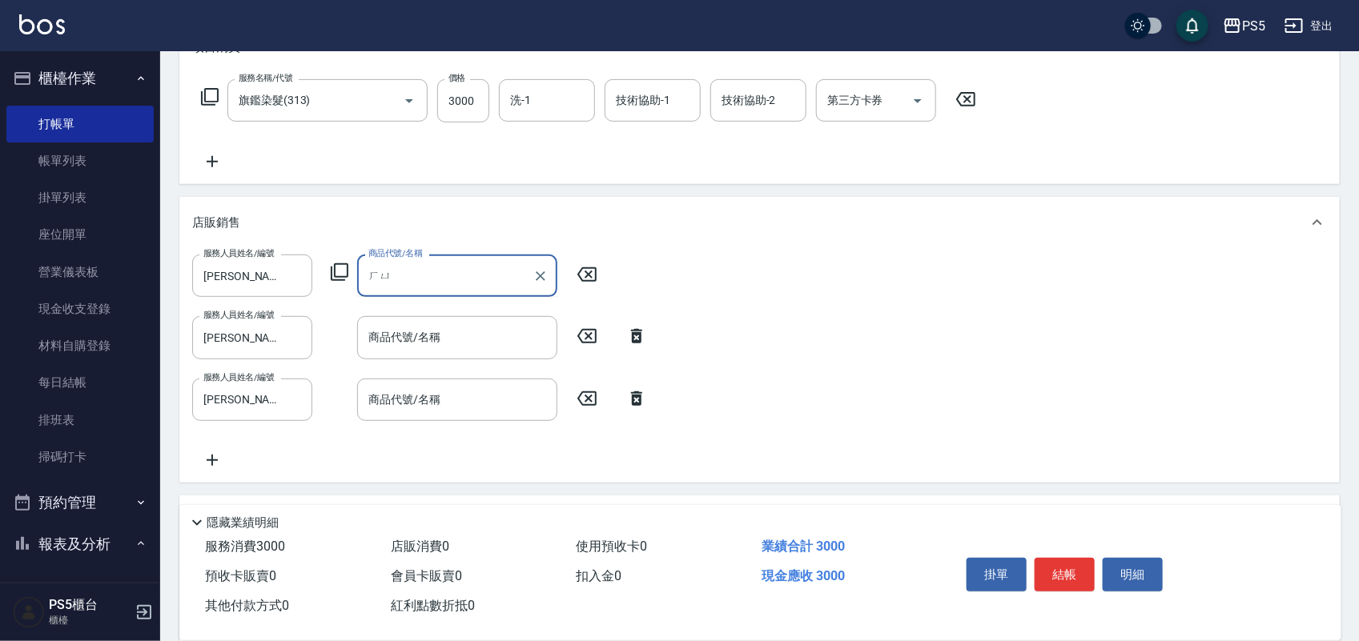
type input "ㄏ"
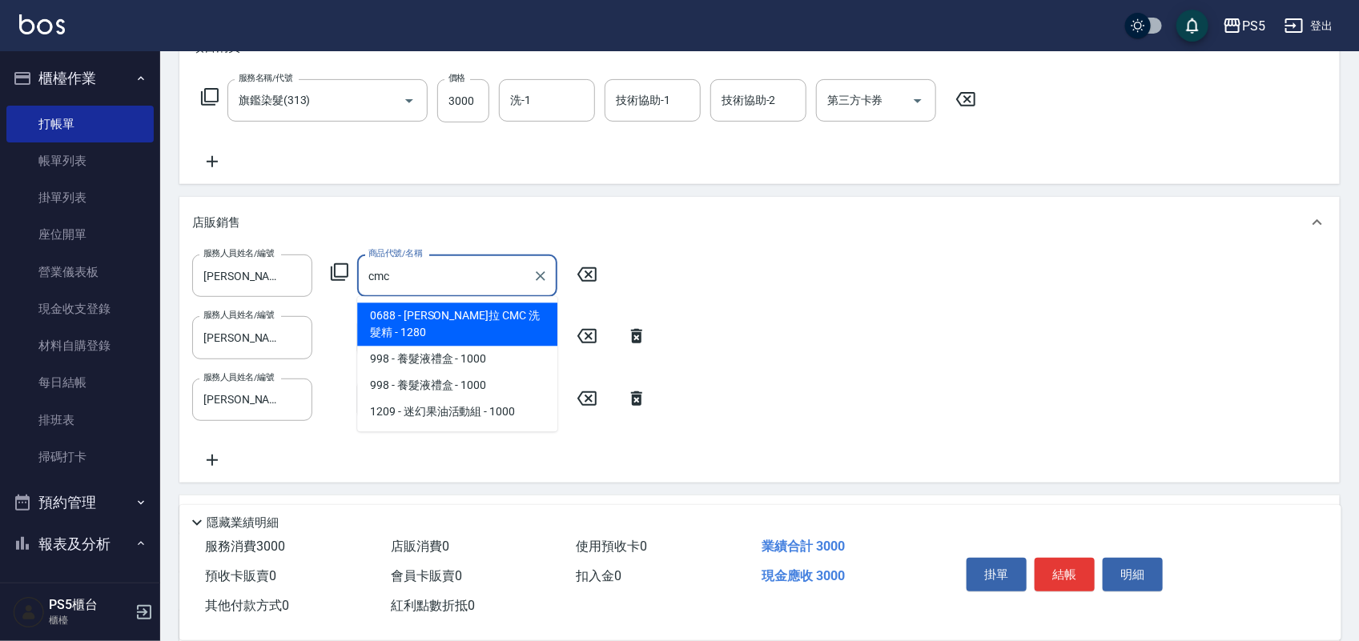
click at [437, 306] on span "0688 - [PERSON_NAME]拉 CMC 洗髮精 - 1280" at bounding box center [457, 324] width 200 height 43
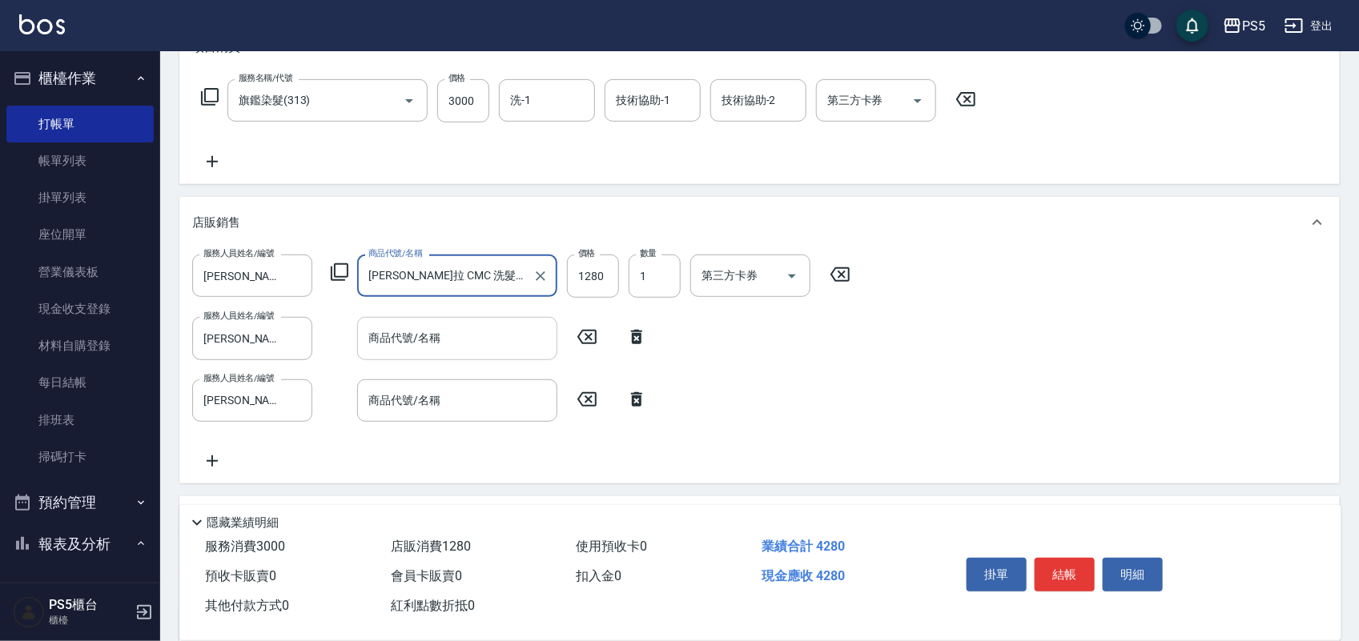
type input "[PERSON_NAME]拉 CMC 洗髮精"
click at [423, 335] on input "商品代號/名稱" at bounding box center [457, 338] width 186 height 28
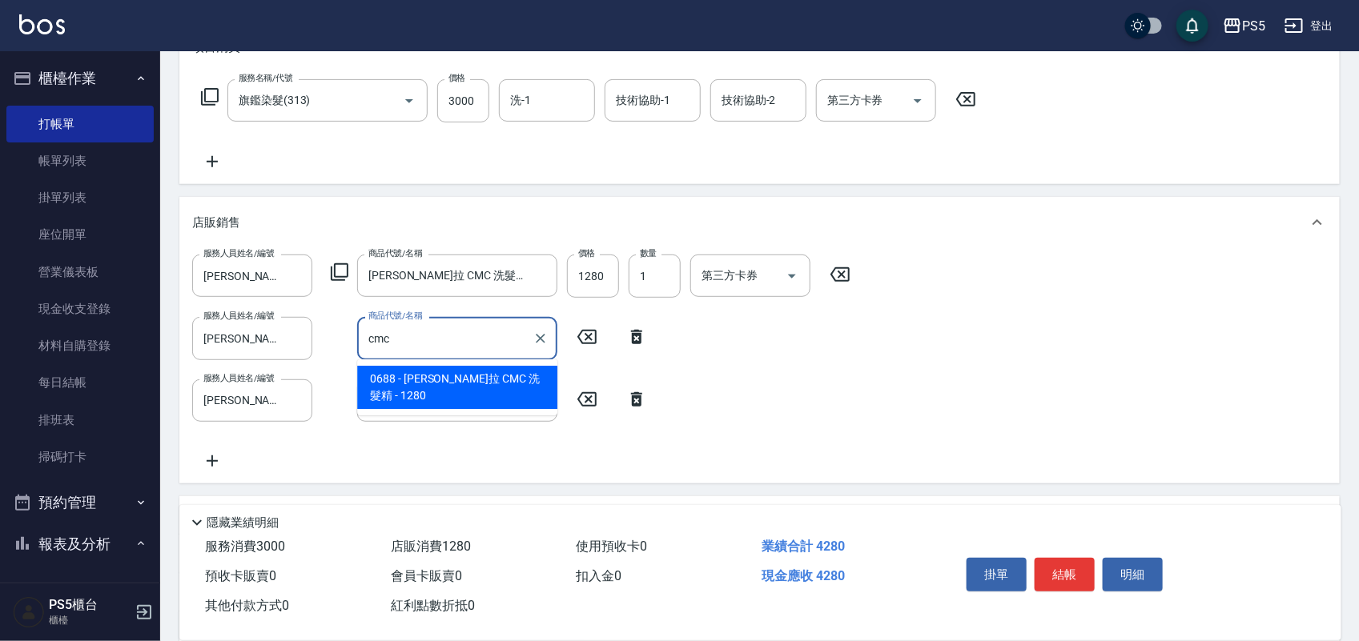
click at [408, 384] on span "0688 - [PERSON_NAME]拉 CMC 洗髮精 - 1280" at bounding box center [457, 387] width 200 height 43
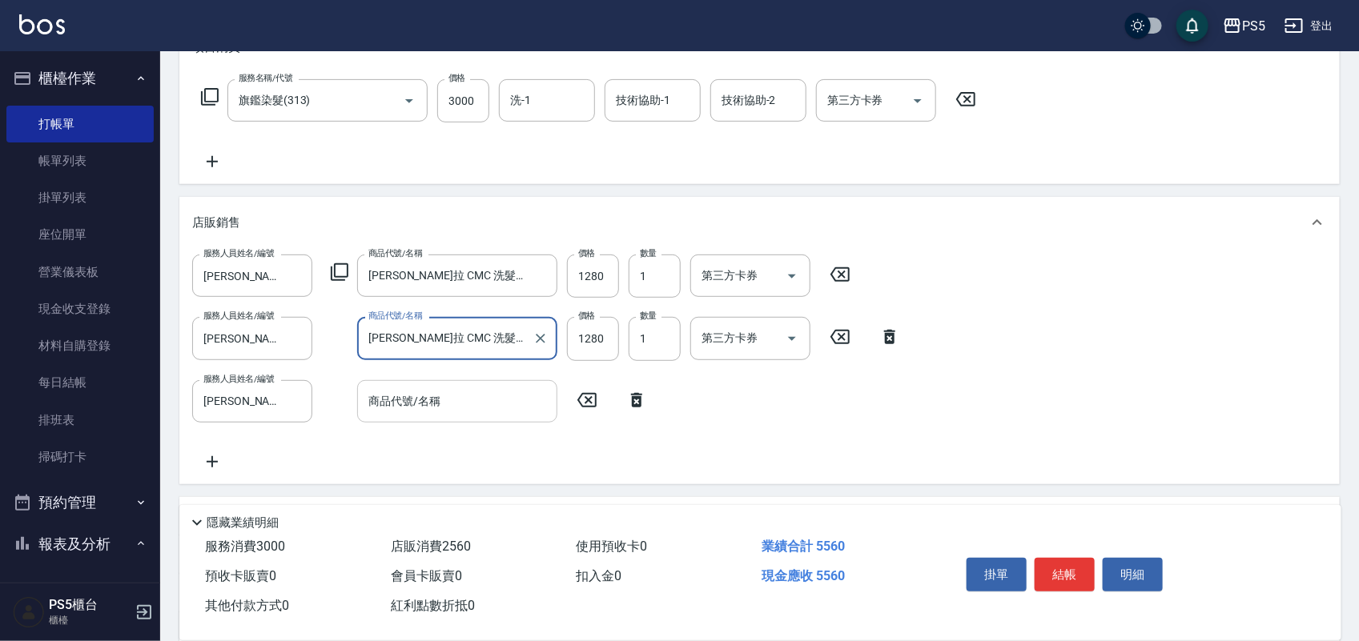
type input "[PERSON_NAME]拉 CMC 洗髮精"
click at [397, 399] on input "商品代號/名稱" at bounding box center [457, 402] width 186 height 28
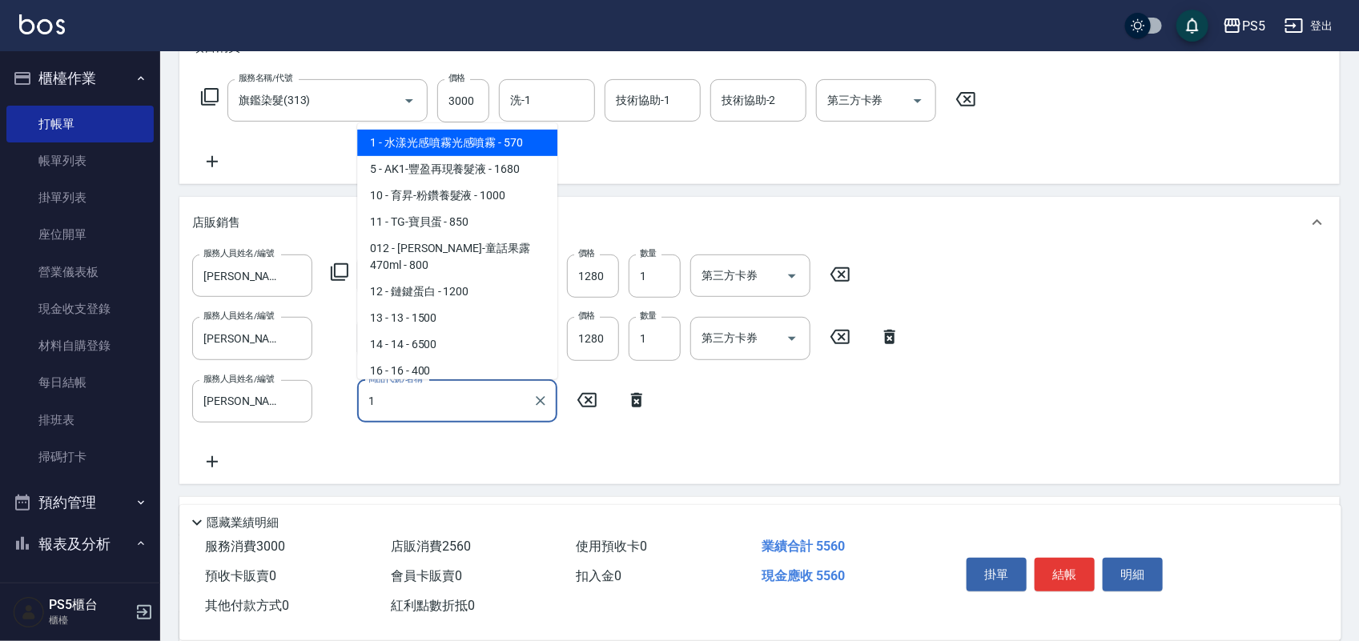
type input "水漾光感噴霧光感噴霧"
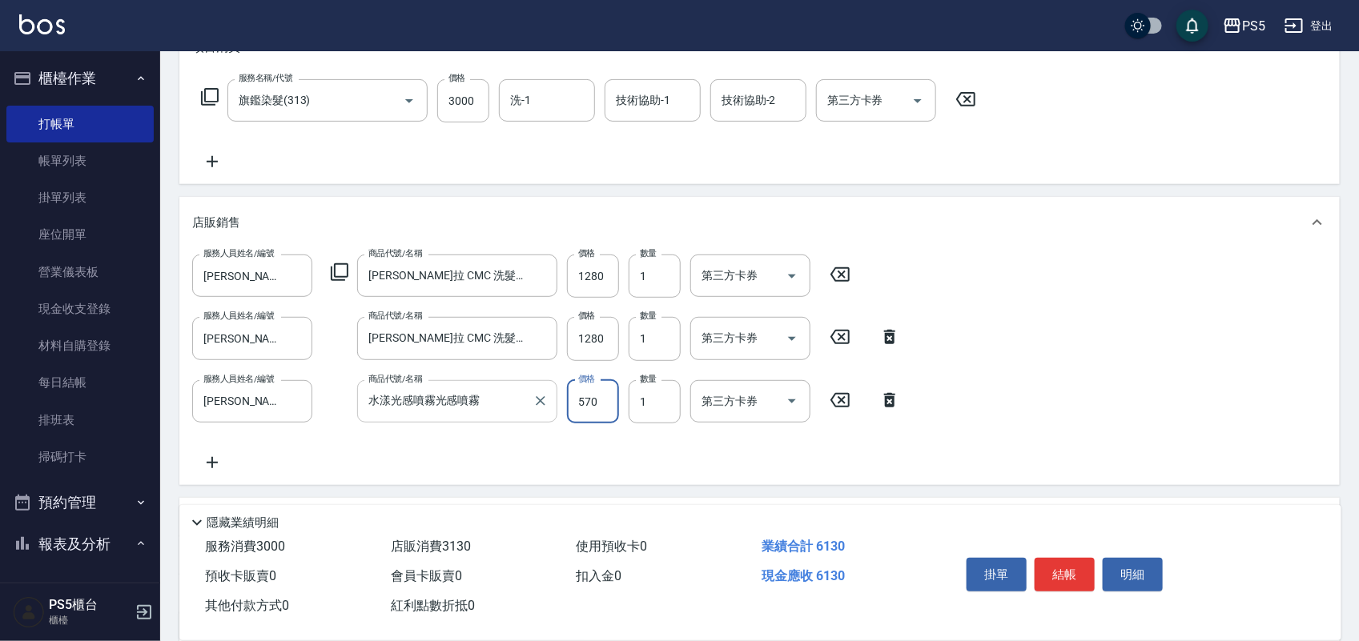
type input "0"
click at [541, 403] on icon "Clear" at bounding box center [540, 401] width 16 height 16
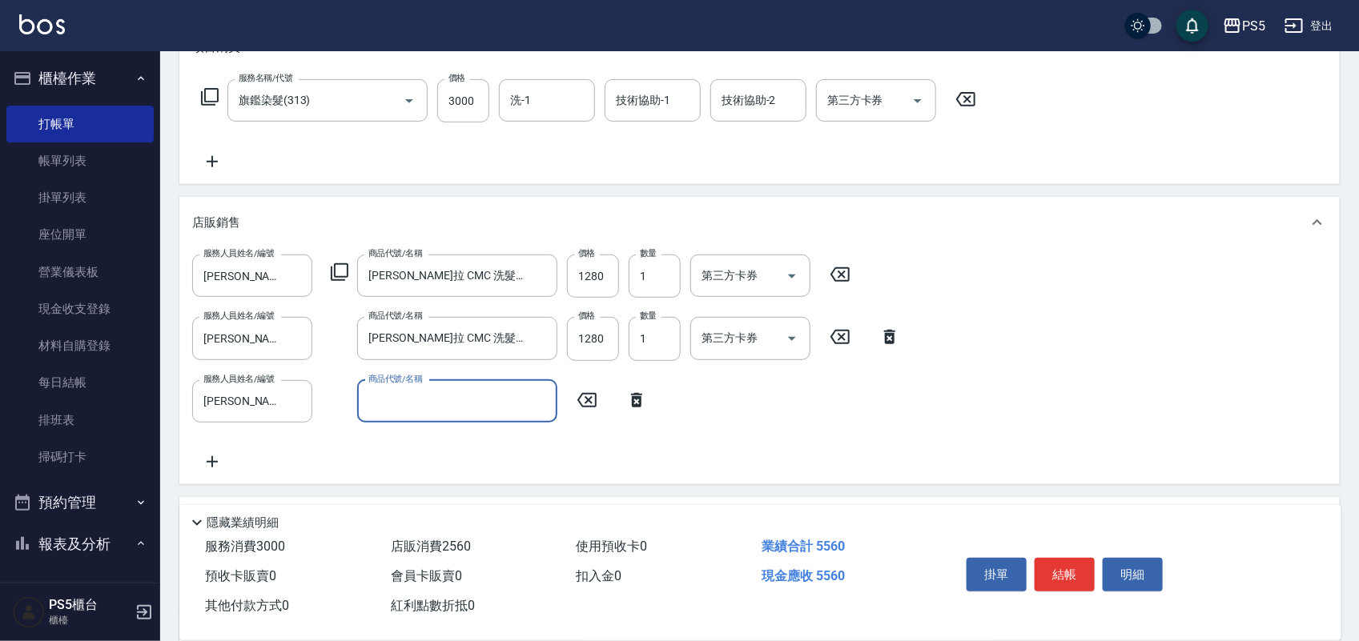
click at [484, 395] on input "商品代號/名稱" at bounding box center [457, 402] width 186 height 28
type input "白"
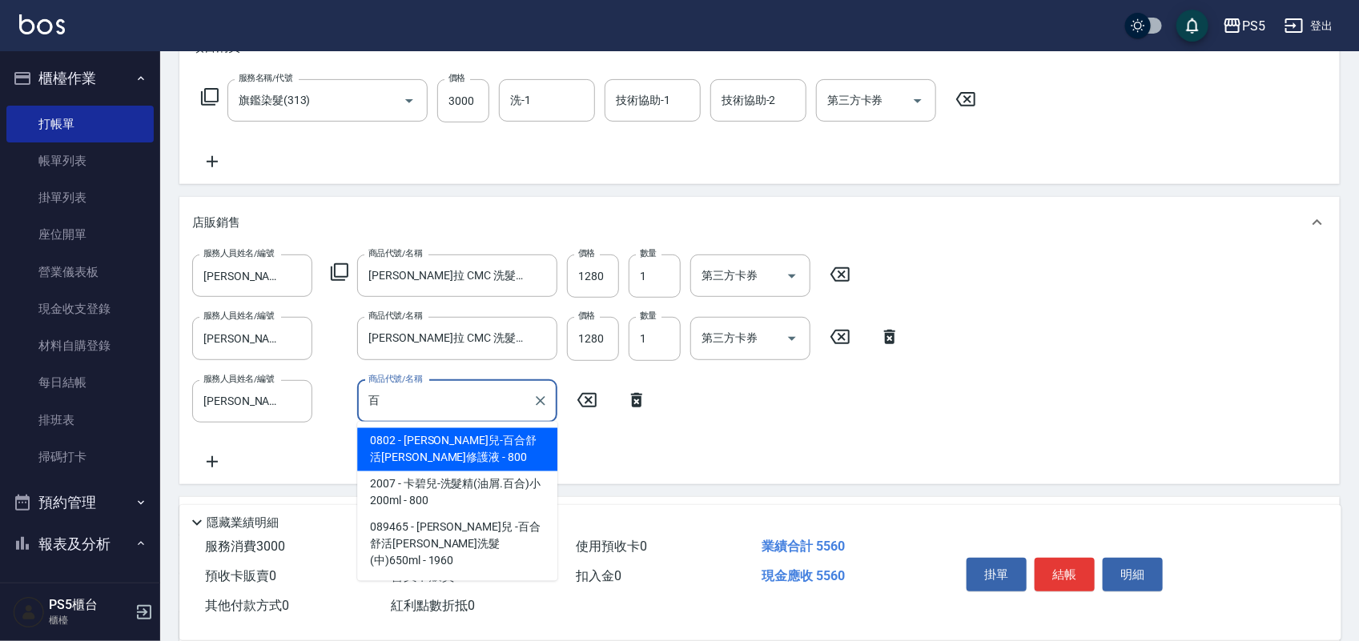
type input "百"
click at [460, 454] on div "服務人員姓名/編號 [PERSON_NAME]-5 服務人員姓名/編號 商品代號/名稱 娜普拉 CMC 洗髮精 商品代號/名稱 價格 1280 價格 數量 1…" at bounding box center [759, 363] width 1135 height 216
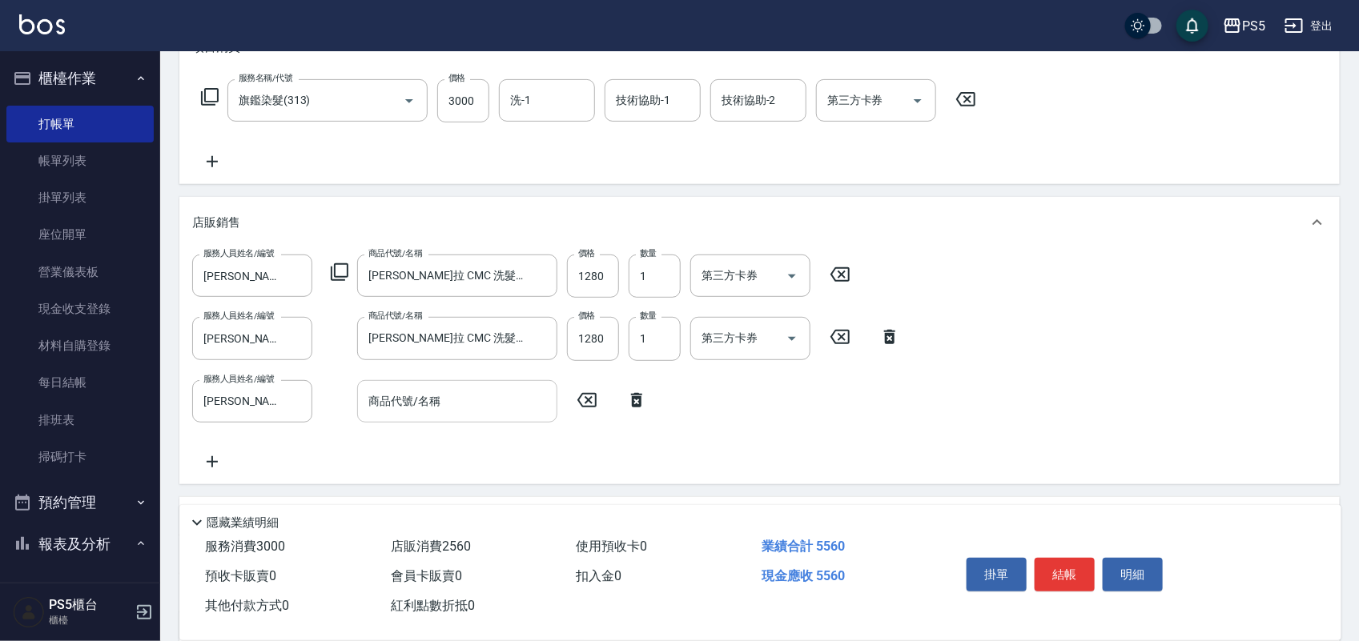
click at [454, 405] on input "商品代號/名稱" at bounding box center [457, 402] width 186 height 28
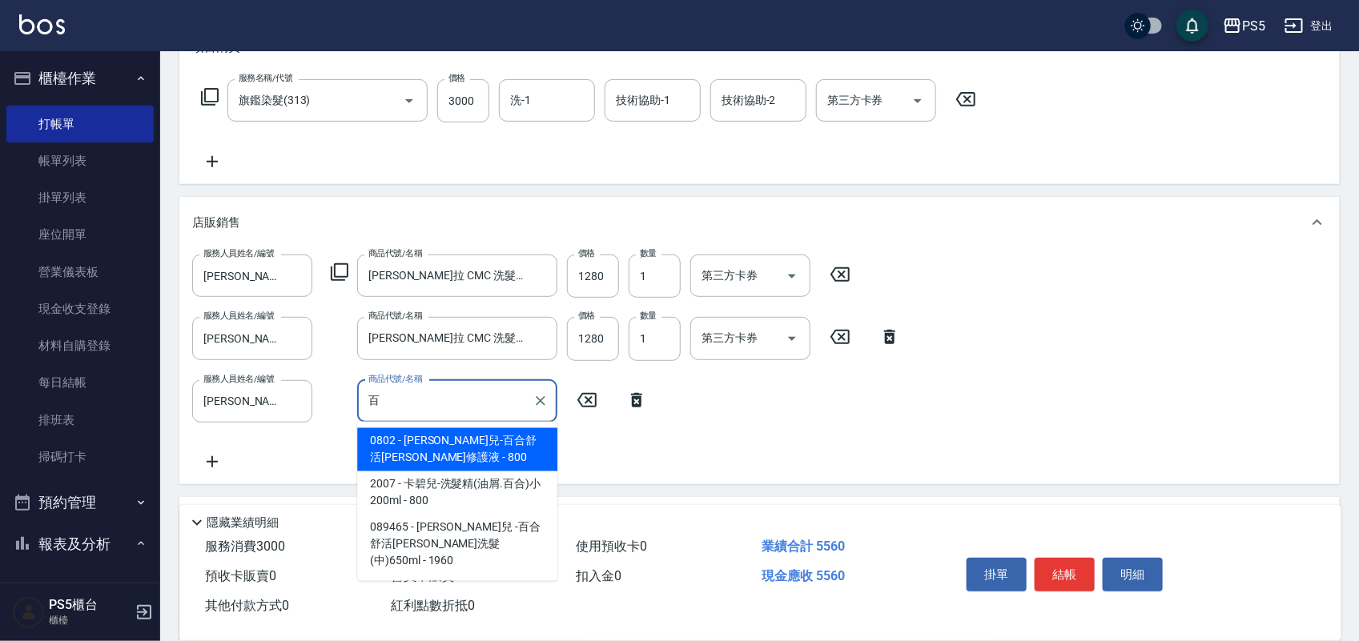
type input "卡碧兒-百合舒活[PERSON_NAME]修護液"
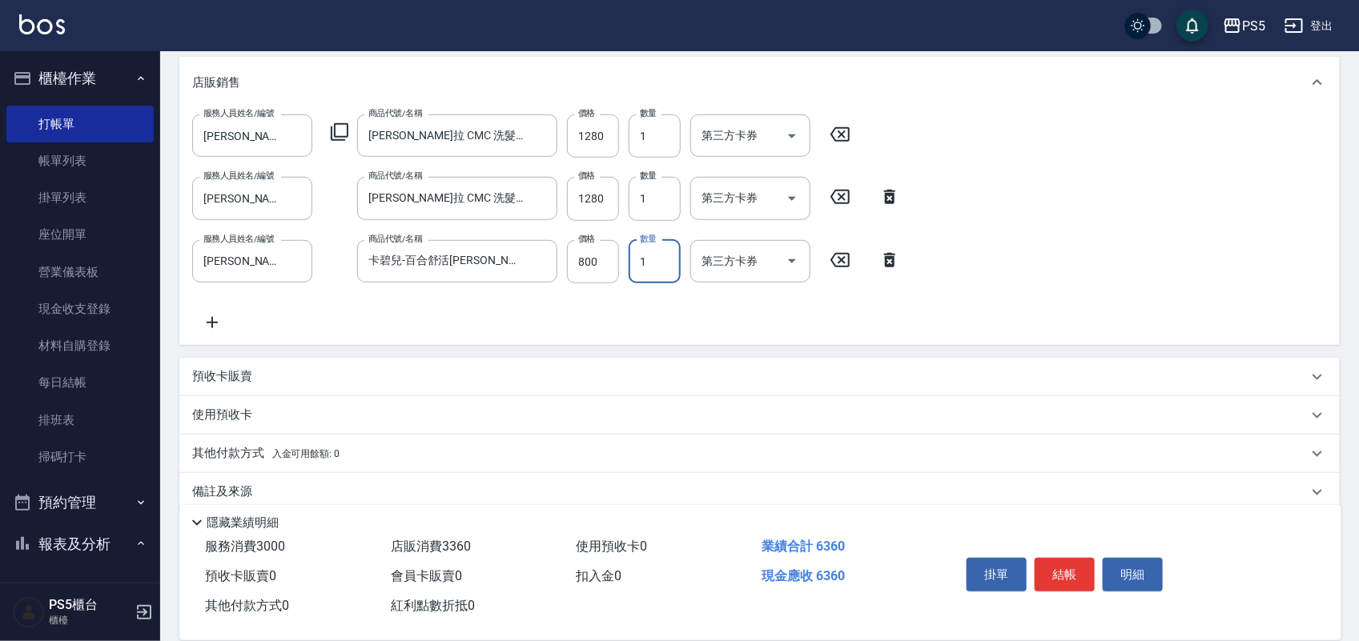
scroll to position [400, 0]
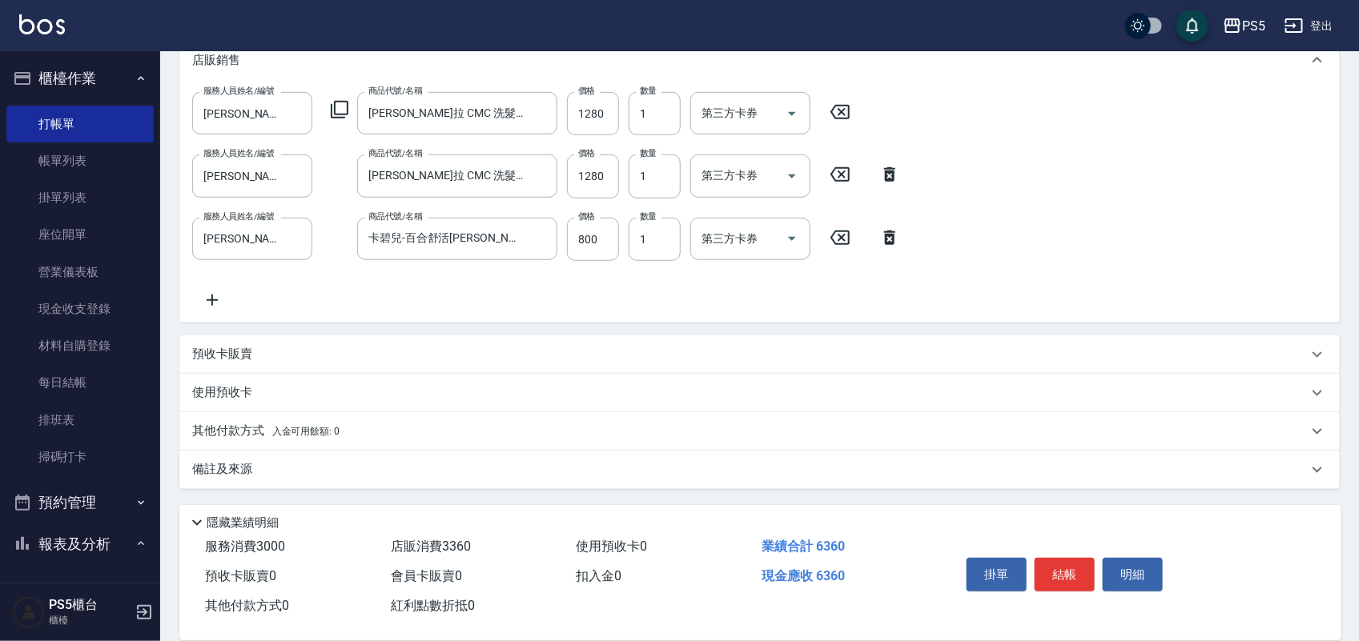
click at [223, 423] on p "其他付款方式 入金可用餘額: 0" at bounding box center [265, 432] width 147 height 18
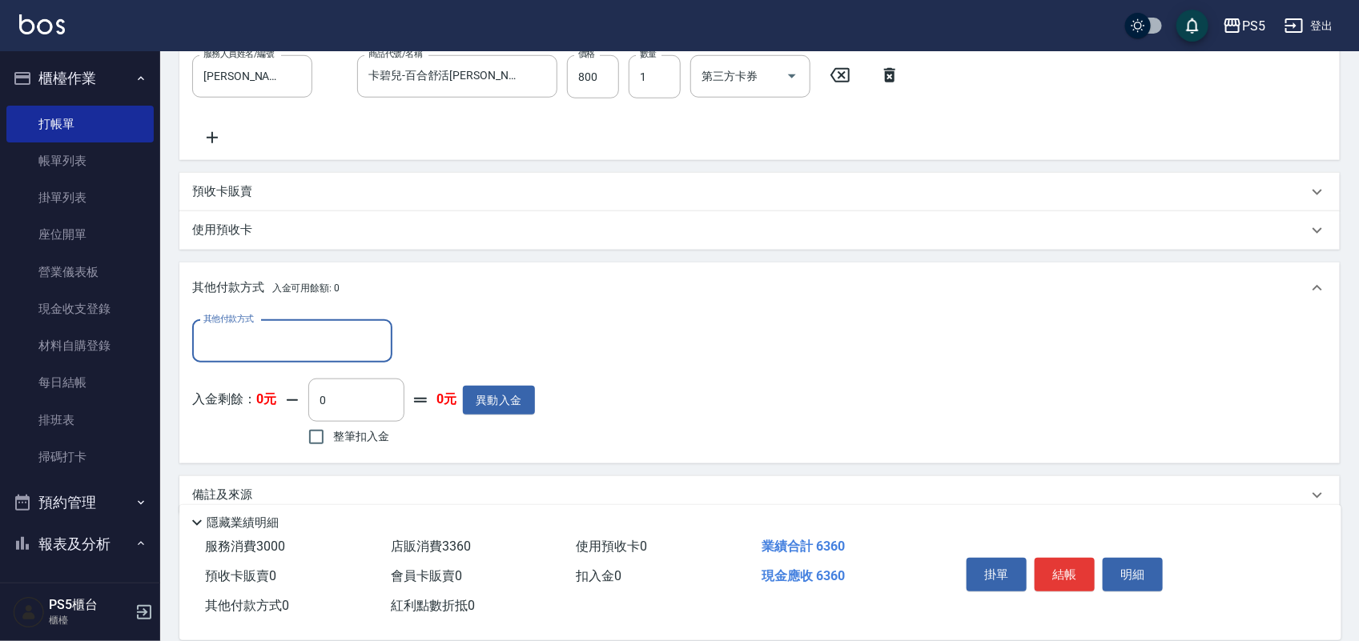
scroll to position [589, 0]
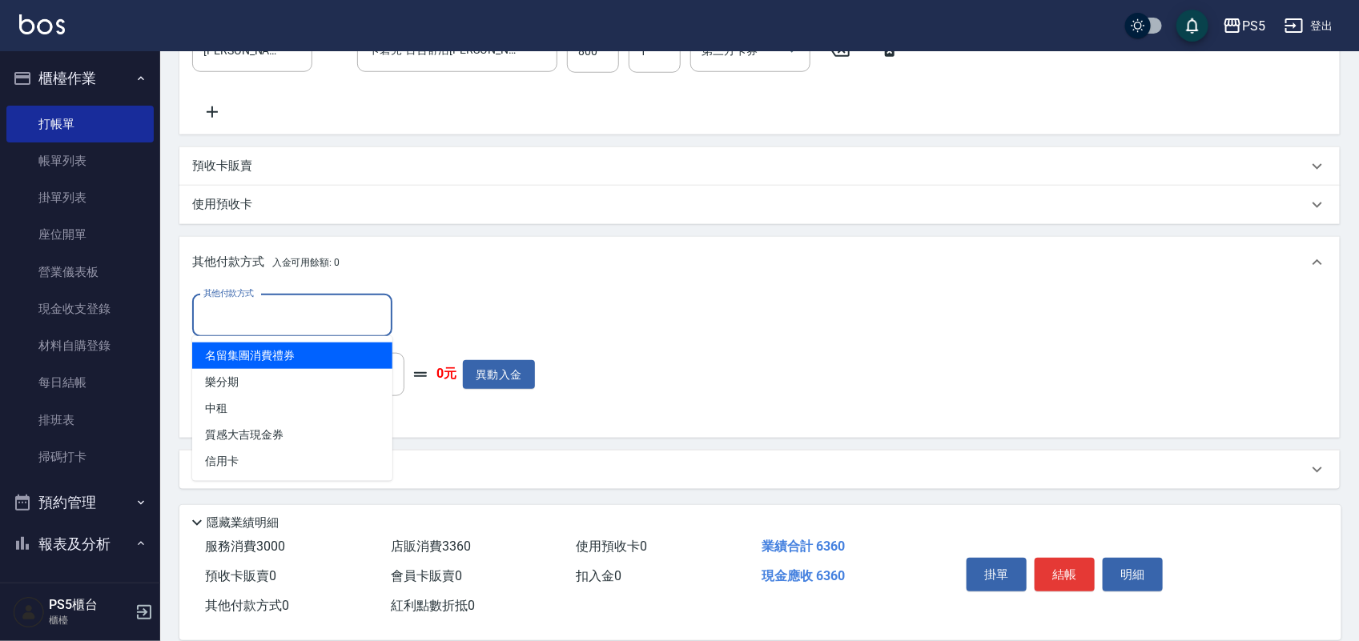
click at [263, 304] on input "其他付款方式" at bounding box center [292, 316] width 186 height 28
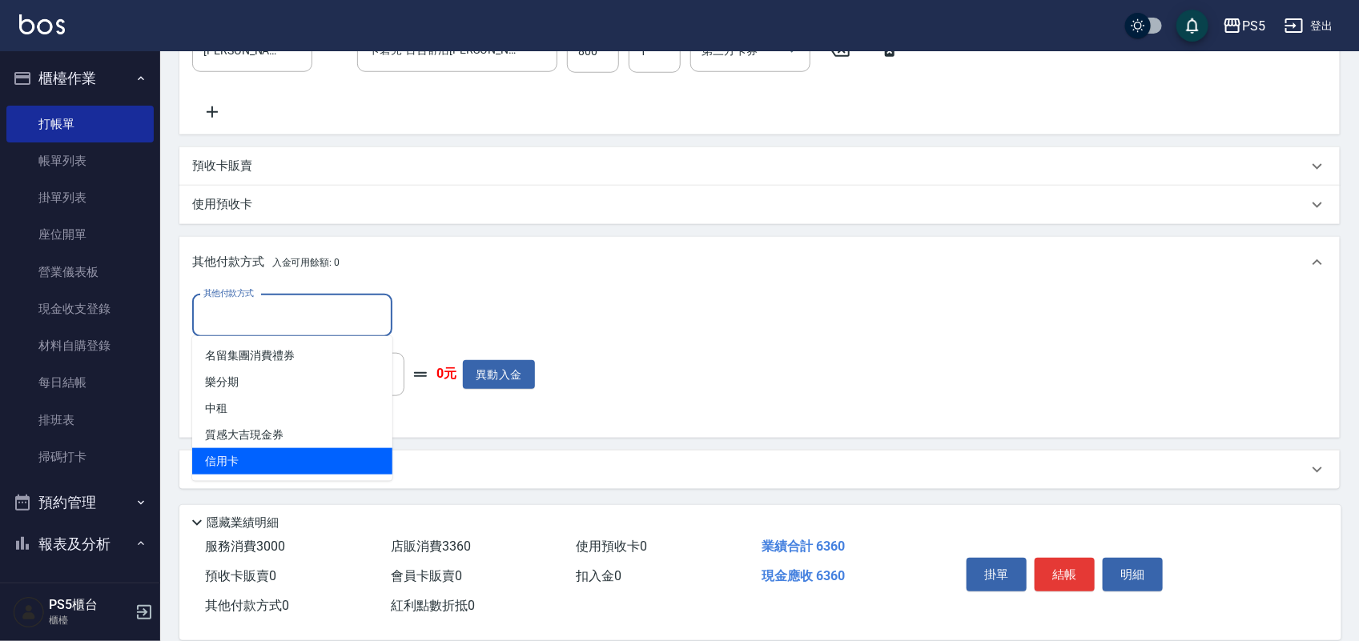
click at [221, 456] on span "信用卡" at bounding box center [292, 461] width 200 height 26
type input "信用卡"
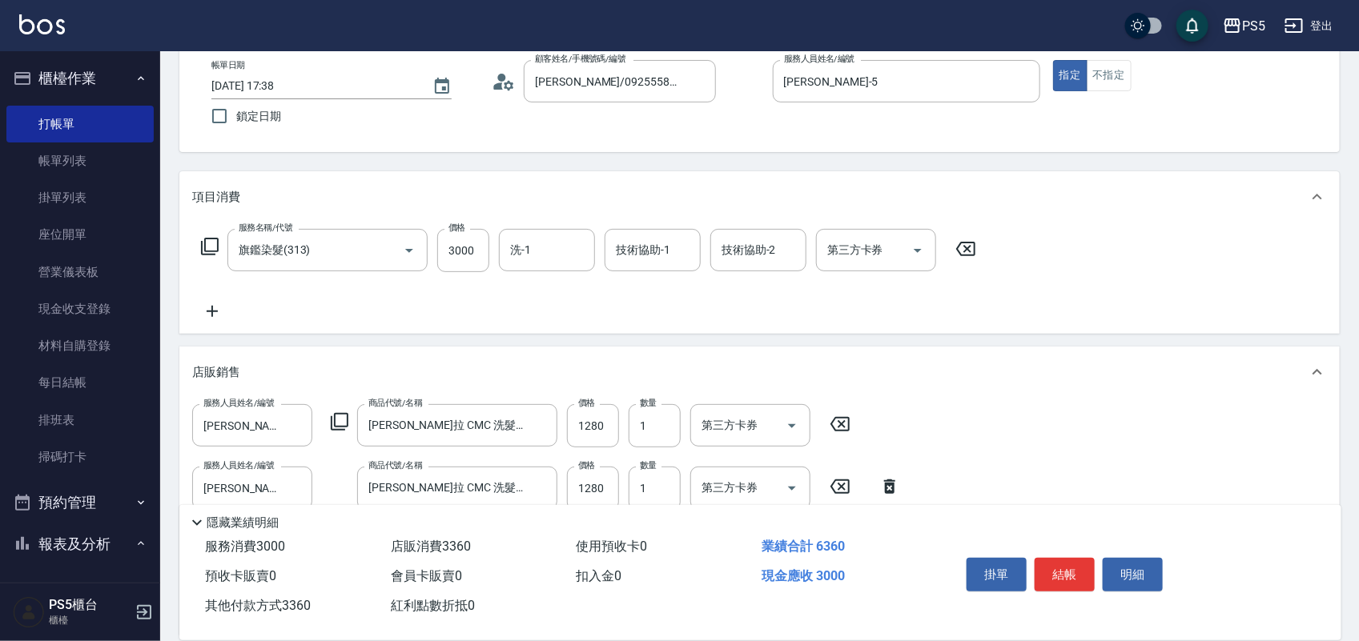
scroll to position [0, 0]
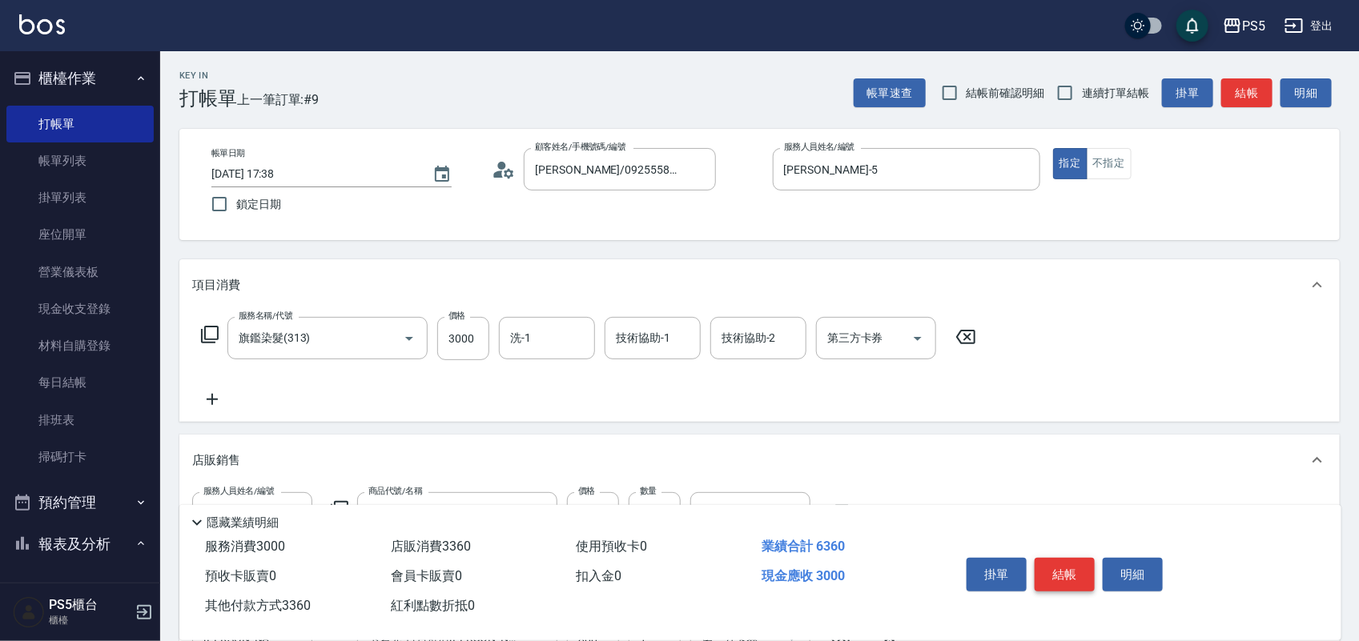
type input "3360"
click at [1085, 561] on button "結帳" at bounding box center [1065, 575] width 60 height 34
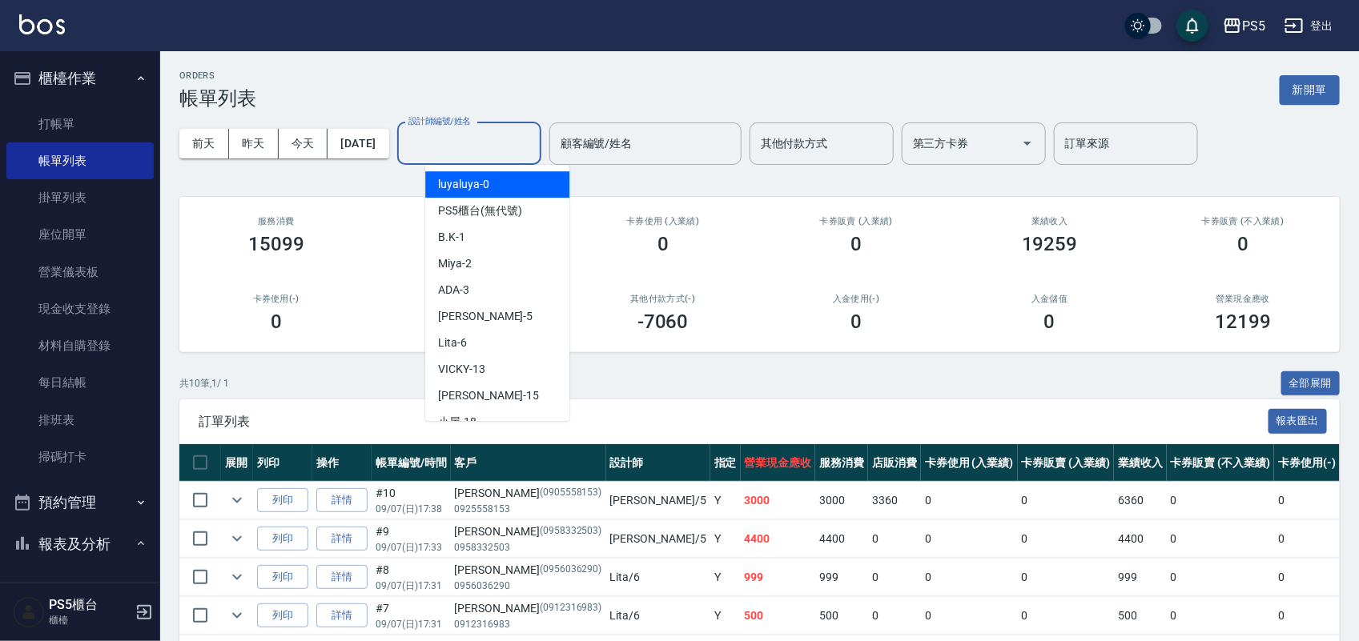
click at [457, 138] on input "設計師編號/姓名" at bounding box center [469, 144] width 130 height 28
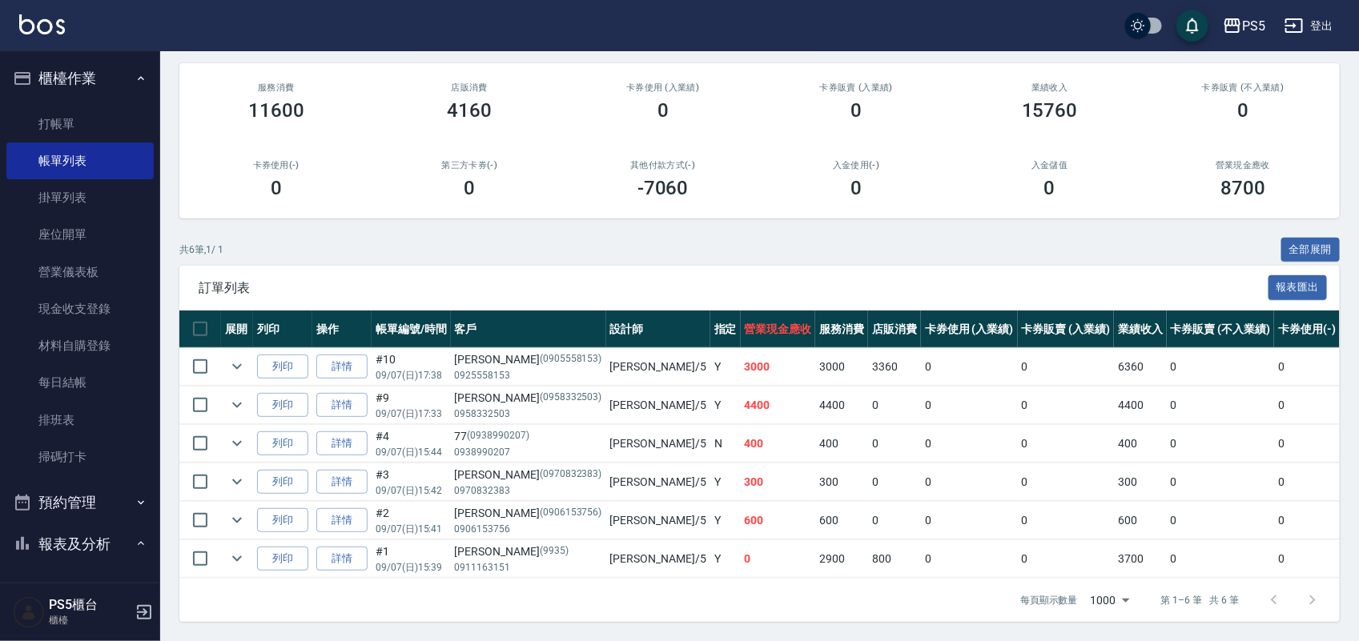
scroll to position [151, 0]
type input "[PERSON_NAME]-5"
click at [45, 115] on link "打帳單" at bounding box center [79, 124] width 147 height 37
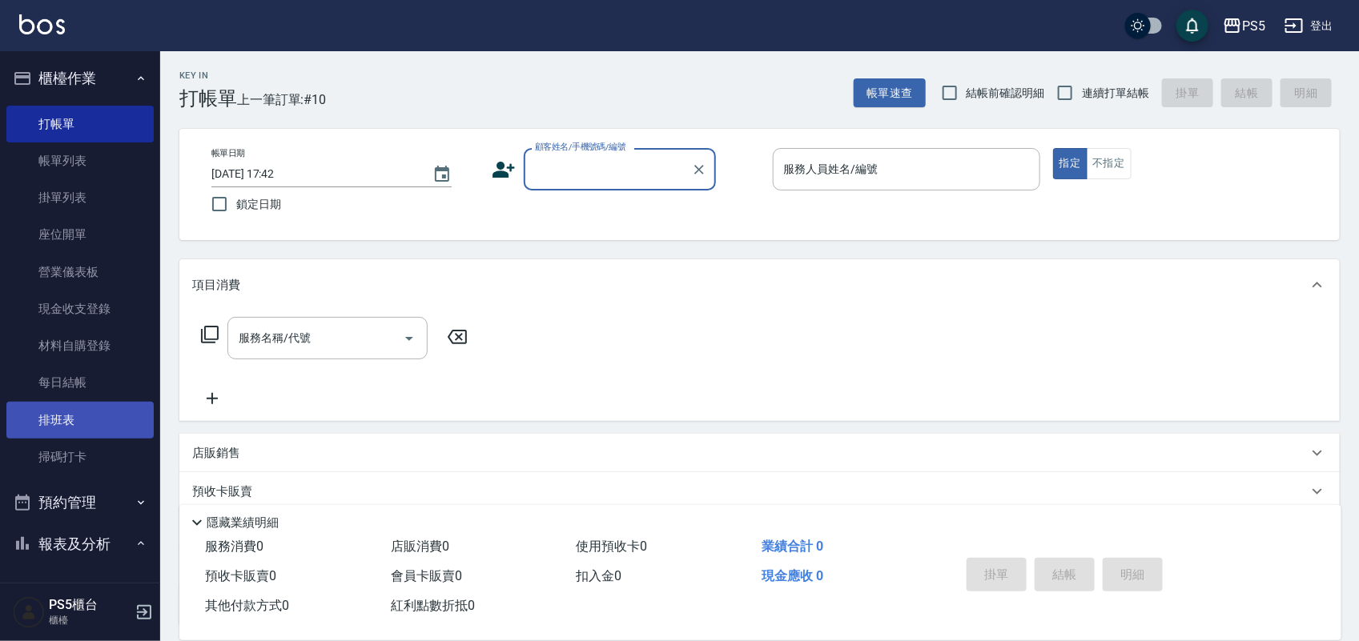
click at [62, 420] on link "排班表" at bounding box center [79, 420] width 147 height 37
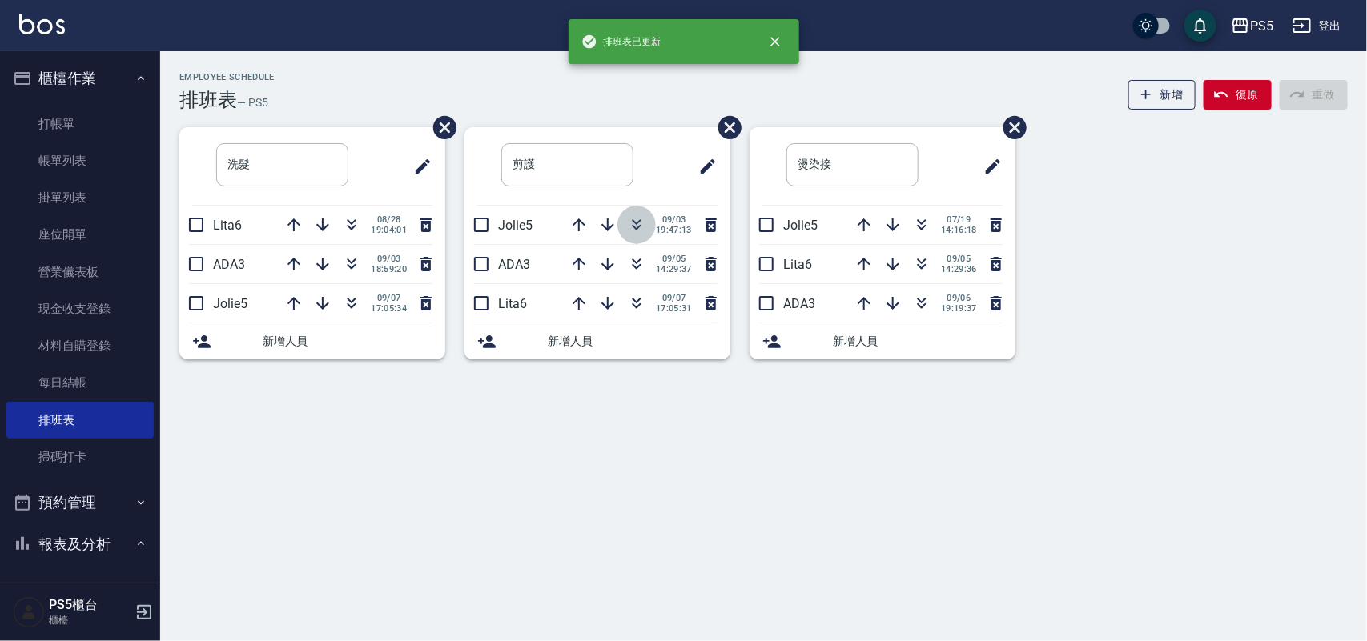
click at [641, 226] on icon "button" at bounding box center [636, 224] width 19 height 19
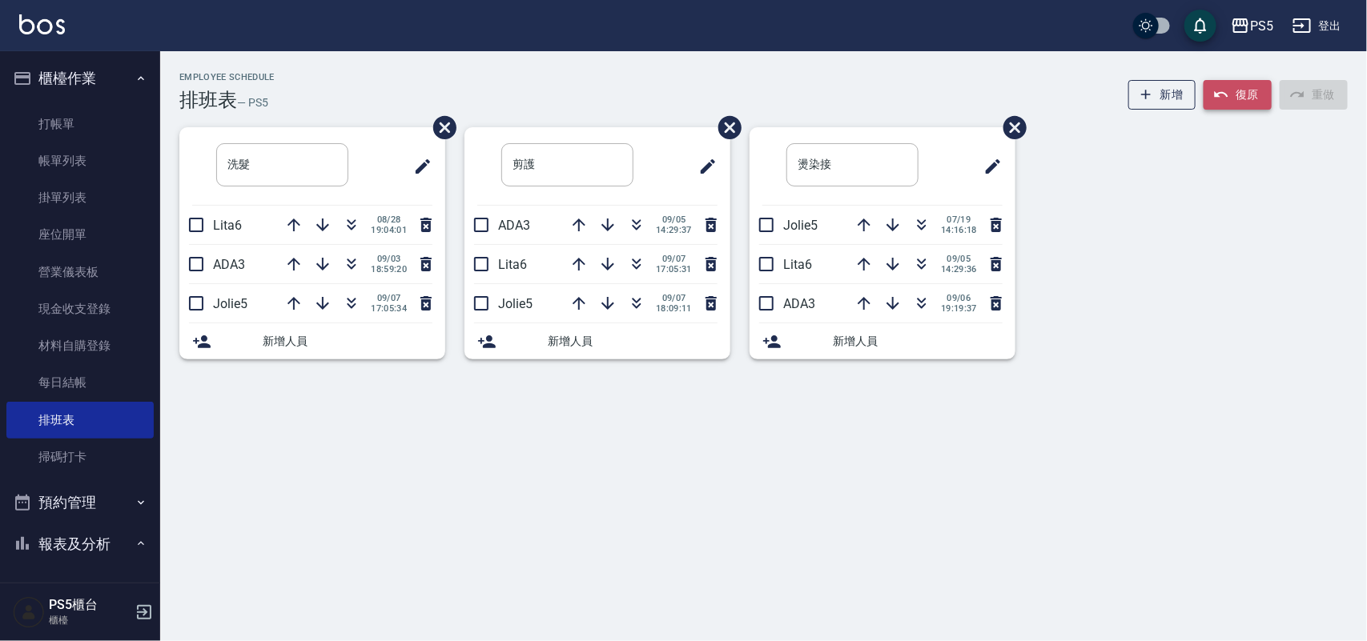
click at [1243, 90] on button "復原" at bounding box center [1238, 95] width 68 height 30
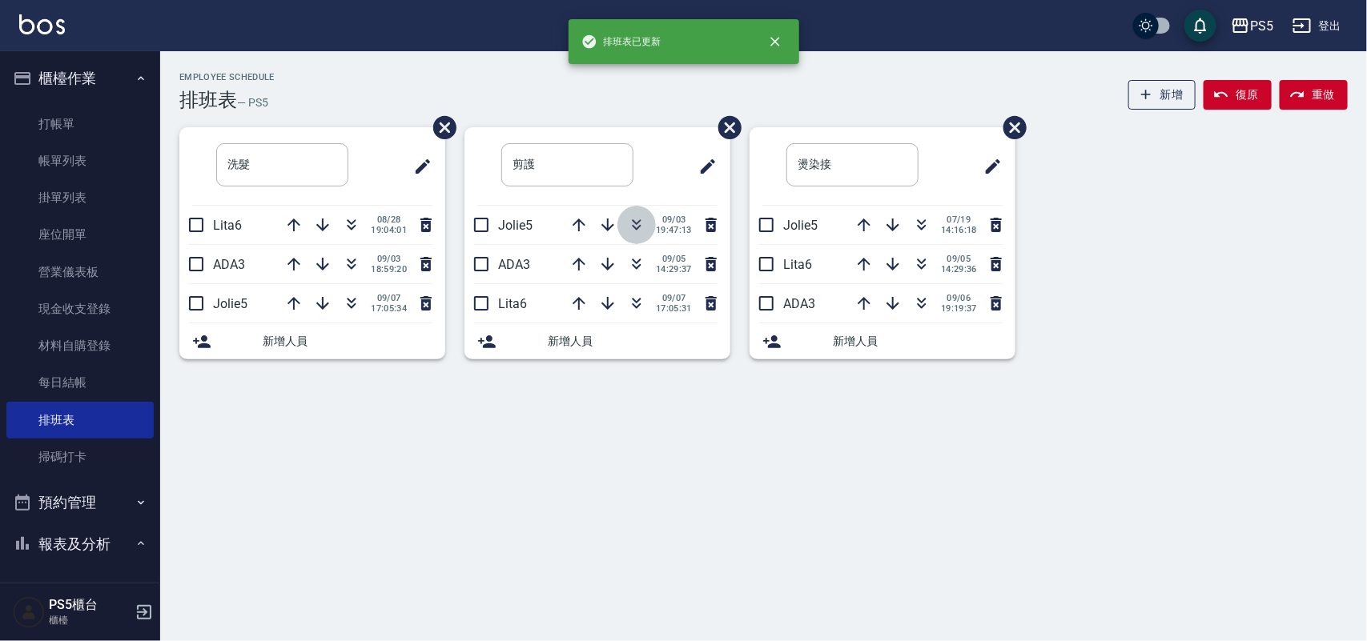
click at [637, 222] on icon "button" at bounding box center [637, 223] width 9 height 6
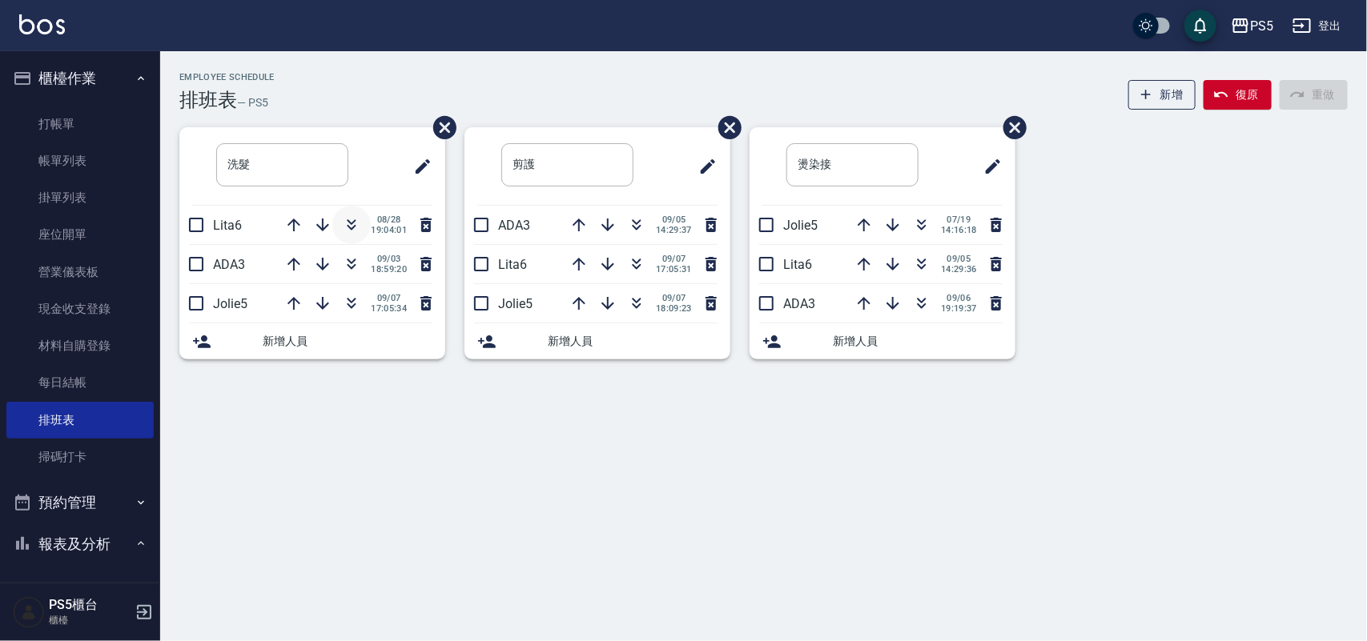
click at [354, 224] on icon "button" at bounding box center [351, 224] width 19 height 19
